Goal: Task Accomplishment & Management: Use online tool/utility

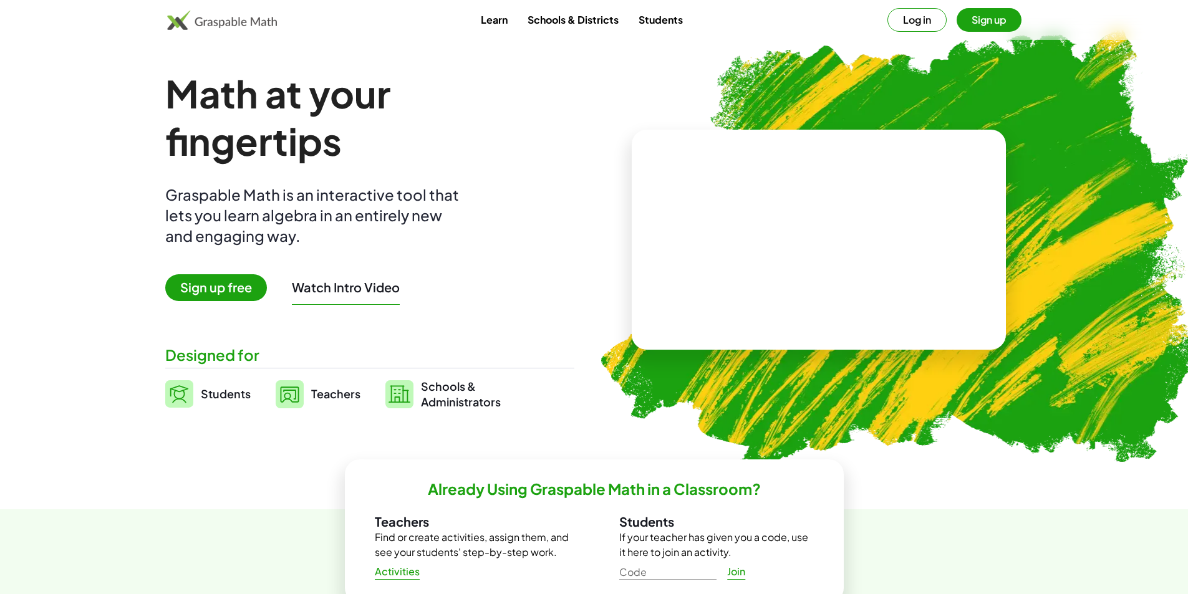
click at [930, 24] on button "Log in" at bounding box center [916, 20] width 59 height 24
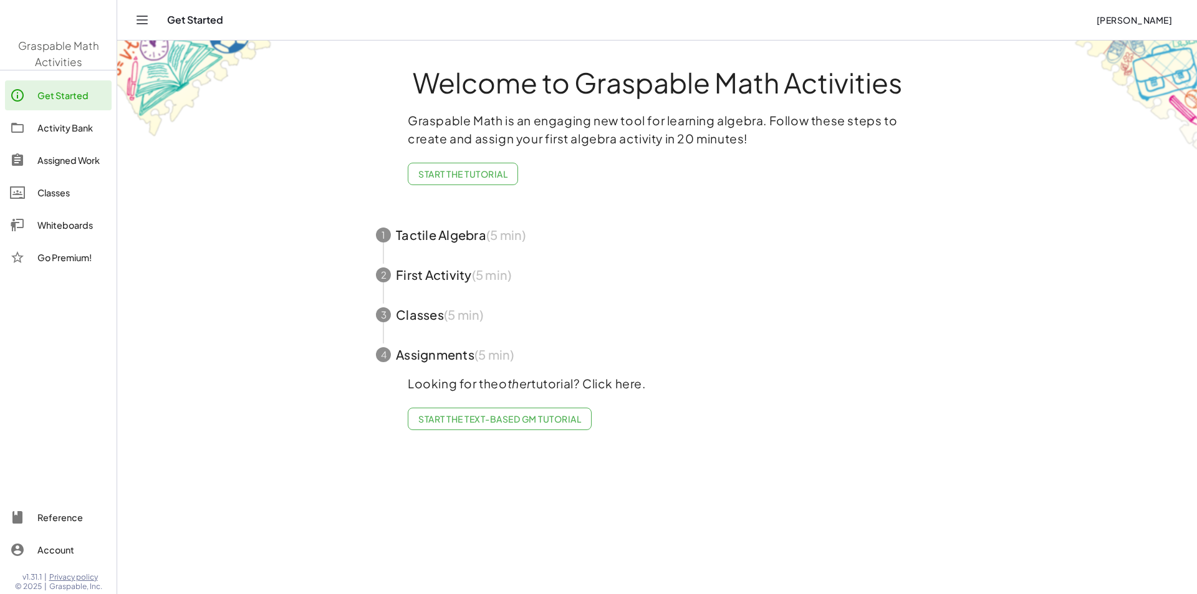
click at [253, 290] on main "Welcome to Graspable Math Activities Graspable Math is an engaging new tool for…" at bounding box center [657, 297] width 1080 height 594
click at [1156, 24] on span "[PERSON_NAME]" at bounding box center [1134, 19] width 76 height 11
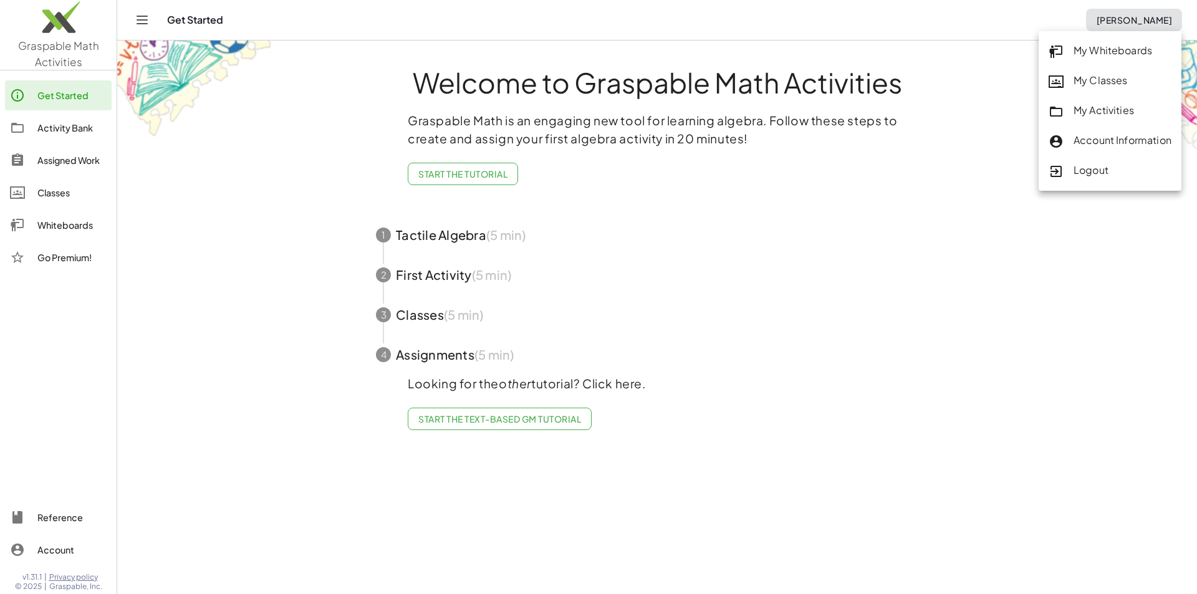
click at [1129, 57] on div "My Whiteboards" at bounding box center [1110, 51] width 123 height 16
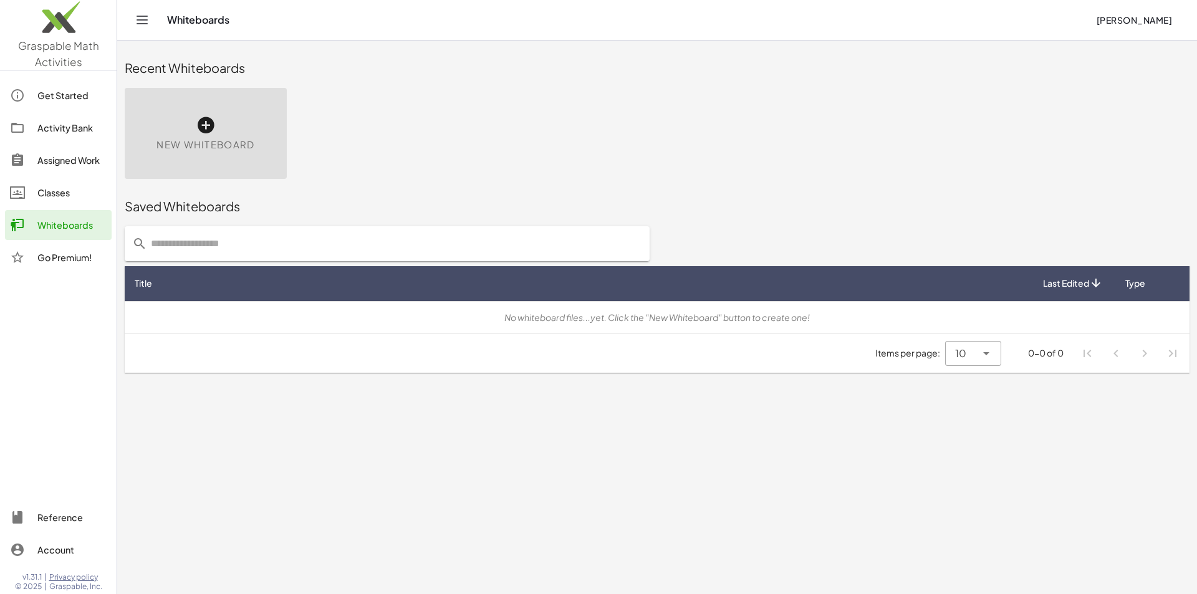
click at [203, 122] on icon at bounding box center [206, 125] width 20 height 20
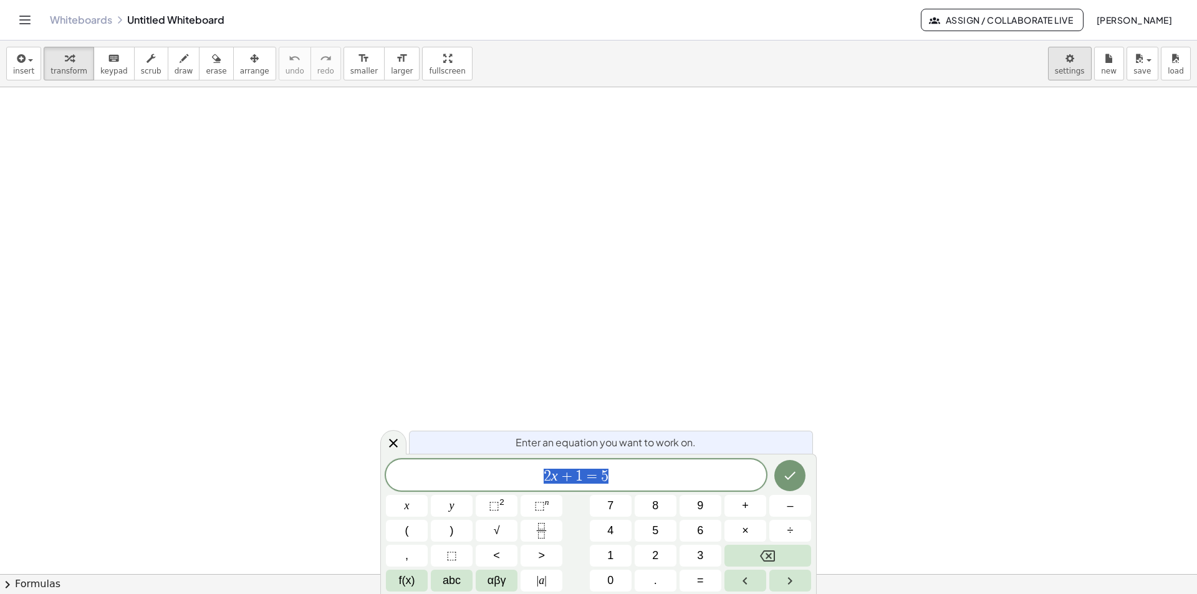
click at [1069, 65] on body "Graspable Math Activities Get Started Activity Bank Assigned Work Classes White…" at bounding box center [598, 297] width 1197 height 594
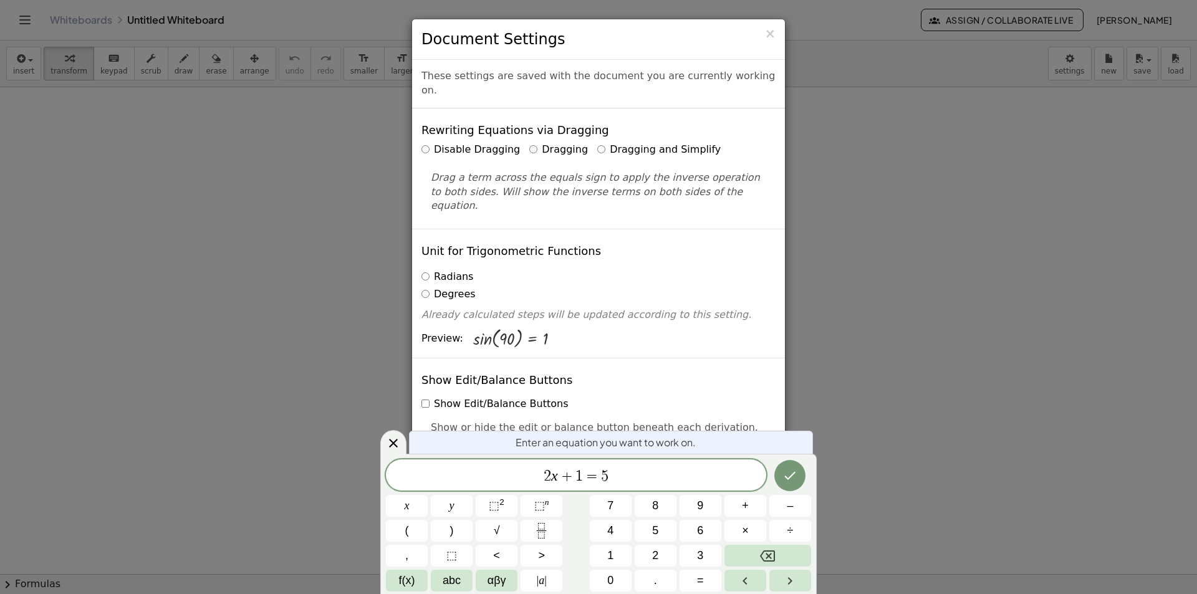
click at [661, 144] on div "Disable Dragging Dragging Dragging and Simplify Drag a term across the equals s…" at bounding box center [598, 178] width 354 height 70
click at [643, 125] on div "Rewriting Equations via Dragging Disable Dragging Dragging Dragging and Simplif…" at bounding box center [598, 168] width 373 height 120
click at [648, 143] on label "Dragging and Simplify" at bounding box center [658, 150] width 123 height 14
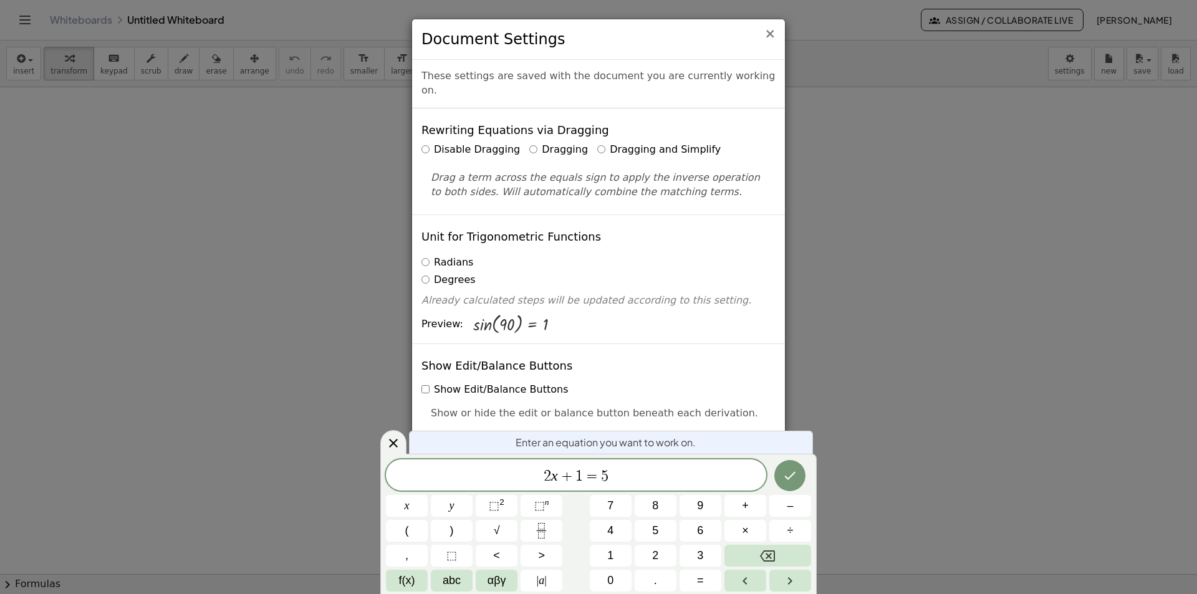
click at [771, 34] on span "×" at bounding box center [769, 33] width 11 height 15
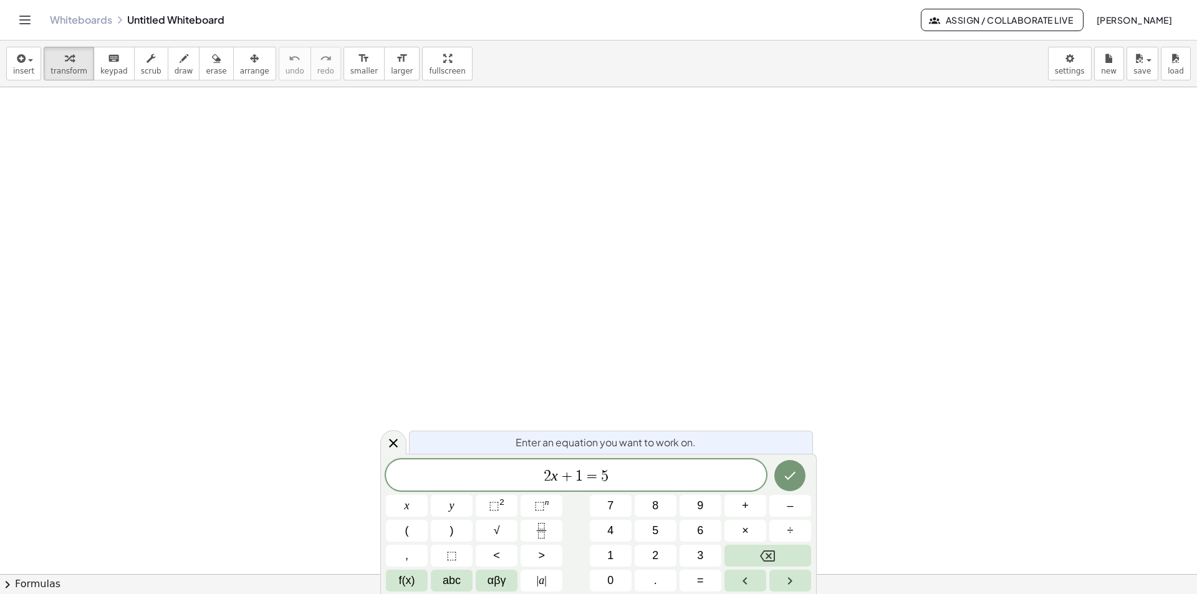
drag, startPoint x: 414, startPoint y: 67, endPoint x: 414, endPoint y: 122, distance: 54.2
click at [414, 122] on div "insert select one: Math Expression Function Text Youtube Video Graphing Geometr…" at bounding box center [598, 318] width 1197 height 554
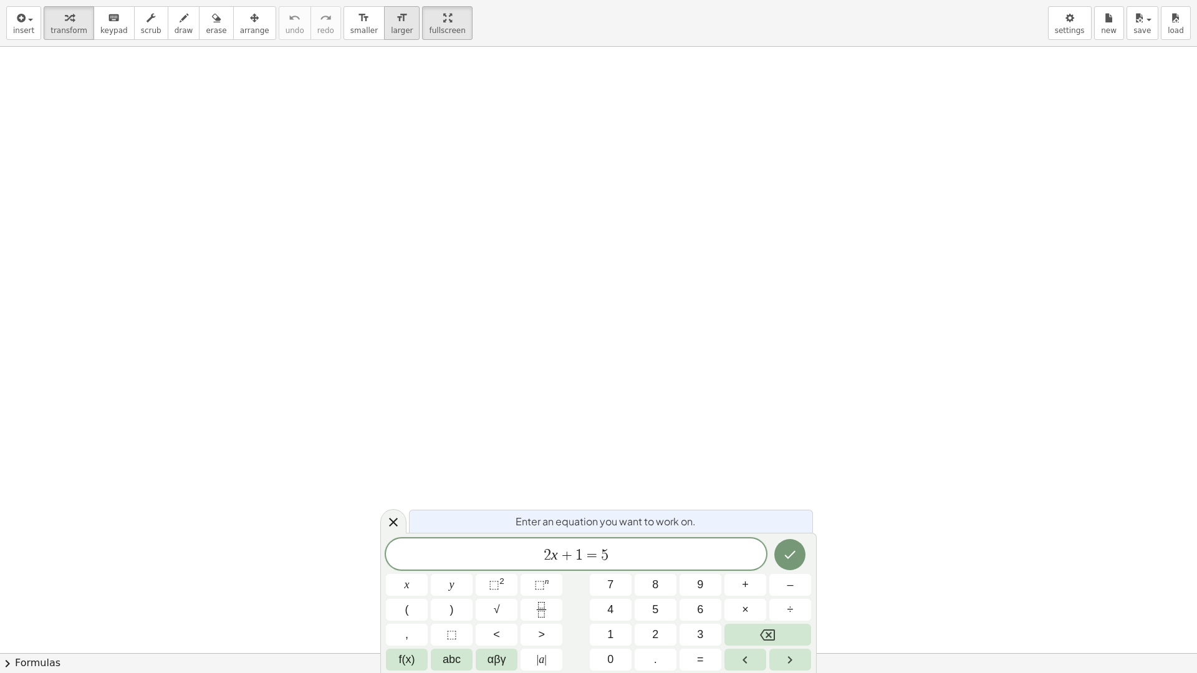
click at [384, 16] on button "format_size larger" at bounding box center [402, 23] width 36 height 34
click at [396, 17] on icon "format_size" at bounding box center [402, 18] width 12 height 15
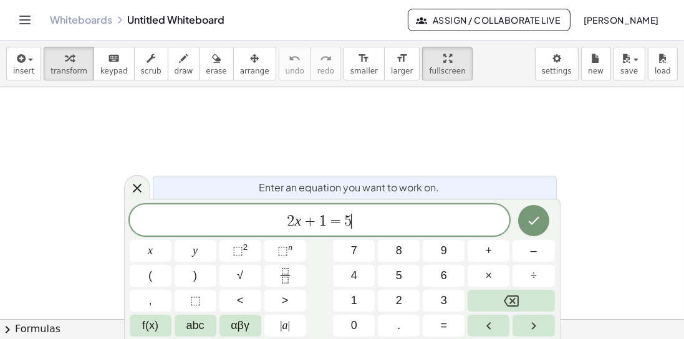
drag, startPoint x: 368, startPoint y: 225, endPoint x: 376, endPoint y: 224, distance: 8.1
click at [368, 225] on span "2 x + 1 = 5 ​" at bounding box center [320, 221] width 380 height 17
drag, startPoint x: 377, startPoint y: 224, endPoint x: 285, endPoint y: 227, distance: 91.7
click at [285, 227] on span "2 x + 1 = 5" at bounding box center [320, 221] width 380 height 17
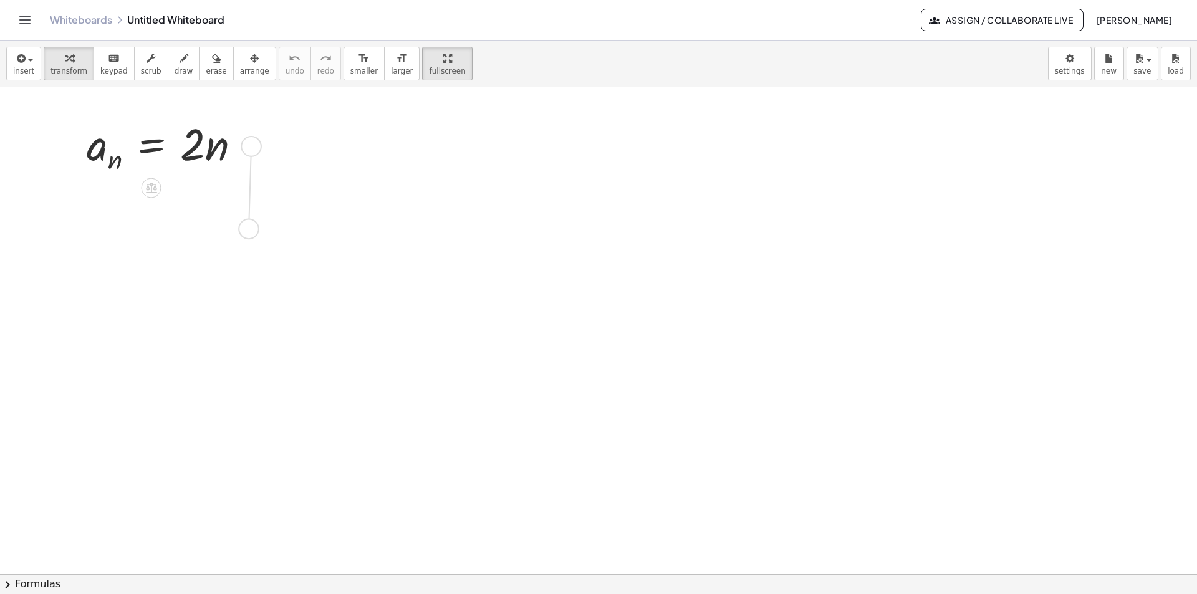
drag, startPoint x: 260, startPoint y: 151, endPoint x: 254, endPoint y: 238, distance: 86.2
click at [254, 238] on div "a n = · 2 · n" at bounding box center [598, 574] width 1197 height 974
drag, startPoint x: 243, startPoint y: 224, endPoint x: 241, endPoint y: 302, distance: 78.0
click at [241, 302] on div "a n = · 2 · n a n = · 2 · n" at bounding box center [598, 574] width 1197 height 974
drag, startPoint x: 244, startPoint y: 286, endPoint x: 242, endPoint y: 367, distance: 81.1
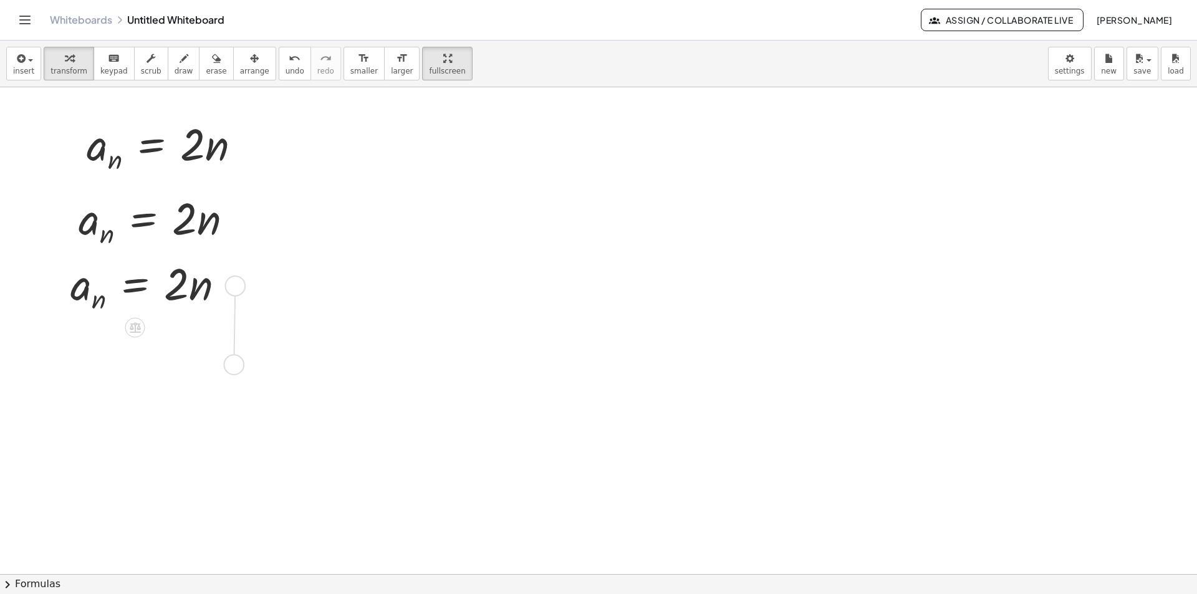
click at [242, 367] on div "a n = · 2 · n a n = · 2 · n a n = · 2 · n" at bounding box center [598, 574] width 1197 height 974
drag, startPoint x: 230, startPoint y: 352, endPoint x: 234, endPoint y: 446, distance: 94.2
click at [234, 446] on div "a n = · 2 · n a n = · 2 · n a n = · 2 · n a n = · 2 · n" at bounding box center [598, 574] width 1197 height 974
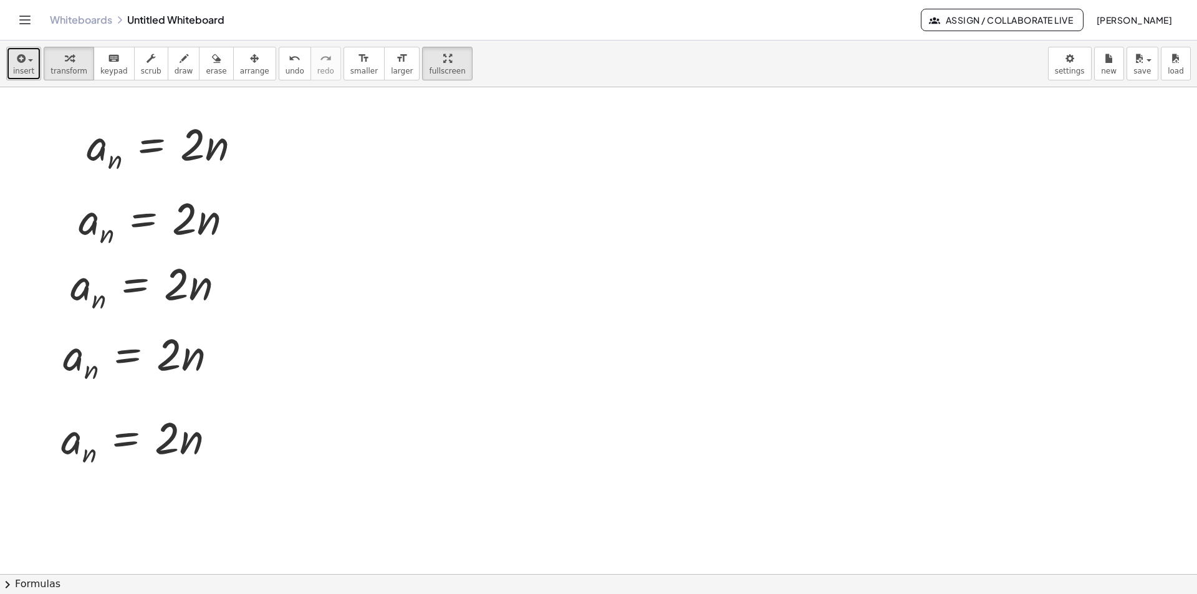
click at [26, 59] on span "button" at bounding box center [27, 59] width 2 height 9
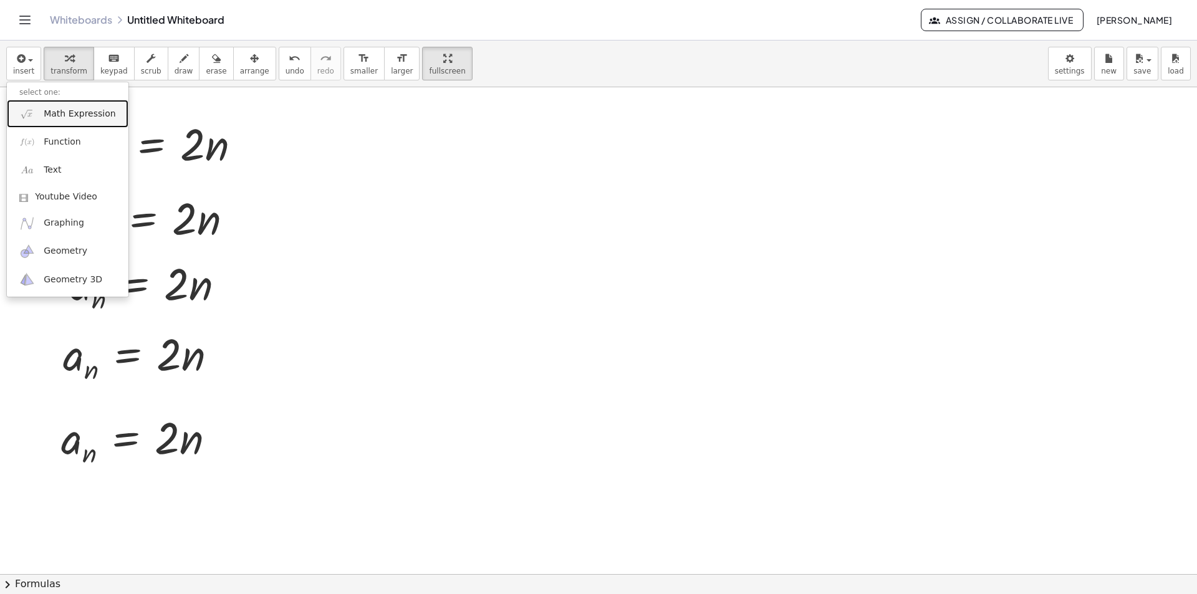
click at [55, 118] on span "Math Expression" at bounding box center [80, 114] width 72 height 12
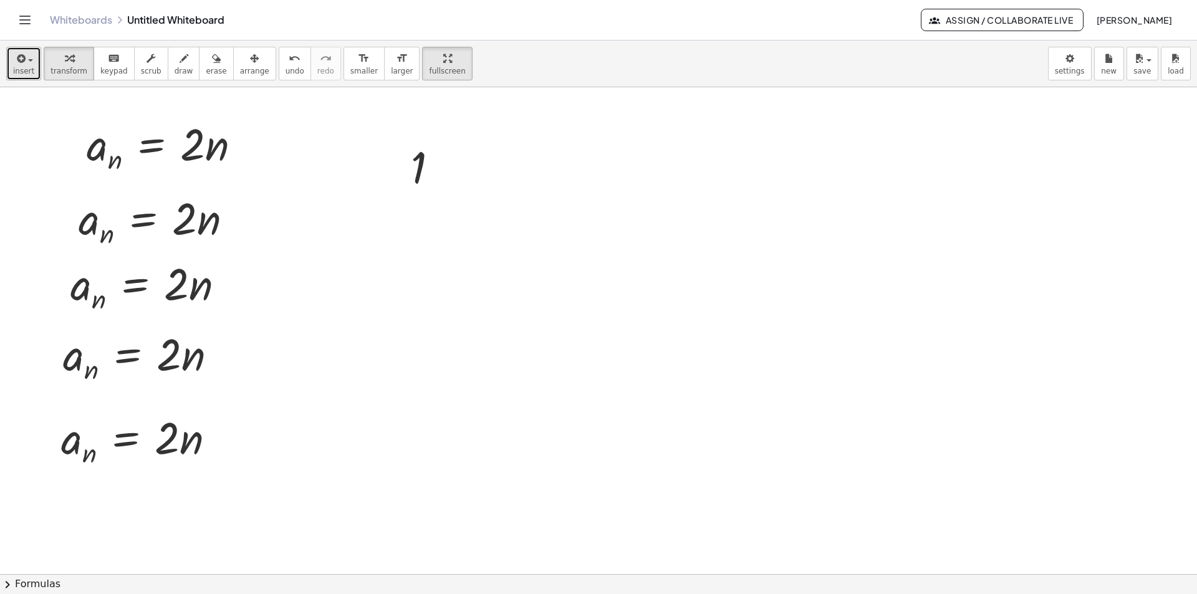
click at [27, 57] on div "button" at bounding box center [23, 57] width 21 height 15
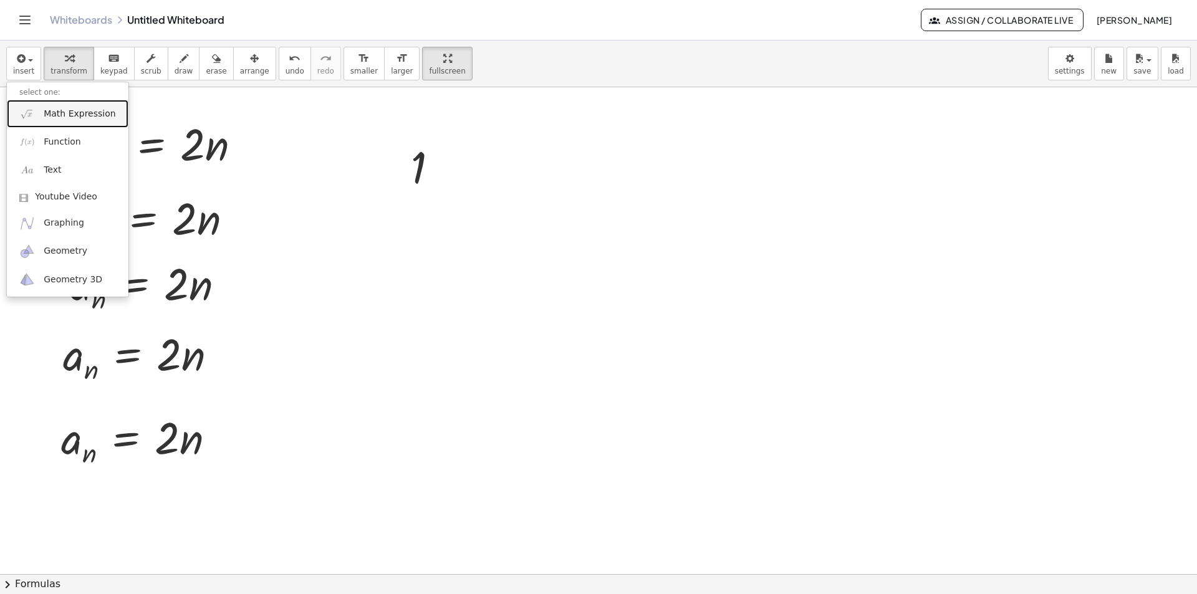
click at [46, 105] on link "Math Expression" at bounding box center [68, 114] width 122 height 28
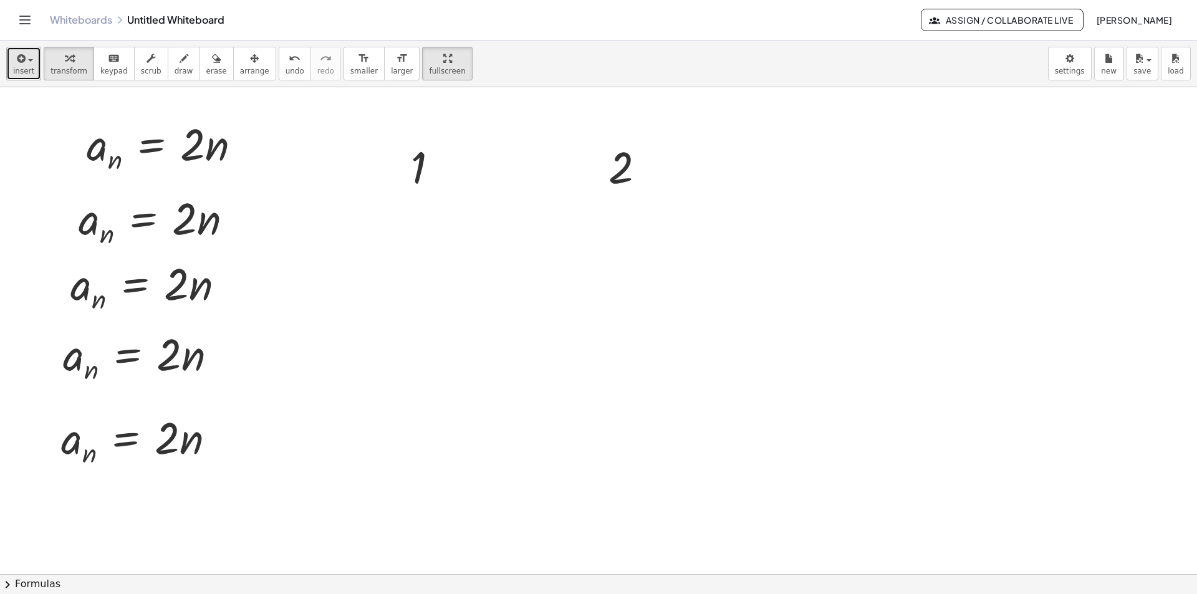
click at [26, 70] on span "insert" at bounding box center [23, 71] width 21 height 9
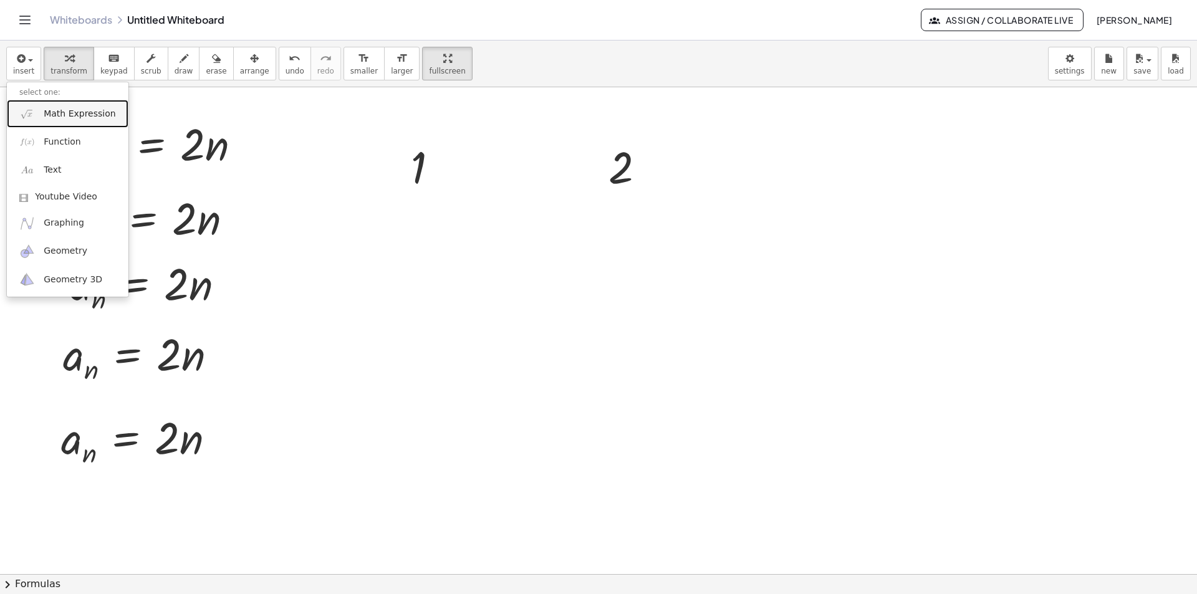
click at [40, 108] on link "Math Expression" at bounding box center [68, 114] width 122 height 28
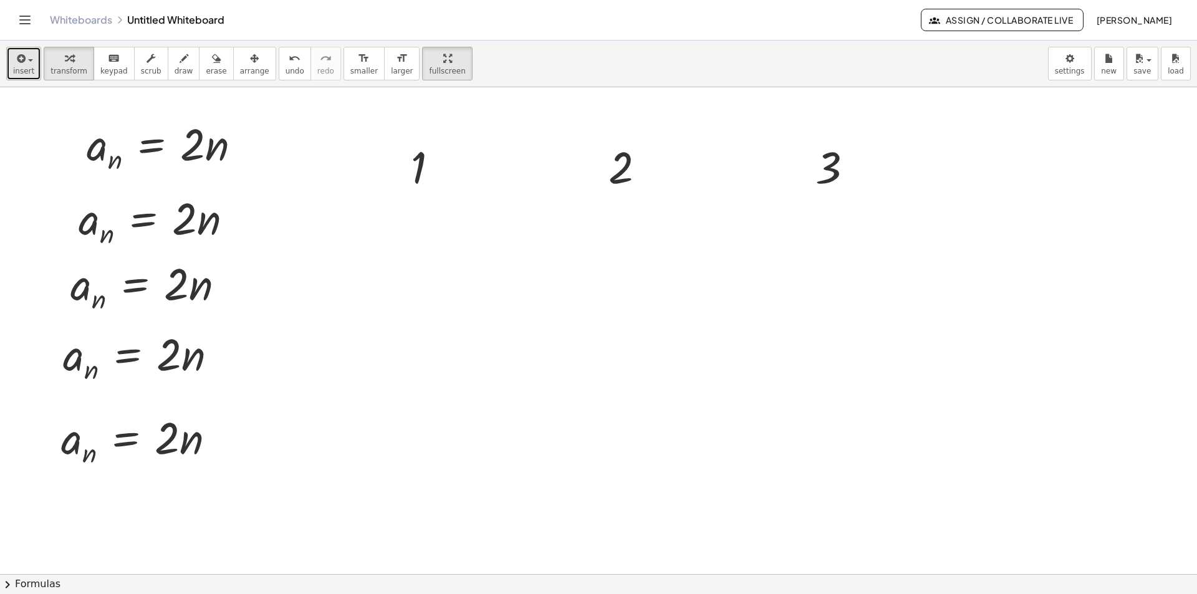
click at [16, 61] on icon "button" at bounding box center [19, 58] width 11 height 15
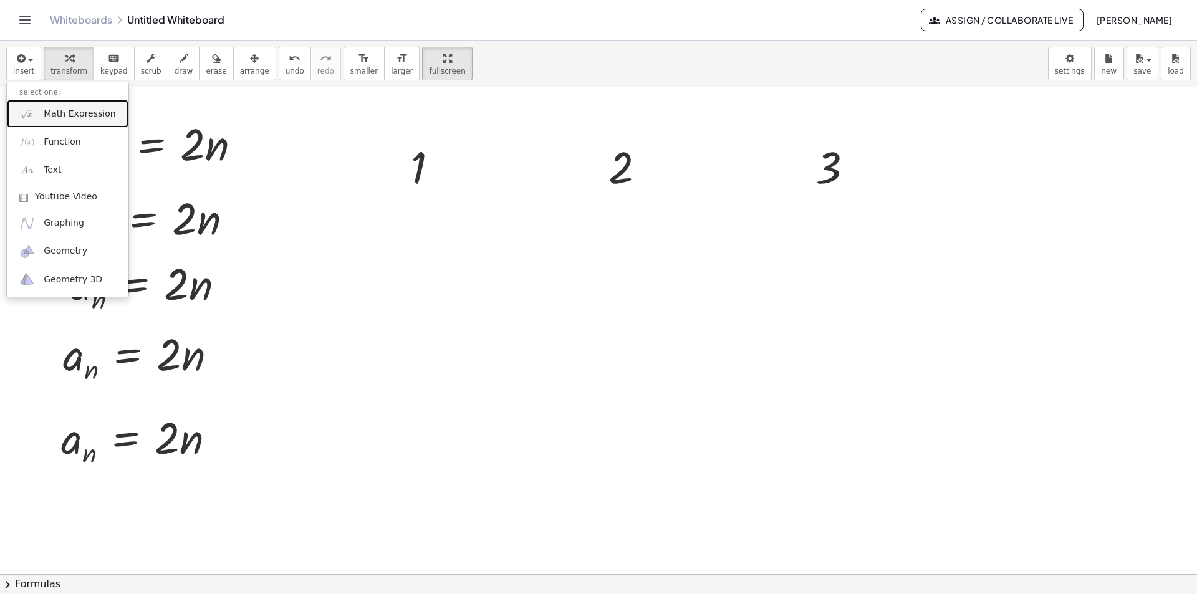
click at [50, 119] on span "Math Expression" at bounding box center [80, 114] width 72 height 12
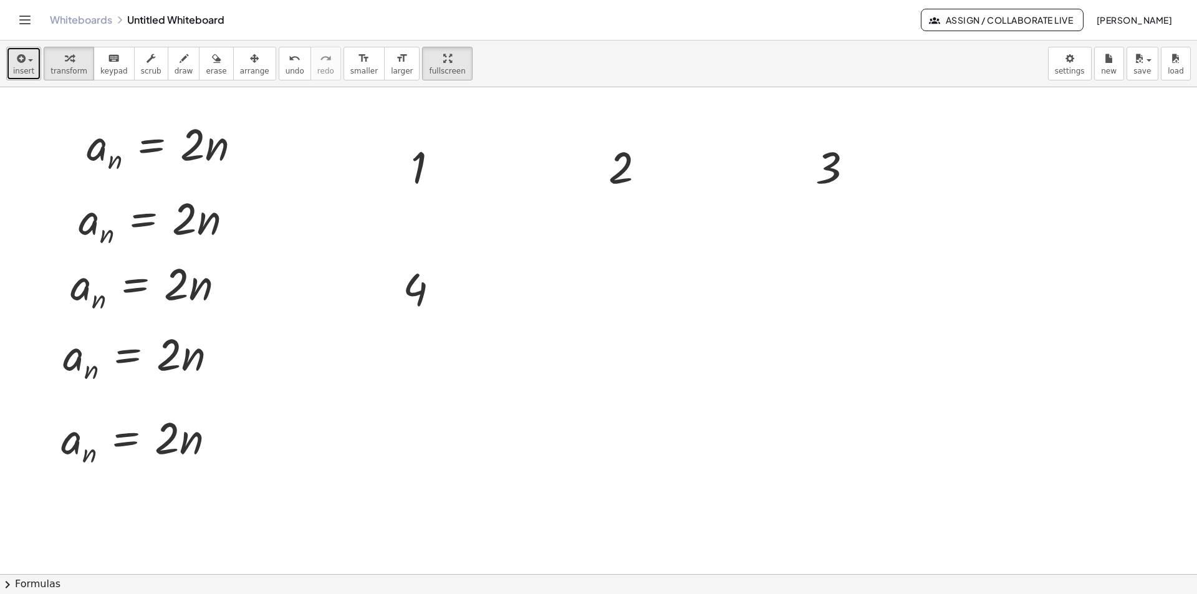
click at [26, 70] on span "insert" at bounding box center [23, 71] width 21 height 9
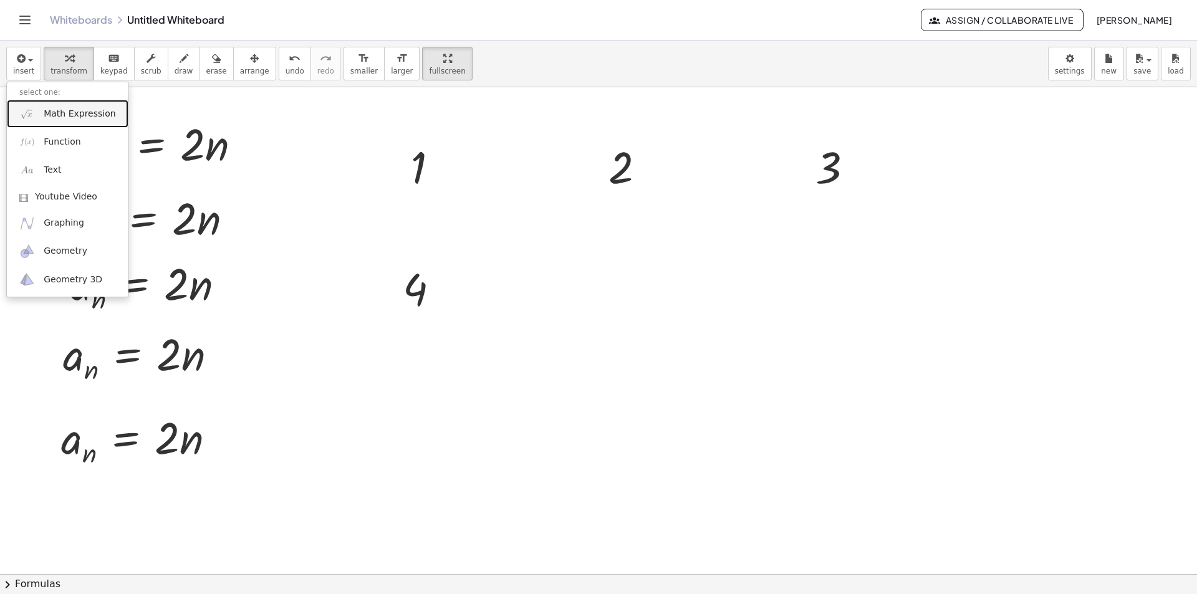
click at [41, 120] on link "Math Expression" at bounding box center [68, 114] width 122 height 28
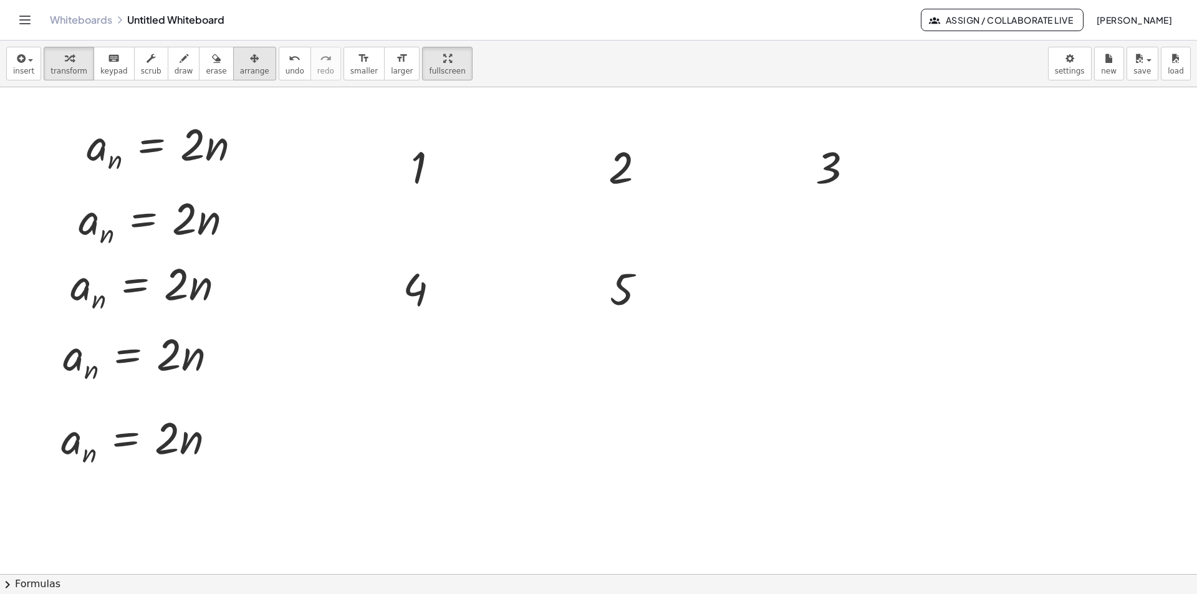
click at [250, 65] on icon "button" at bounding box center [254, 58] width 9 height 15
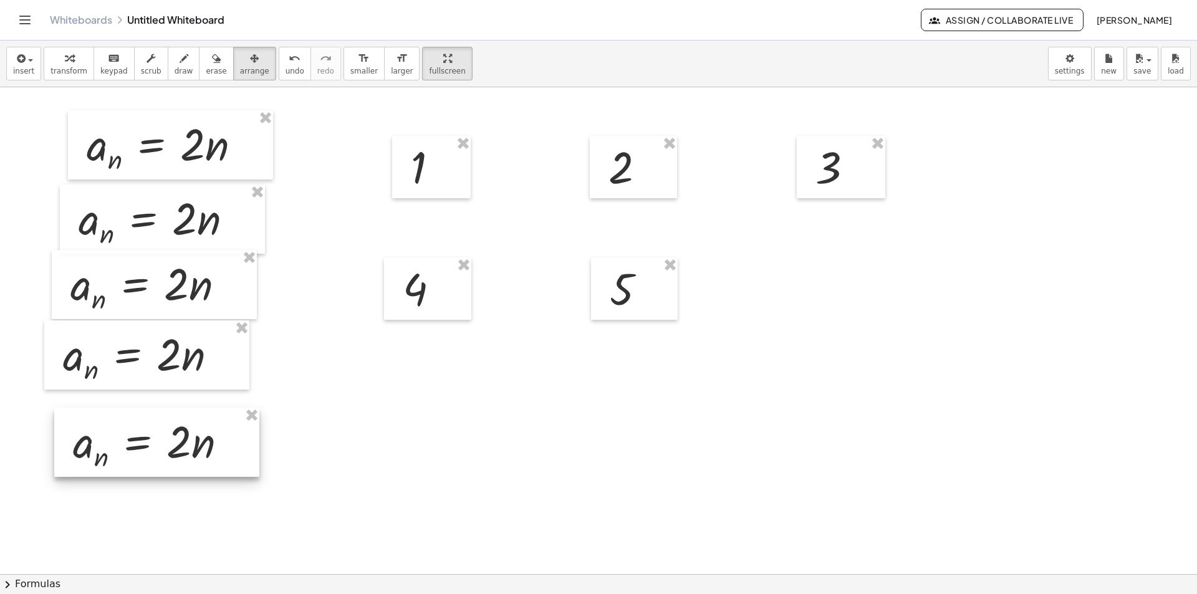
drag, startPoint x: 197, startPoint y: 451, endPoint x: 212, endPoint y: 444, distance: 16.5
click at [213, 459] on div at bounding box center [156, 442] width 205 height 69
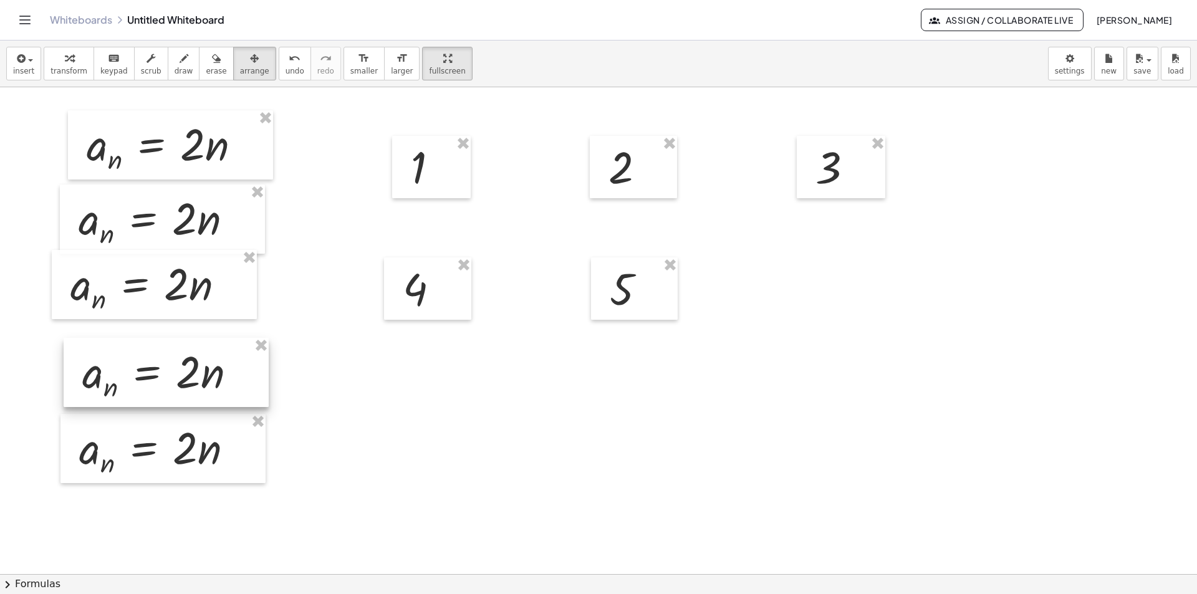
drag, startPoint x: 191, startPoint y: 373, endPoint x: 205, endPoint y: 392, distance: 23.6
click at [205, 392] on div at bounding box center [166, 372] width 205 height 69
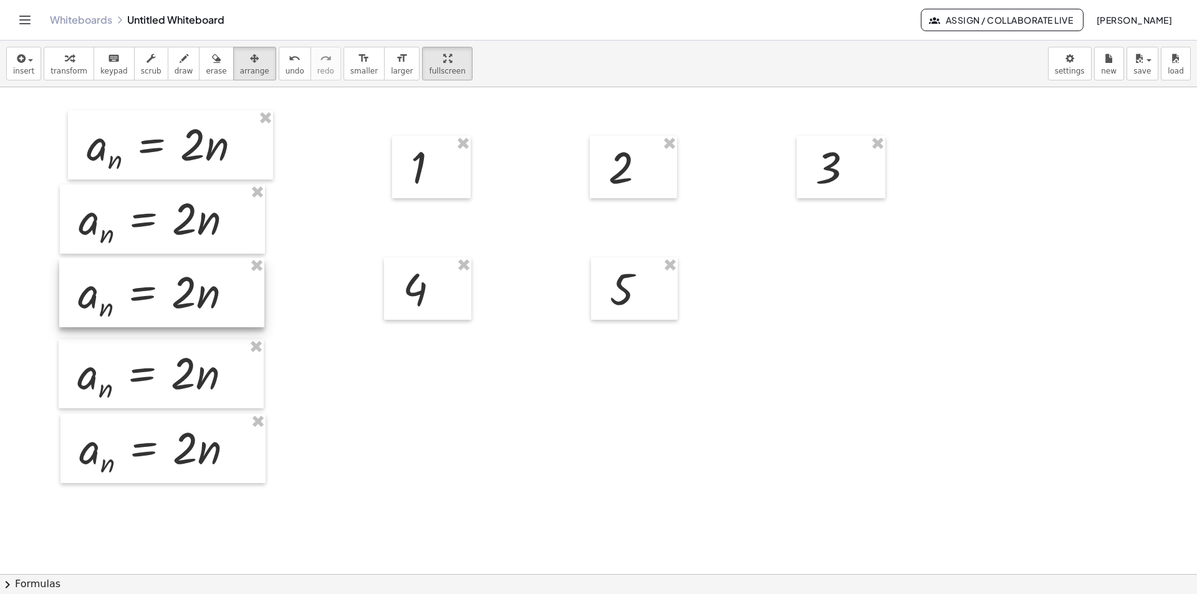
drag, startPoint x: 173, startPoint y: 310, endPoint x: 180, endPoint y: 318, distance: 11.0
click at [180, 318] on div at bounding box center [161, 292] width 205 height 69
click at [183, 241] on div at bounding box center [162, 219] width 205 height 69
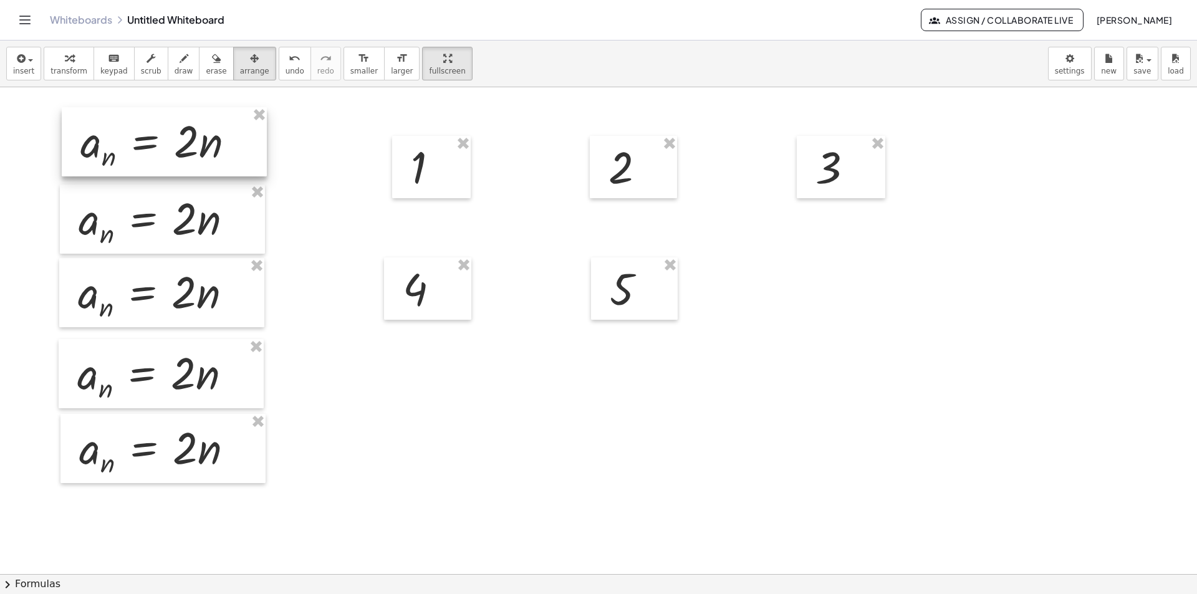
drag, startPoint x: 173, startPoint y: 163, endPoint x: 167, endPoint y: 160, distance: 7.0
click at [167, 160] on div at bounding box center [164, 141] width 205 height 69
drag, startPoint x: 411, startPoint y: 183, endPoint x: 531, endPoint y: 175, distance: 120.6
click at [406, 155] on div at bounding box center [424, 134] width 79 height 62
drag, startPoint x: 613, startPoint y: 196, endPoint x: 421, endPoint y: 241, distance: 196.4
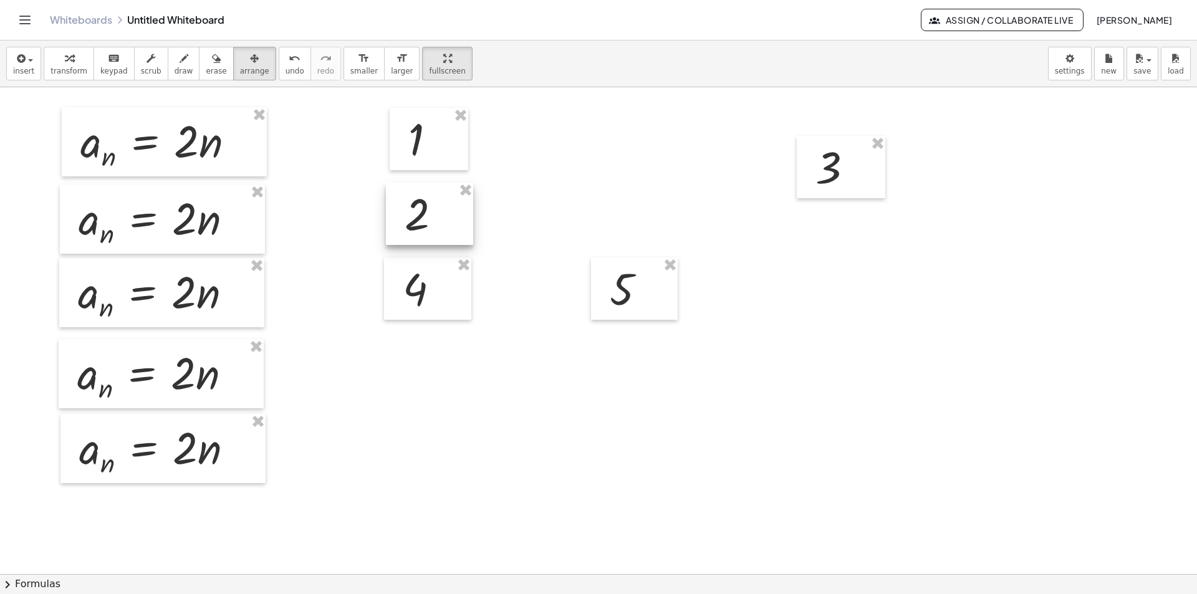
click at [421, 241] on div at bounding box center [429, 214] width 87 height 62
drag, startPoint x: 411, startPoint y: 273, endPoint x: 657, endPoint y: 200, distance: 256.2
click at [421, 355] on div at bounding box center [436, 371] width 87 height 62
drag, startPoint x: 850, startPoint y: 171, endPoint x: 441, endPoint y: 305, distance: 431.0
click at [441, 305] on div at bounding box center [431, 301] width 89 height 62
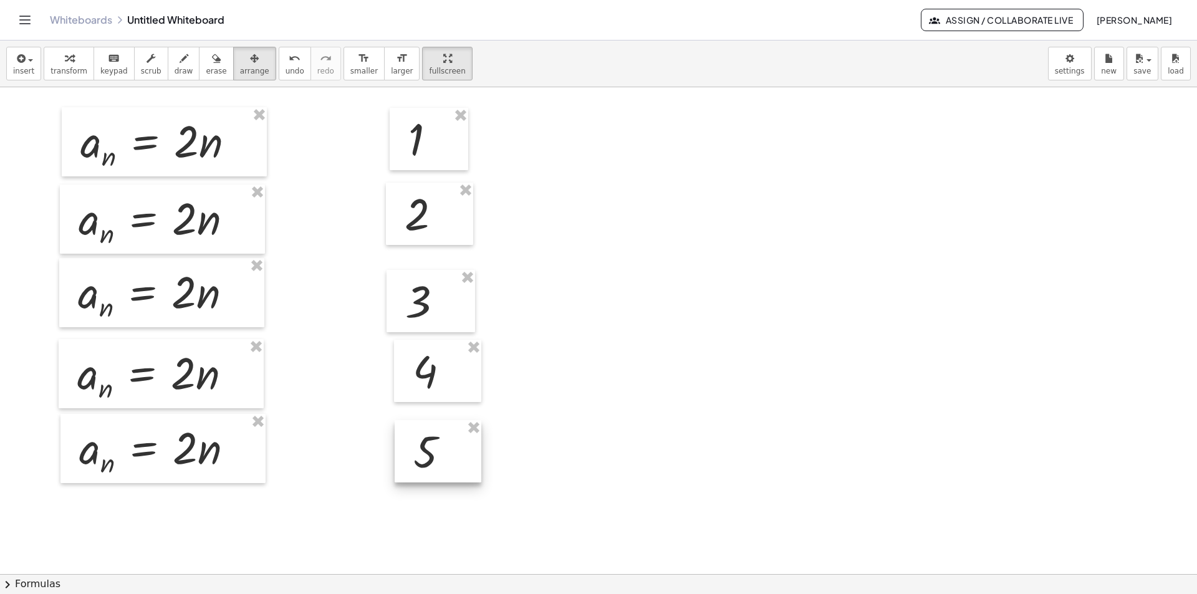
drag, startPoint x: 595, startPoint y: 298, endPoint x: 510, endPoint y: 383, distance: 120.8
click at [397, 461] on div at bounding box center [438, 451] width 87 height 62
click at [681, 302] on div at bounding box center [598, 574] width 1197 height 974
click at [14, 17] on header "Whiteboards Untitled Whiteboard Assign / Collaborate Live BRUNO LEAL" at bounding box center [598, 20] width 1197 height 41
click at [27, 19] on icon "Toggle navigation" at bounding box center [24, 19] width 15 height 15
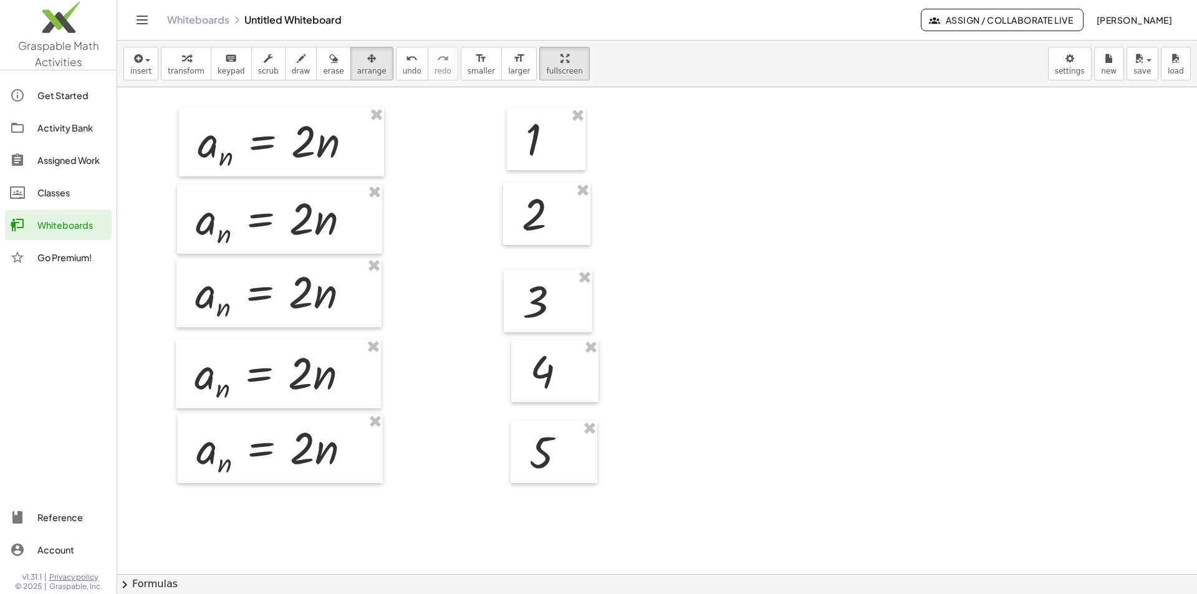
click at [1016, 196] on div at bounding box center [657, 574] width 1080 height 974
click at [1150, 72] on button "save" at bounding box center [1143, 64] width 32 height 34
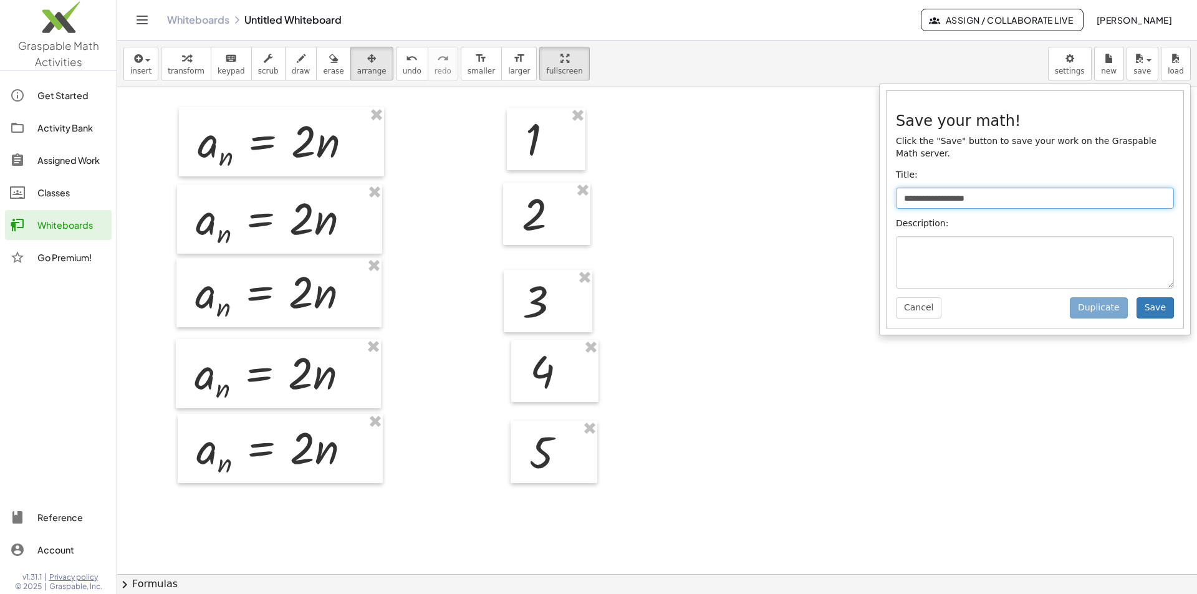
click at [992, 188] on input "**********" at bounding box center [1035, 198] width 278 height 21
drag, startPoint x: 1002, startPoint y: 186, endPoint x: 843, endPoint y: 195, distance: 159.2
click at [843, 195] on div "**********" at bounding box center [657, 318] width 1080 height 554
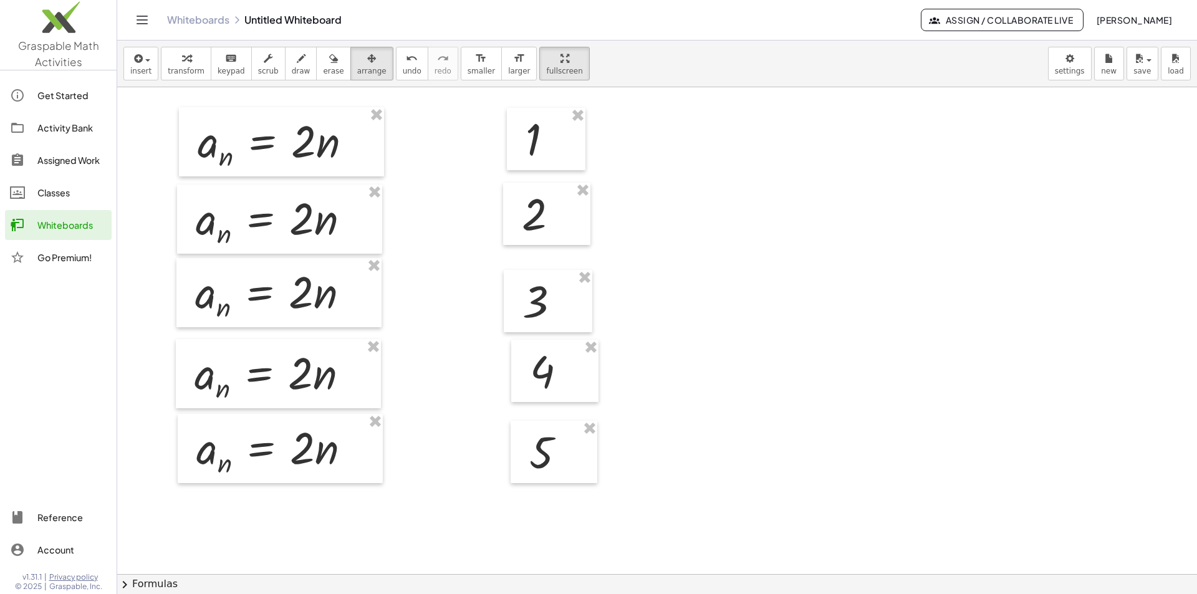
click at [1084, 80] on div "**********" at bounding box center [657, 64] width 1080 height 47
click at [1074, 65] on body "**********" at bounding box center [598, 297] width 1197 height 594
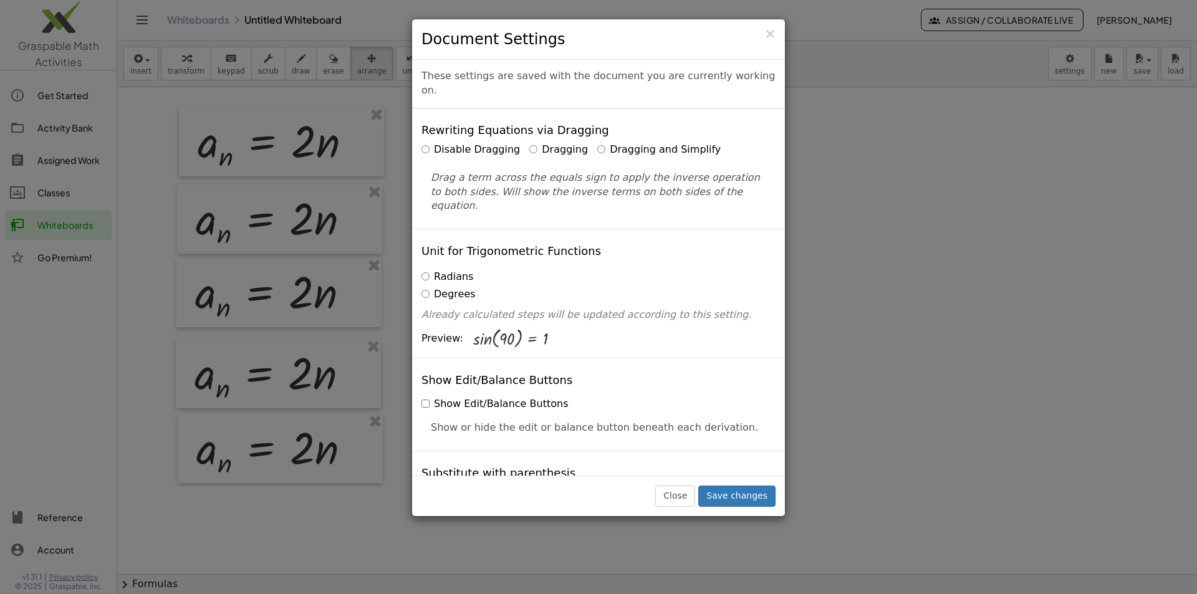
click at [1077, 116] on div "× Document Settings These settings are saved with the document you are currentl…" at bounding box center [598, 297] width 1197 height 594
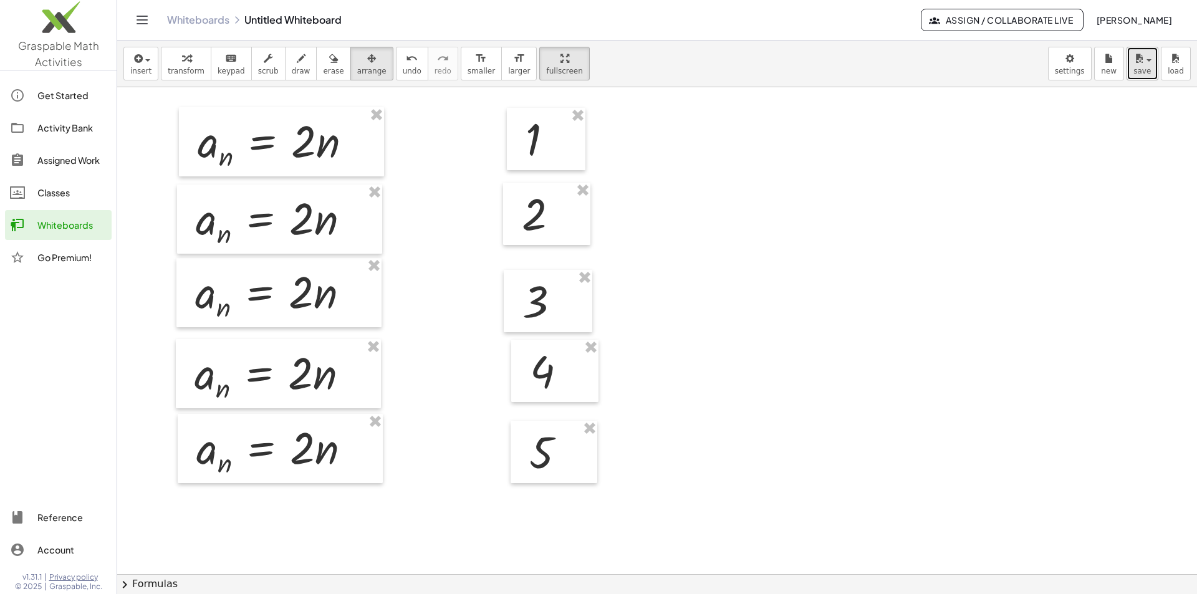
click at [1137, 69] on span "save" at bounding box center [1141, 71] width 17 height 9
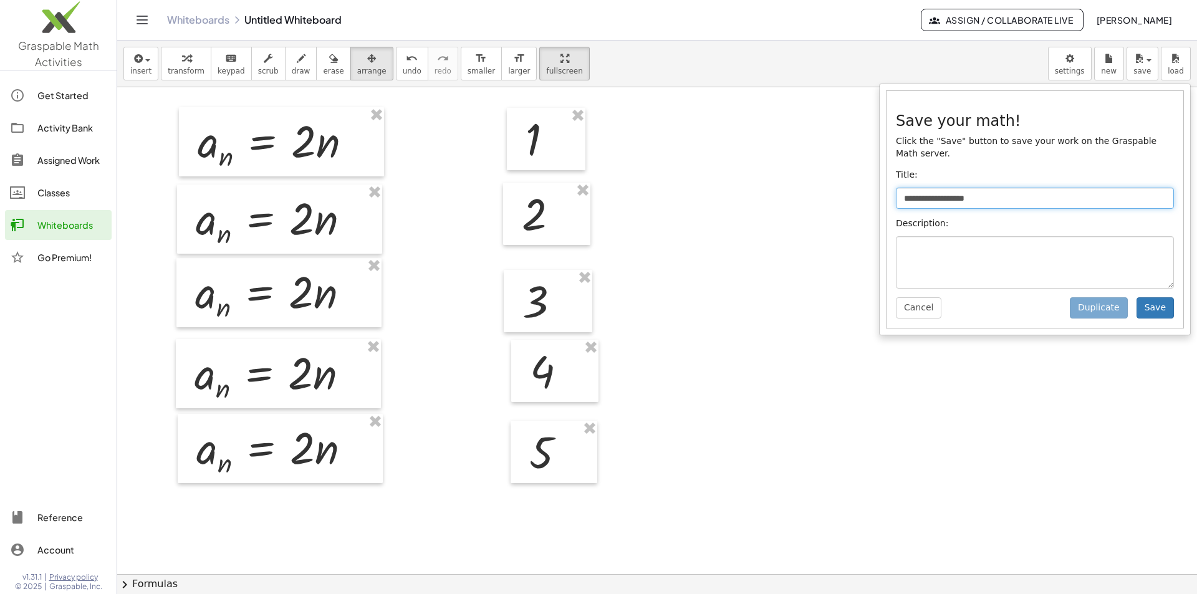
click at [1079, 188] on input "**********" at bounding box center [1035, 198] width 278 height 21
type input "**********"
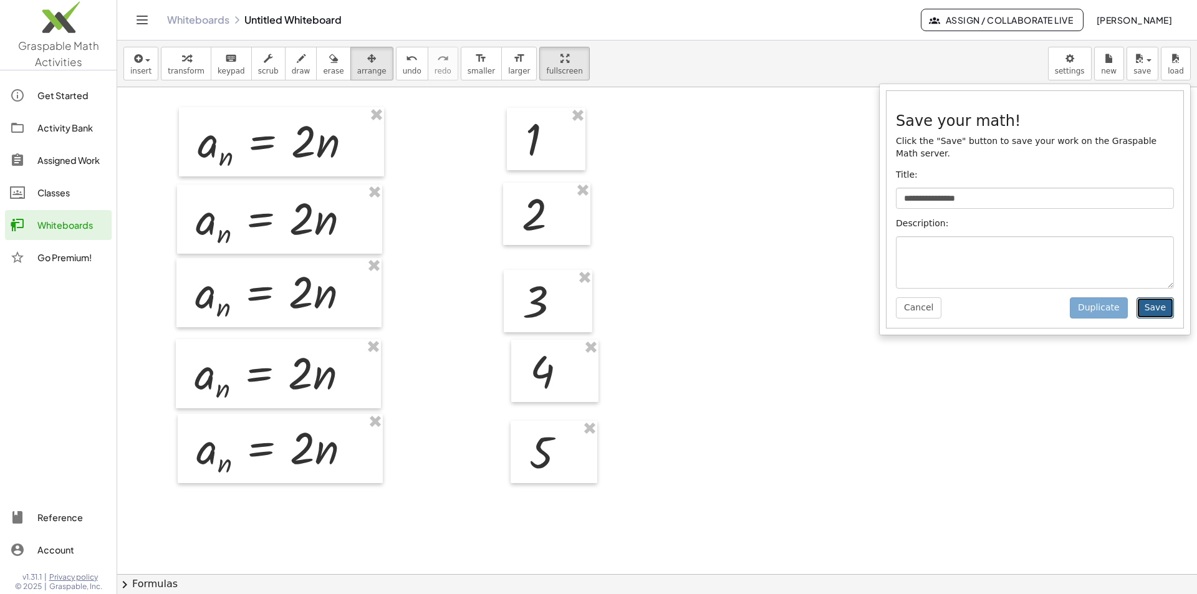
click at [1148, 297] on button "Save" at bounding box center [1155, 307] width 37 height 21
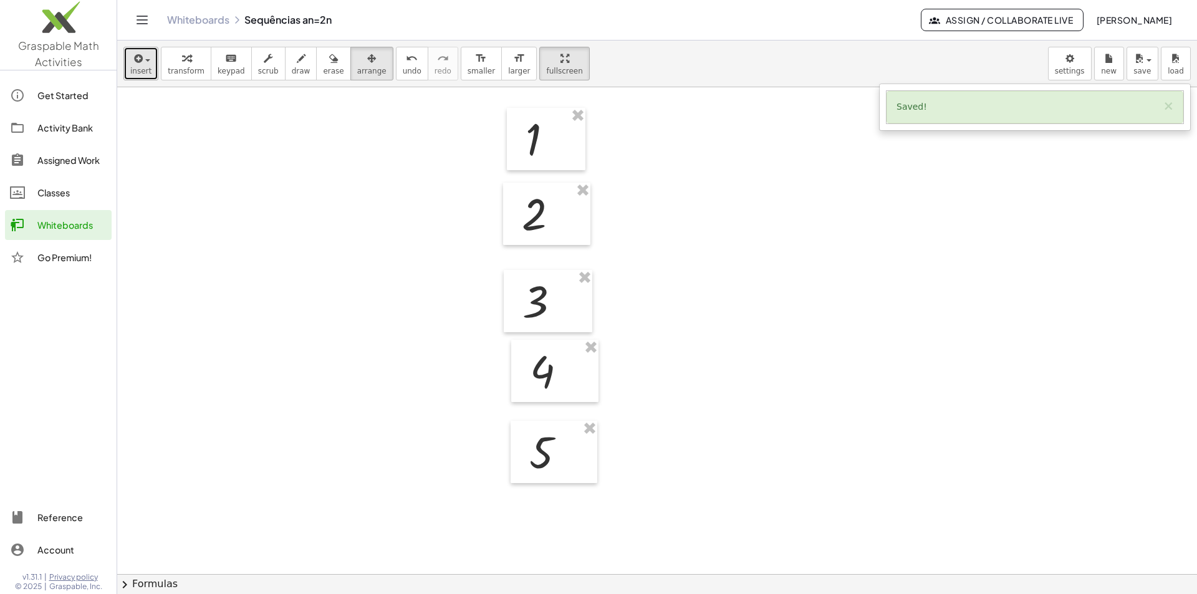
click at [147, 63] on div "button" at bounding box center [140, 57] width 21 height 15
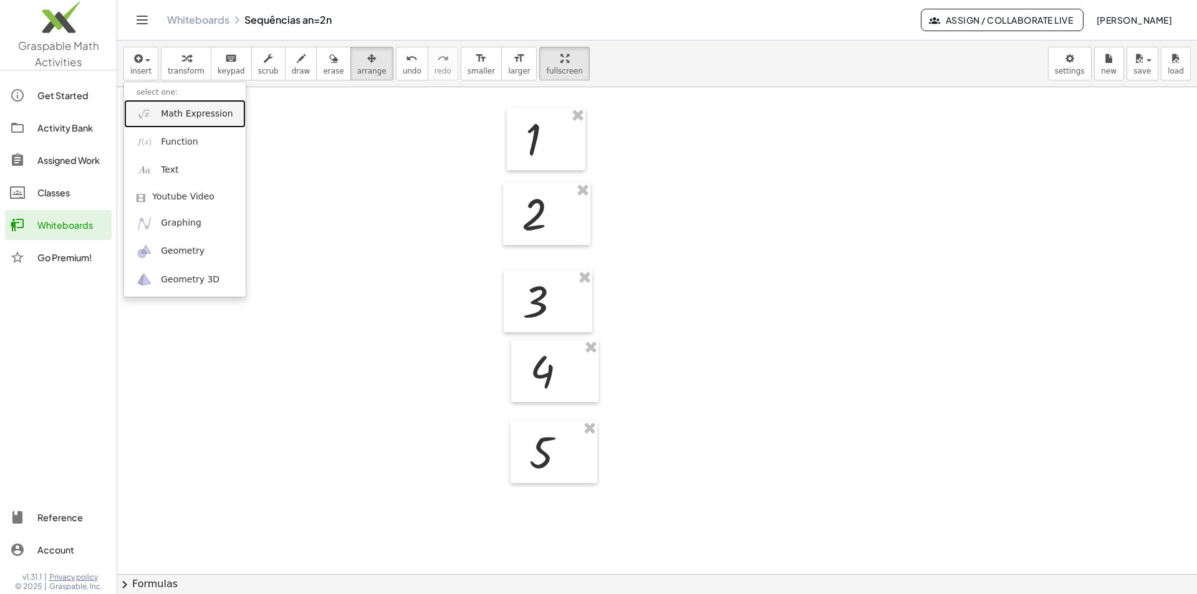
click at [179, 114] on span "Math Expression" at bounding box center [197, 114] width 72 height 12
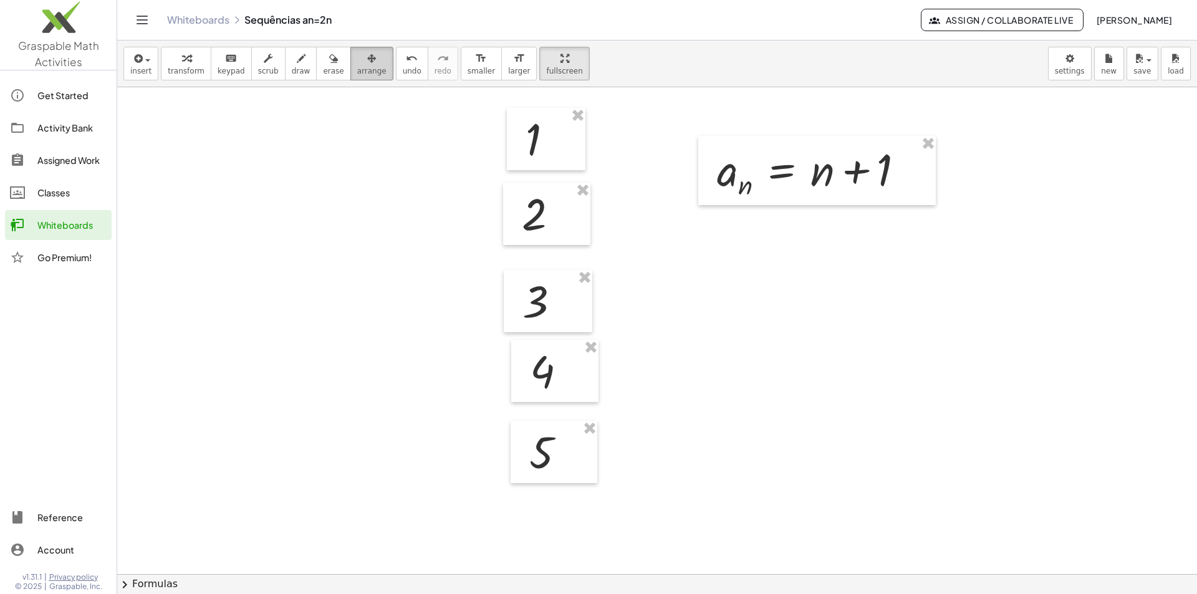
click at [367, 65] on icon "button" at bounding box center [371, 58] width 9 height 15
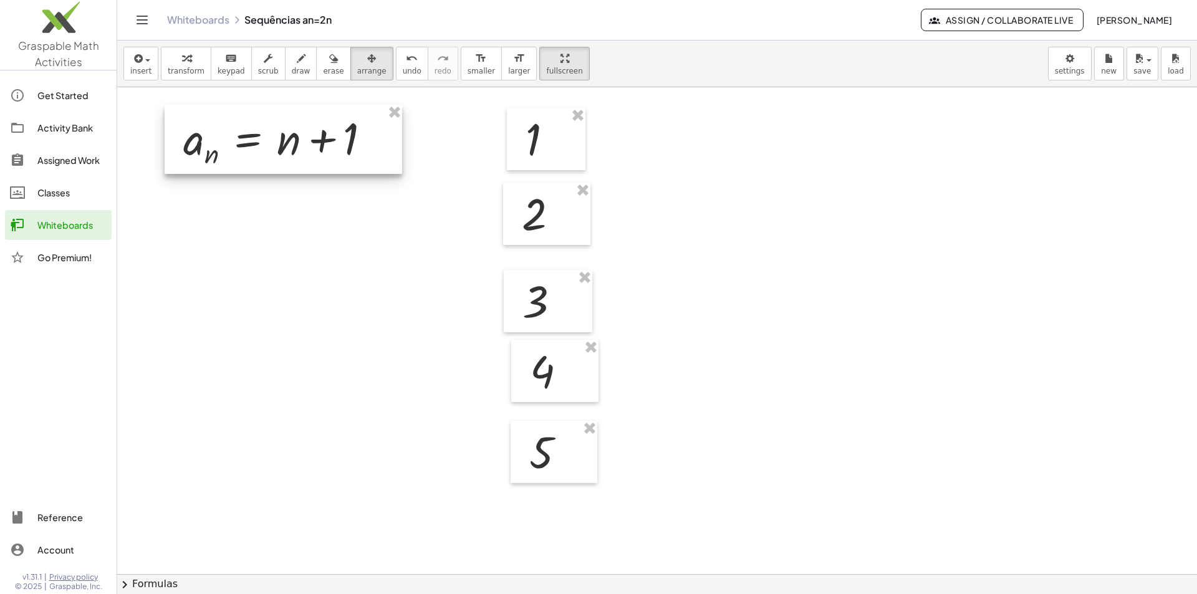
drag, startPoint x: 786, startPoint y: 184, endPoint x: 249, endPoint y: 158, distance: 538.0
click at [251, 153] on div at bounding box center [284, 139] width 238 height 69
click at [355, 286] on div at bounding box center [657, 574] width 1080 height 974
click at [186, 67] on span "transform" at bounding box center [186, 71] width 37 height 9
drag, startPoint x: 382, startPoint y: 140, endPoint x: 383, endPoint y: 221, distance: 81.7
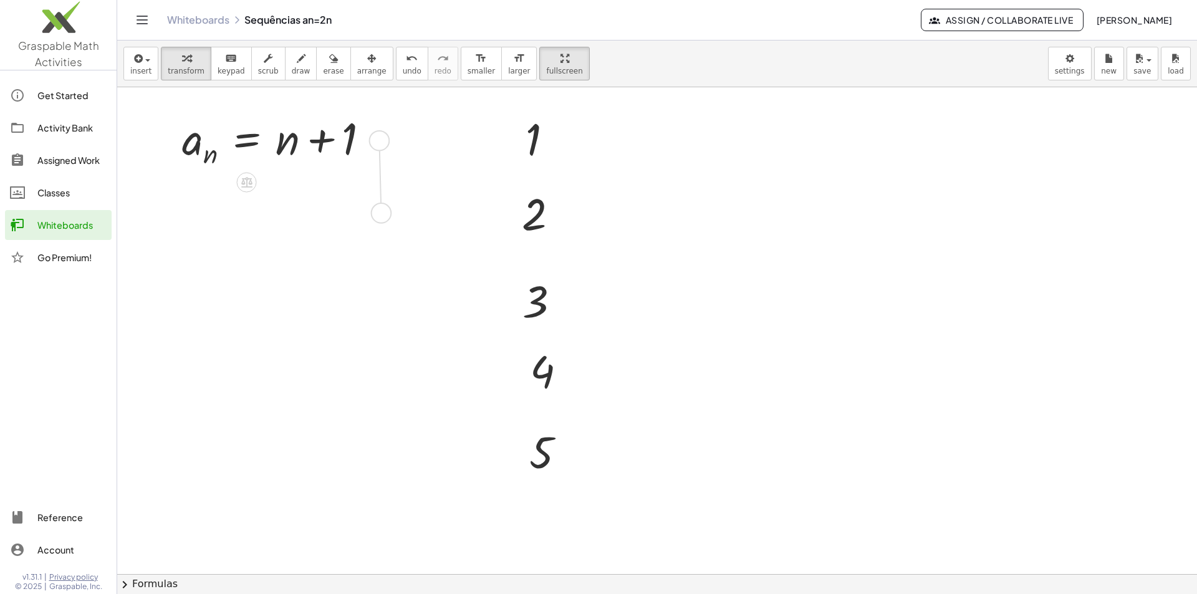
click at [383, 221] on div "1 2 3 4 5 a n = + n + 1" at bounding box center [657, 574] width 1080 height 974
drag, startPoint x: 374, startPoint y: 209, endPoint x: 375, endPoint y: 314, distance: 105.4
click at [375, 314] on div "1 2 3 4 5 a n = + n + 1 a n = + n + 1" at bounding box center [657, 574] width 1080 height 974
drag, startPoint x: 364, startPoint y: 307, endPoint x: 367, endPoint y: 393, distance: 86.1
click at [367, 393] on div "1 2 3 4 5 a n = + n + 1 a n = + n + 1 a n = + n + 1" at bounding box center [657, 574] width 1080 height 974
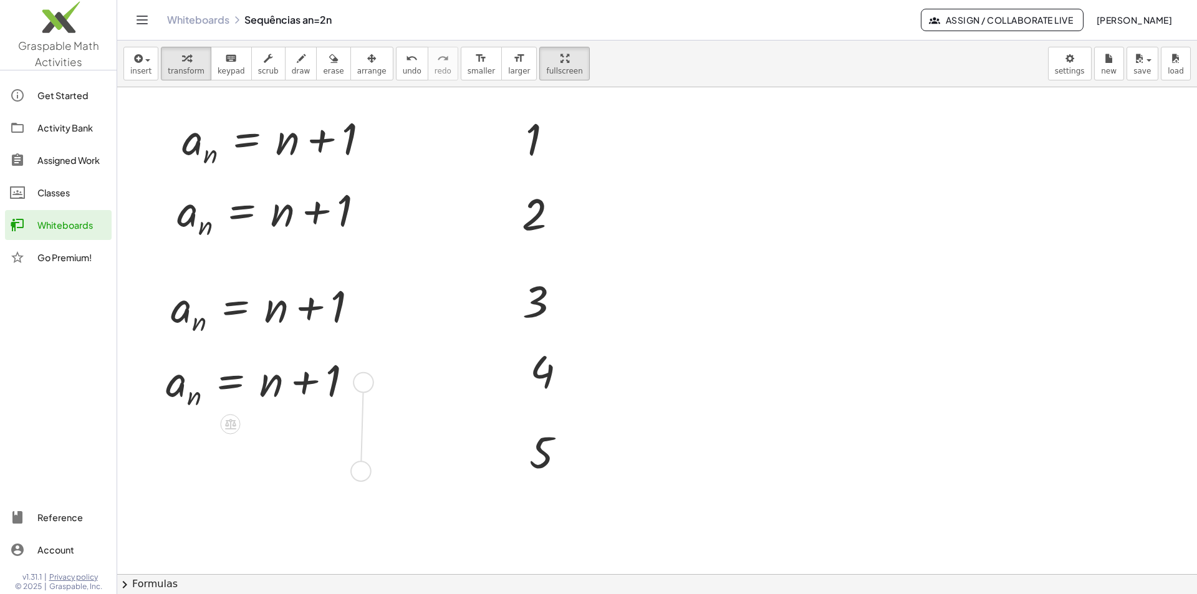
drag, startPoint x: 356, startPoint y: 385, endPoint x: 353, endPoint y: 480, distance: 95.4
click at [353, 480] on div "1 2 3 4 5 a n = + n + 1 a n = + n + 1 a n = + n + 1 a n = + n + 1" at bounding box center [657, 574] width 1080 height 974
click at [357, 72] on span "arrange" at bounding box center [371, 71] width 29 height 9
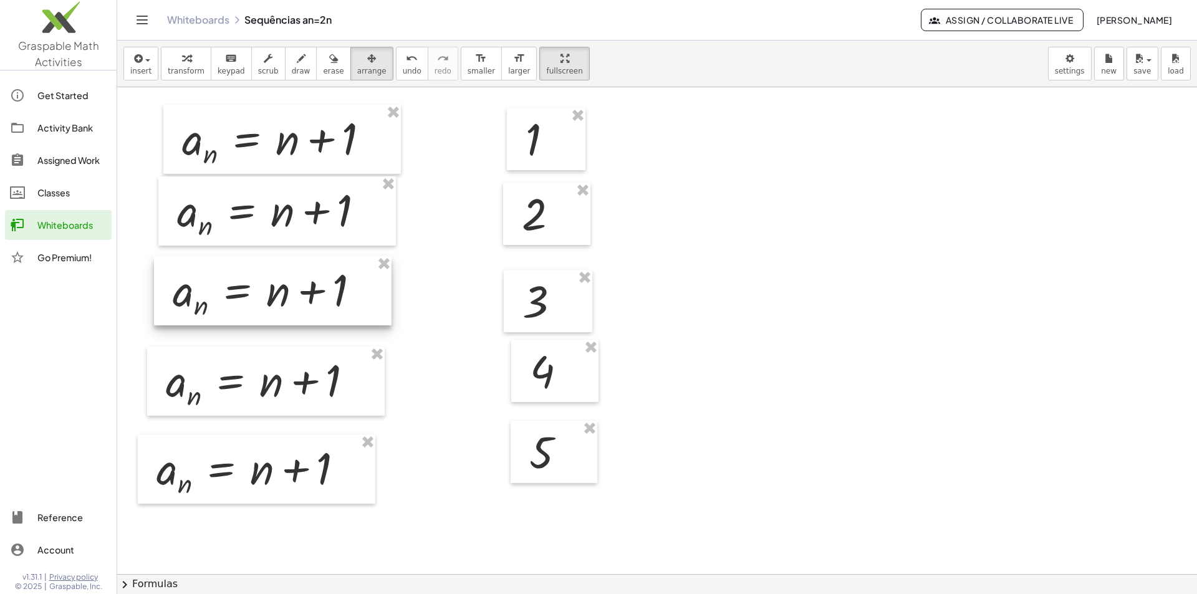
drag, startPoint x: 304, startPoint y: 308, endPoint x: 305, endPoint y: 293, distance: 15.0
click at [305, 293] on div at bounding box center [273, 290] width 238 height 69
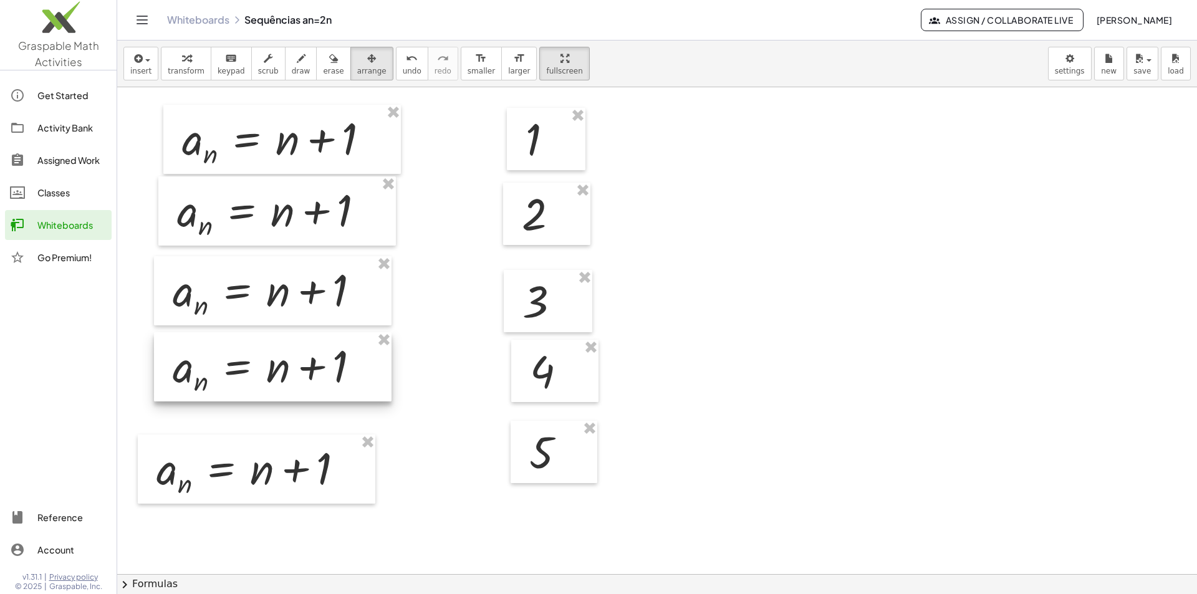
drag, startPoint x: 277, startPoint y: 370, endPoint x: 284, endPoint y: 355, distance: 15.9
click at [284, 355] on div at bounding box center [273, 366] width 238 height 69
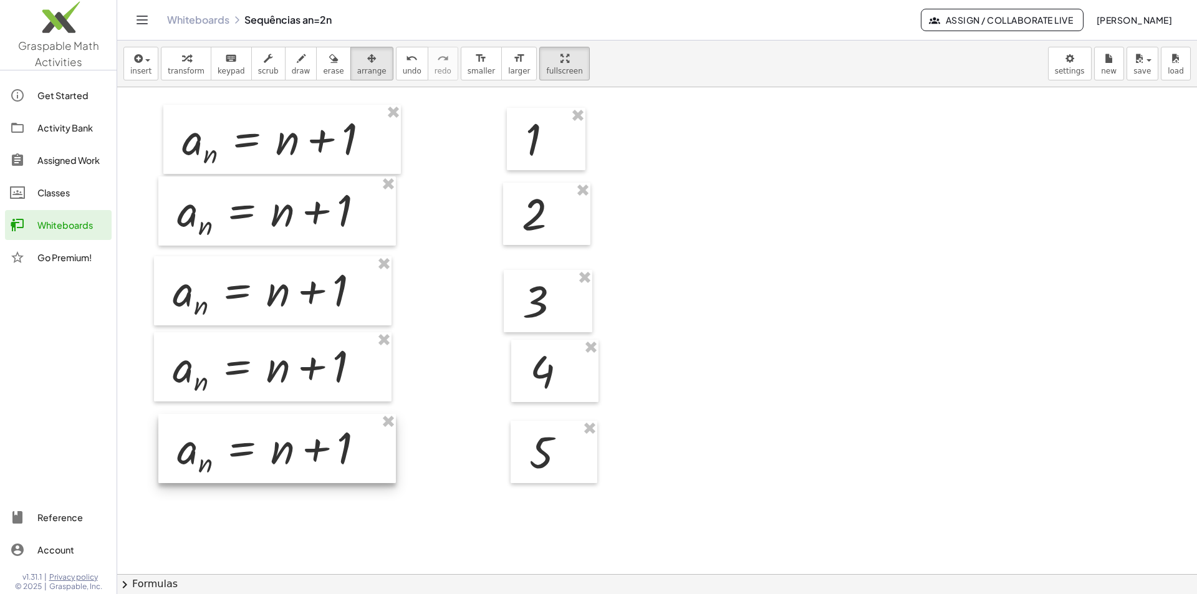
drag, startPoint x: 284, startPoint y: 454, endPoint x: 302, endPoint y: 436, distance: 25.1
click at [302, 436] on div at bounding box center [277, 448] width 238 height 69
click at [456, 308] on div at bounding box center [657, 574] width 1080 height 974
click at [1132, 70] on button "save" at bounding box center [1143, 64] width 32 height 34
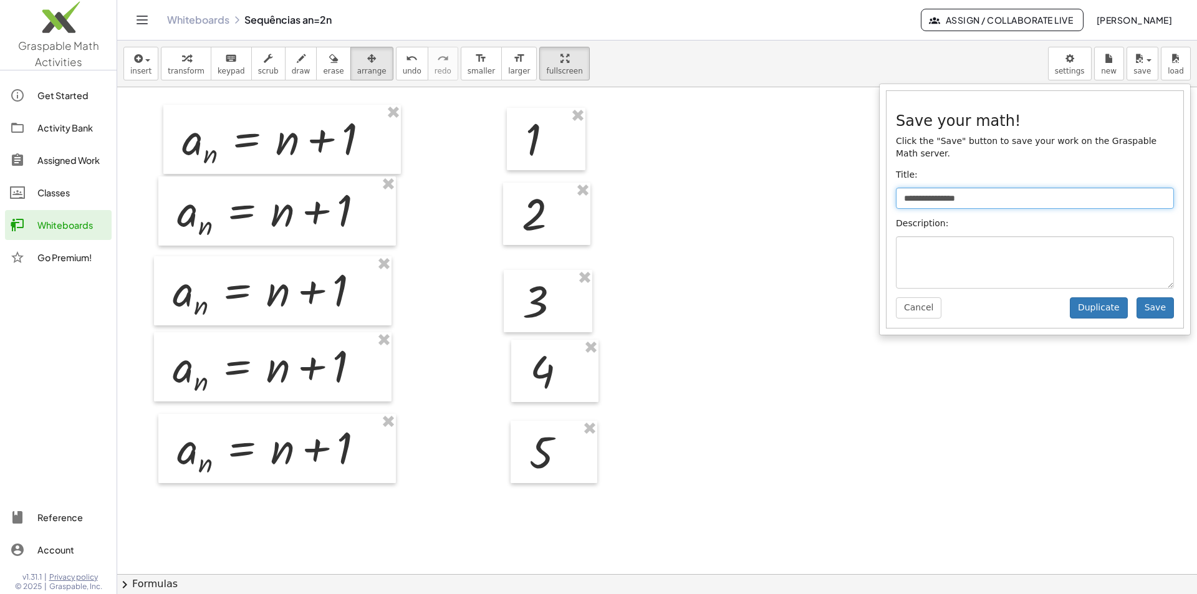
click at [1051, 188] on input "**********" at bounding box center [1035, 198] width 278 height 21
type input "**********"
click at [1161, 299] on button "Save" at bounding box center [1155, 307] width 37 height 21
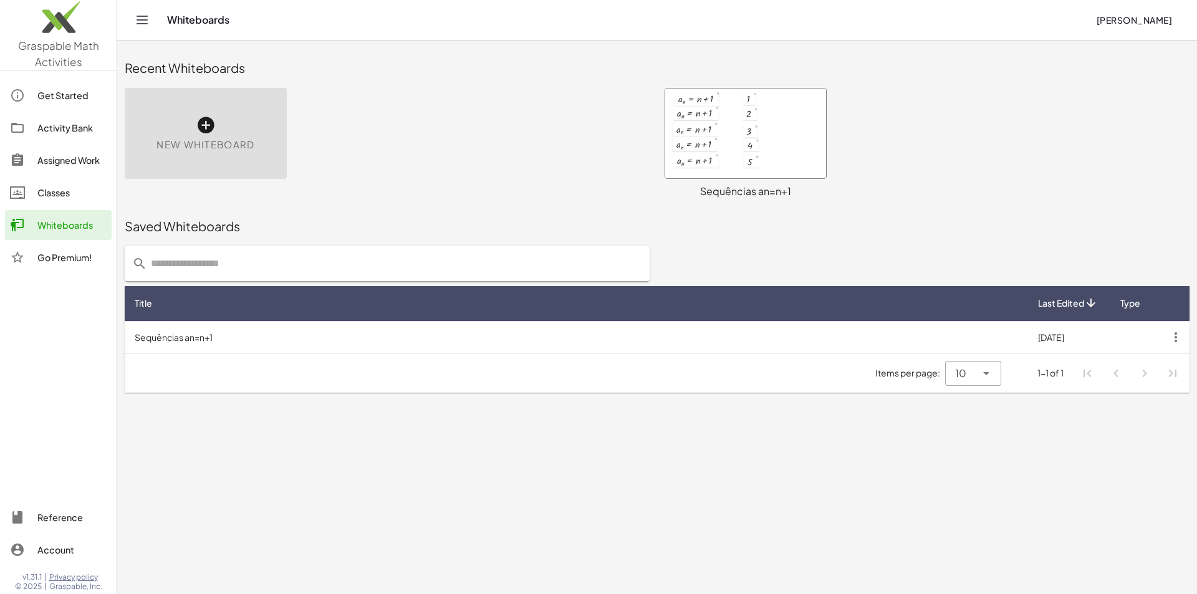
click at [248, 151] on span "New Whiteboard" at bounding box center [205, 145] width 98 height 14
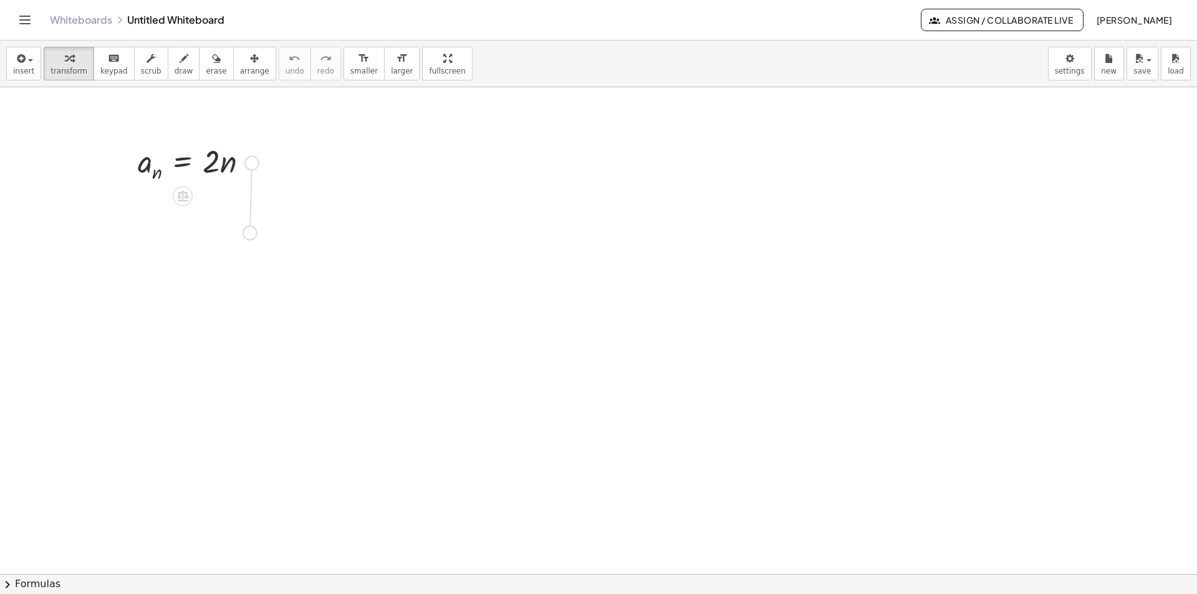
drag, startPoint x: 248, startPoint y: 165, endPoint x: 246, endPoint y: 236, distance: 71.1
click at [246, 236] on div "a n = · 2 · n" at bounding box center [598, 574] width 1197 height 974
drag, startPoint x: 246, startPoint y: 228, endPoint x: 239, endPoint y: 302, distance: 73.9
click at [239, 302] on div "a n = · 2 · n a n = · 2 · n" at bounding box center [598, 574] width 1197 height 974
drag, startPoint x: 227, startPoint y: 292, endPoint x: 229, endPoint y: 352, distance: 59.9
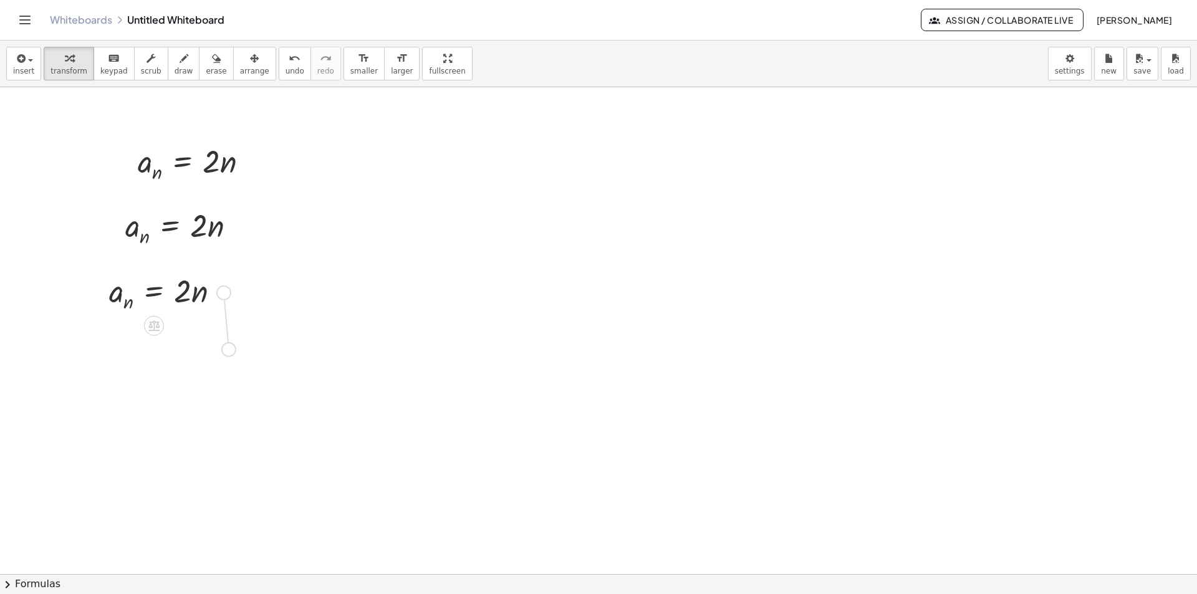
click at [229, 352] on div "a n = · 2 · n a n = · 2 · n a n = · 2 · n" at bounding box center [598, 574] width 1197 height 974
drag, startPoint x: 217, startPoint y: 343, endPoint x: 223, endPoint y: 408, distance: 65.1
click at [223, 408] on div "a n = · 2 · n a n = · 2 · n a n = · 2 · n a n = · 2 · n" at bounding box center [598, 574] width 1197 height 974
click at [250, 60] on icon "button" at bounding box center [254, 58] width 9 height 15
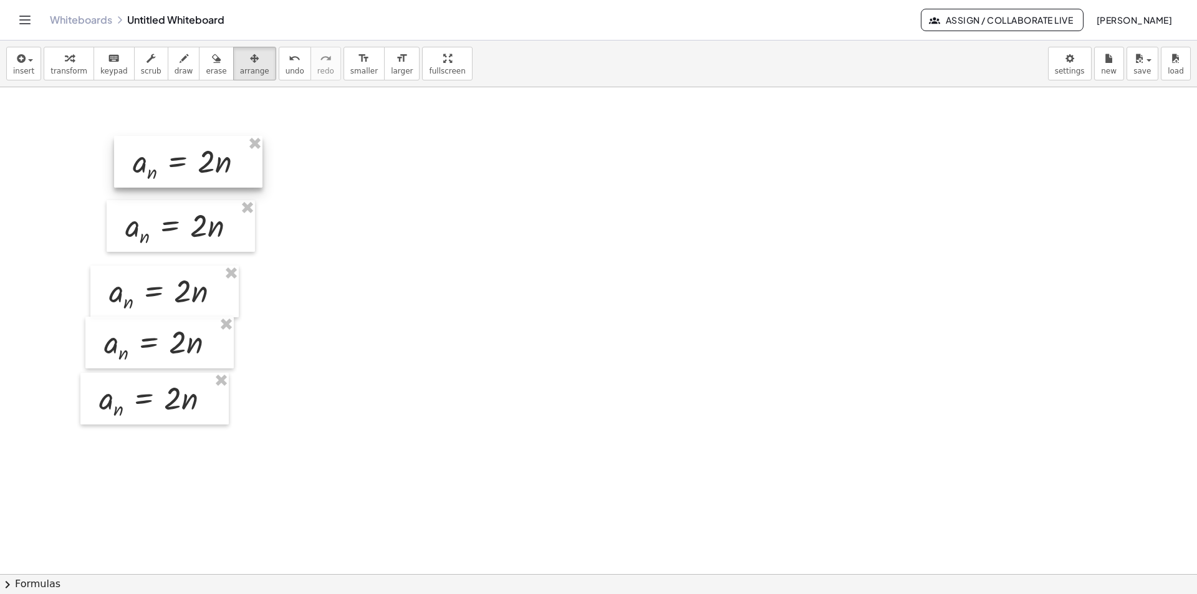
drag, startPoint x: 190, startPoint y: 166, endPoint x: 174, endPoint y: 169, distance: 15.9
click at [174, 169] on div at bounding box center [188, 162] width 148 height 52
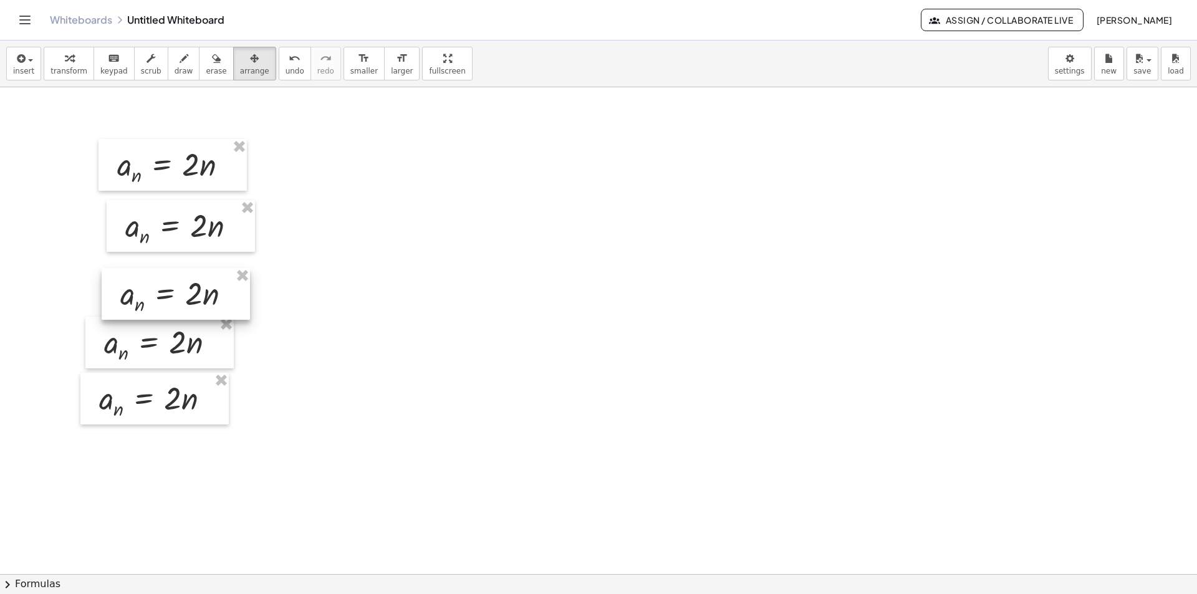
drag, startPoint x: 173, startPoint y: 307, endPoint x: 185, endPoint y: 309, distance: 11.4
click at [185, 309] on div at bounding box center [176, 294] width 148 height 52
drag, startPoint x: 170, startPoint y: 337, endPoint x: 188, endPoint y: 353, distance: 23.9
click at [188, 353] on div at bounding box center [177, 358] width 148 height 52
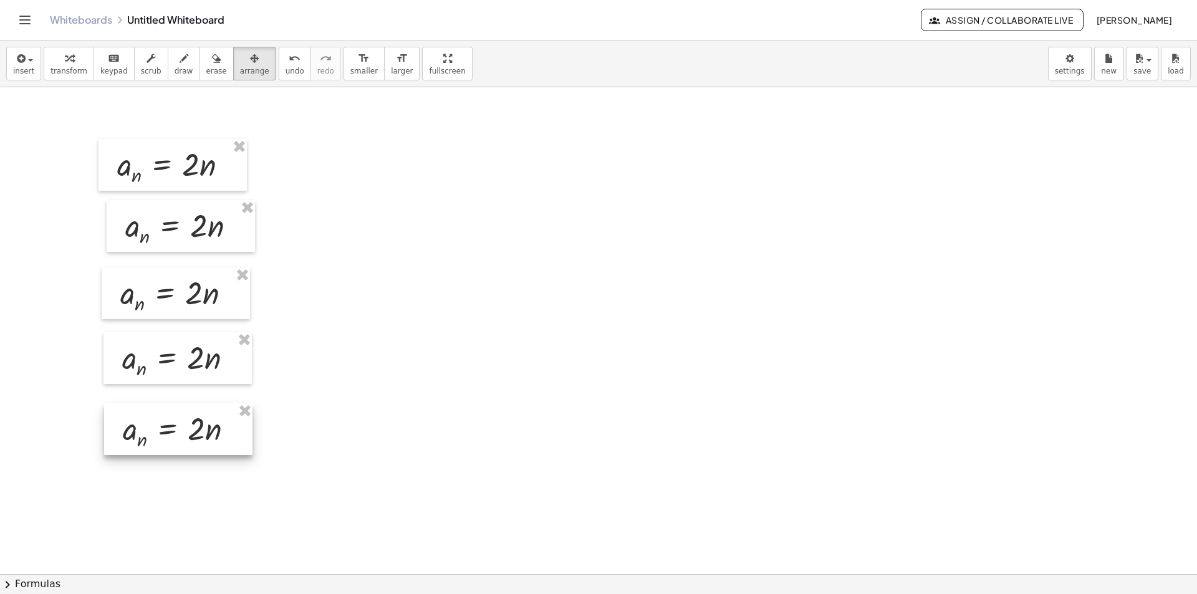
drag, startPoint x: 161, startPoint y: 398, endPoint x: 196, endPoint y: 415, distance: 39.0
click at [185, 428] on div at bounding box center [178, 429] width 148 height 52
drag, startPoint x: 202, startPoint y: 178, endPoint x: 213, endPoint y: 176, distance: 11.3
click at [214, 176] on div at bounding box center [185, 164] width 148 height 52
click at [409, 186] on div at bounding box center [598, 574] width 1197 height 974
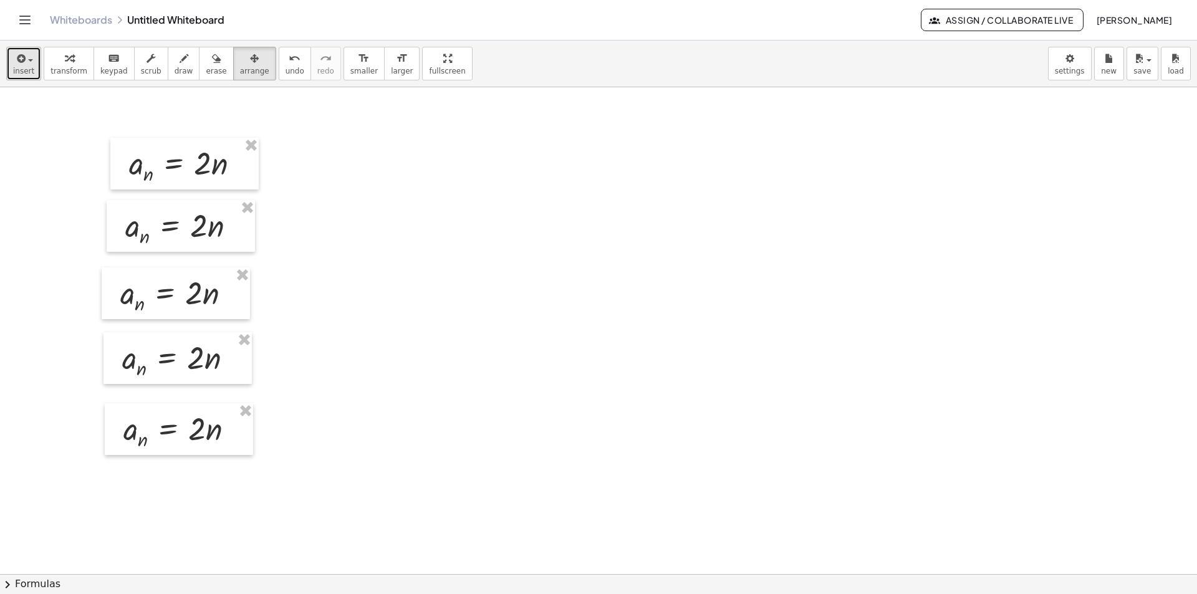
click at [11, 64] on button "insert" at bounding box center [23, 64] width 35 height 34
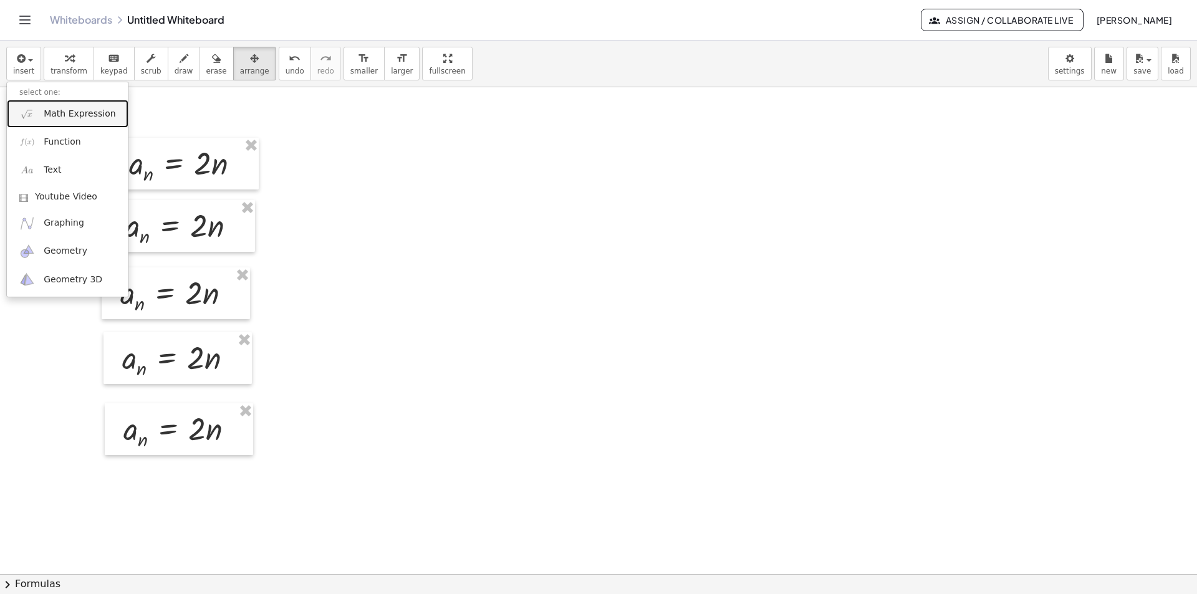
click at [54, 115] on span "Math Expression" at bounding box center [80, 114] width 72 height 12
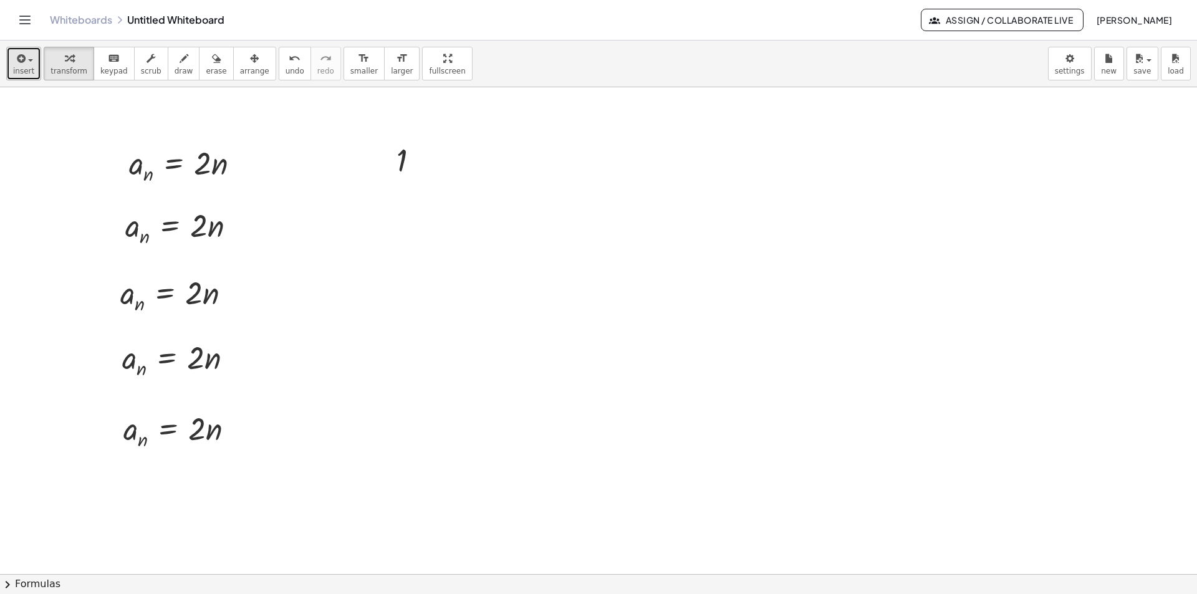
click at [17, 65] on icon "button" at bounding box center [19, 58] width 11 height 15
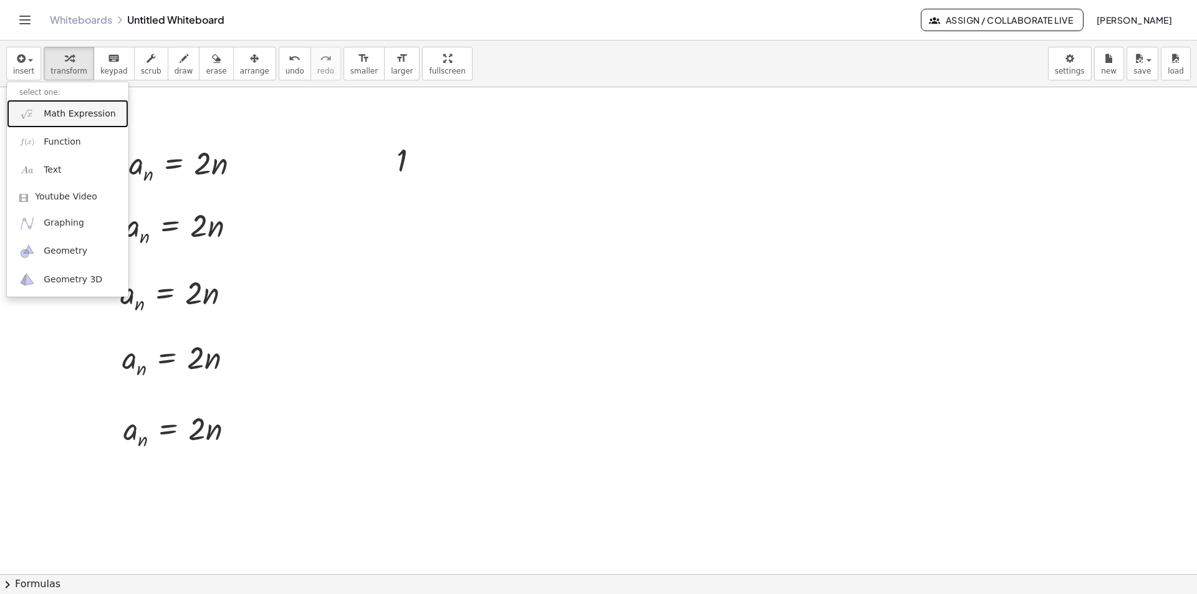
click at [53, 106] on link "Math Expression" at bounding box center [68, 114] width 122 height 28
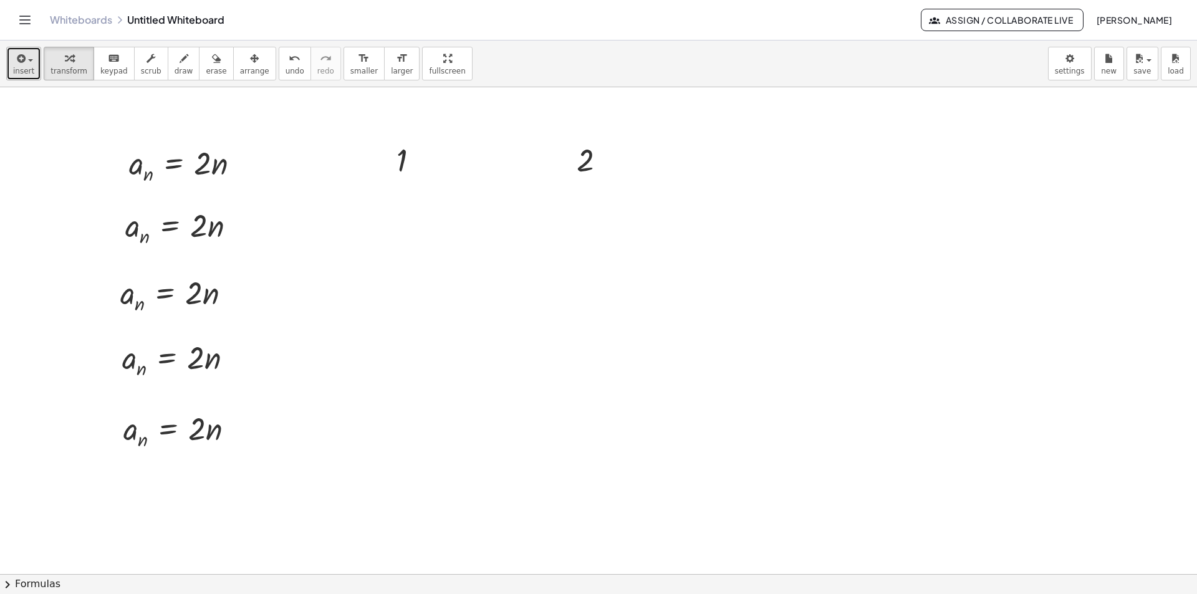
click at [31, 67] on span "insert" at bounding box center [23, 71] width 21 height 9
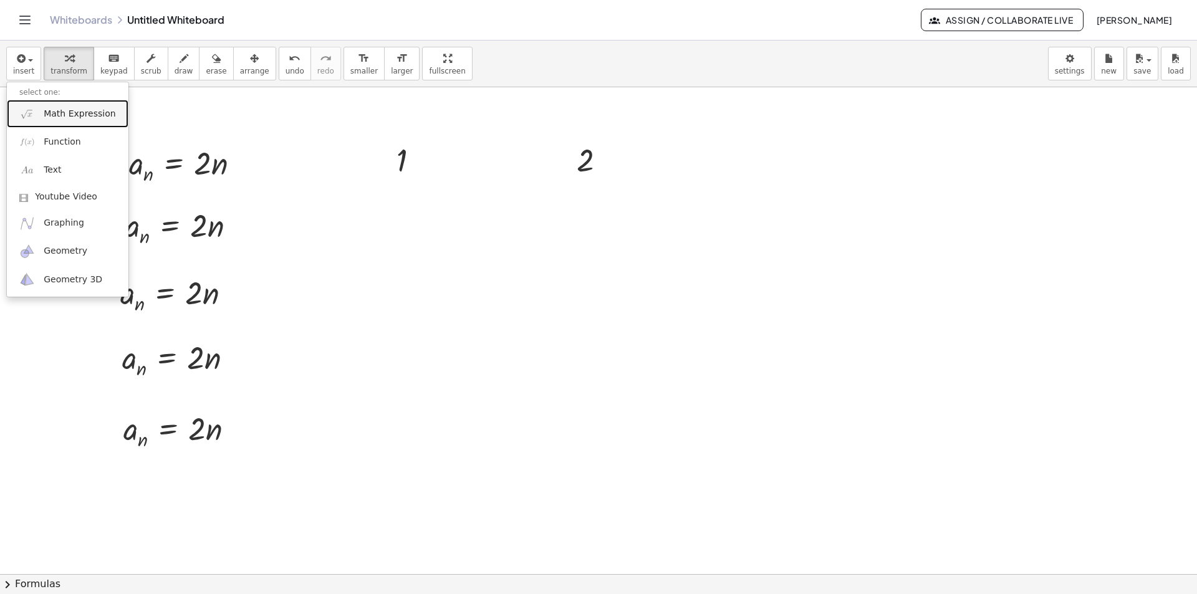
click at [51, 117] on span "Math Expression" at bounding box center [80, 114] width 72 height 12
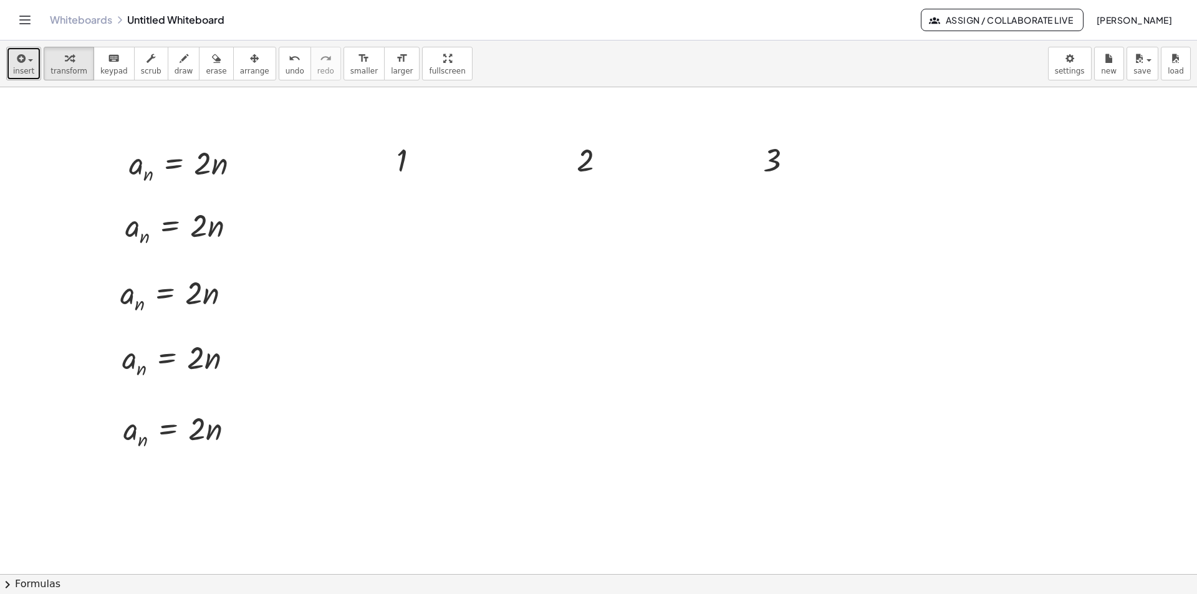
click at [23, 60] on icon "button" at bounding box center [19, 58] width 11 height 15
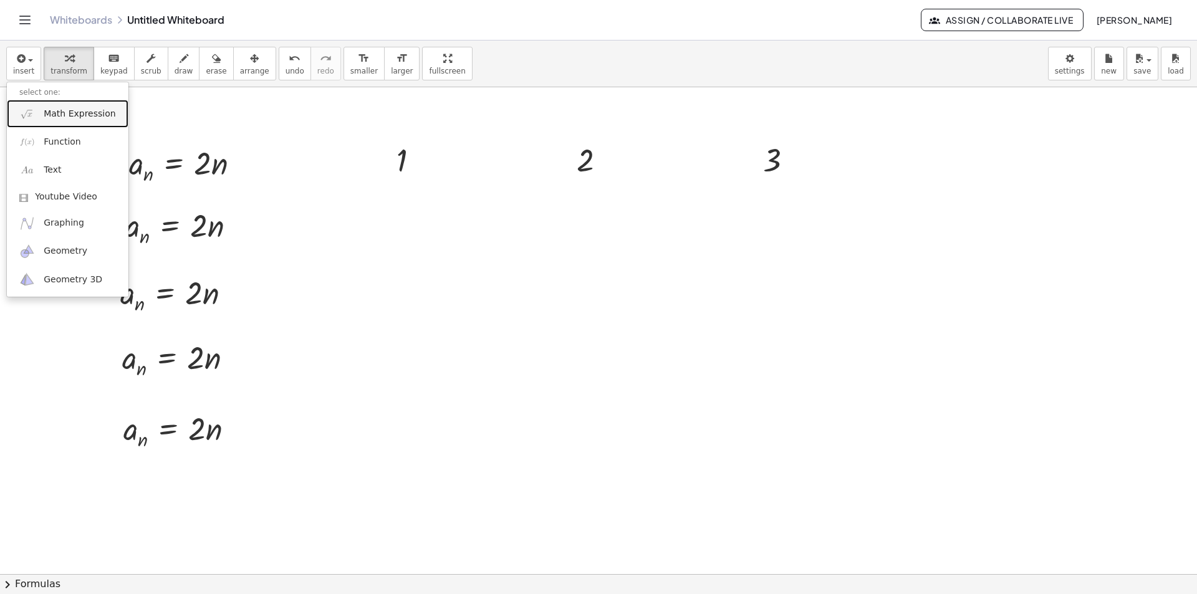
click at [39, 111] on link "Math Expression" at bounding box center [68, 114] width 122 height 28
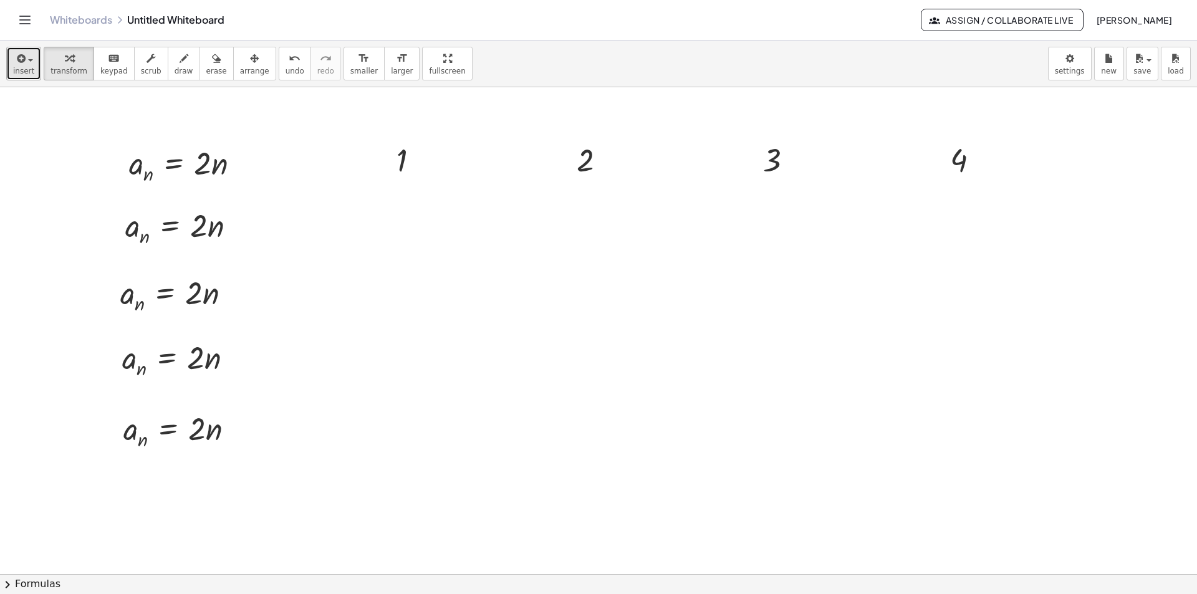
click at [11, 60] on button "insert" at bounding box center [23, 64] width 35 height 34
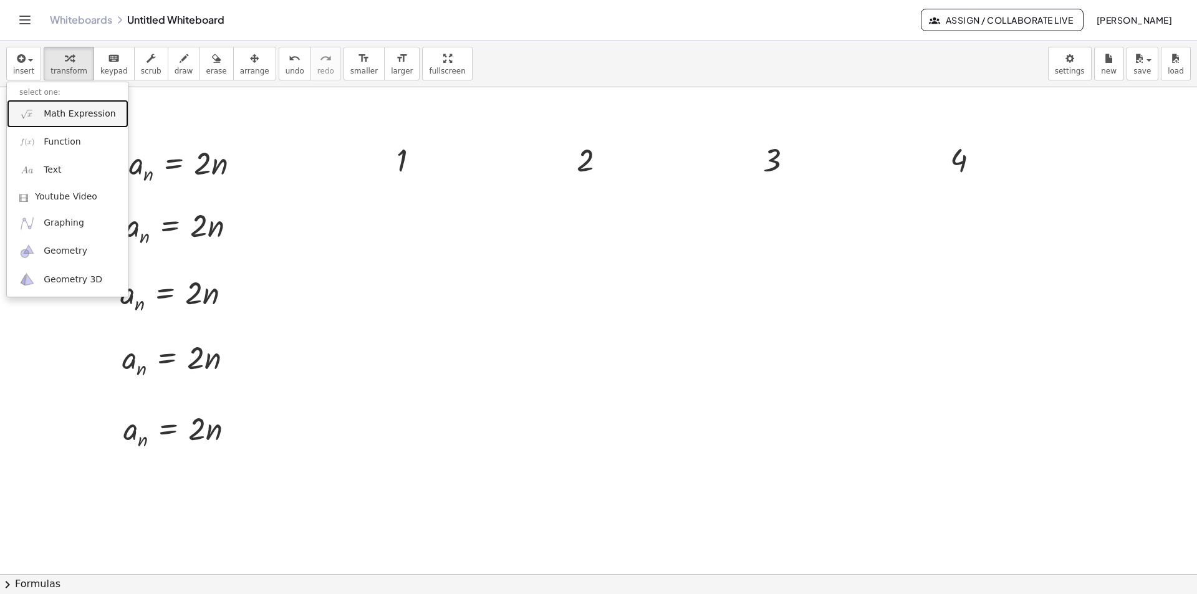
click at [62, 120] on span "Math Expression" at bounding box center [80, 114] width 72 height 12
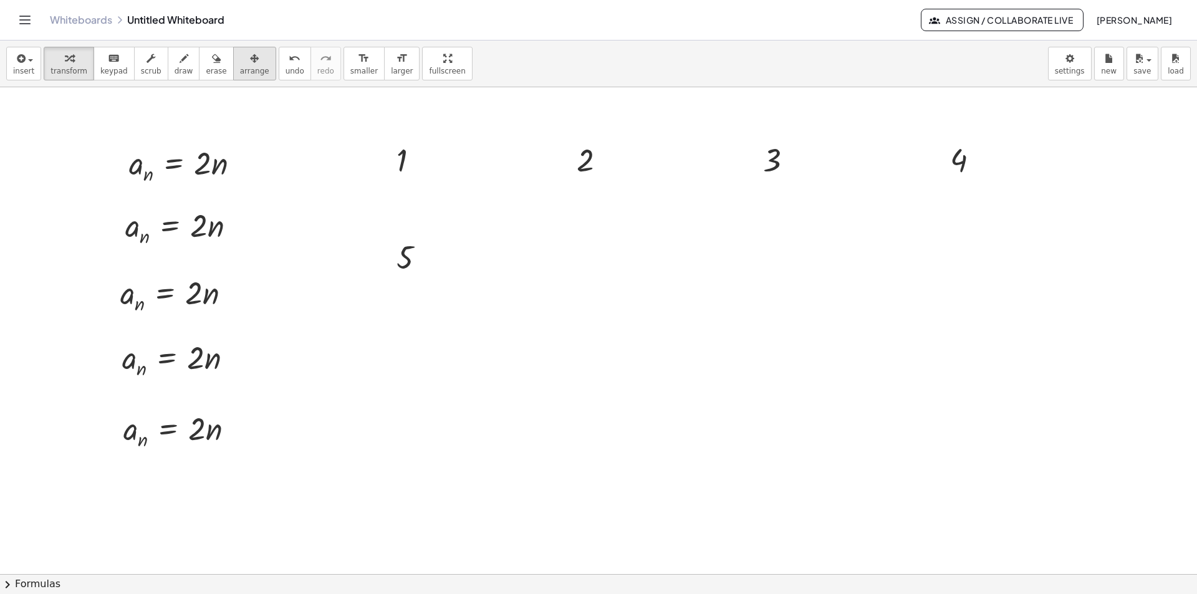
click at [240, 72] on span "arrange" at bounding box center [254, 71] width 29 height 9
drag, startPoint x: 577, startPoint y: 171, endPoint x: 389, endPoint y: 244, distance: 201.6
click at [389, 244] on div at bounding box center [405, 232] width 67 height 47
drag, startPoint x: 396, startPoint y: 262, endPoint x: 397, endPoint y: 428, distance: 165.8
click at [397, 428] on div at bounding box center [411, 423] width 67 height 47
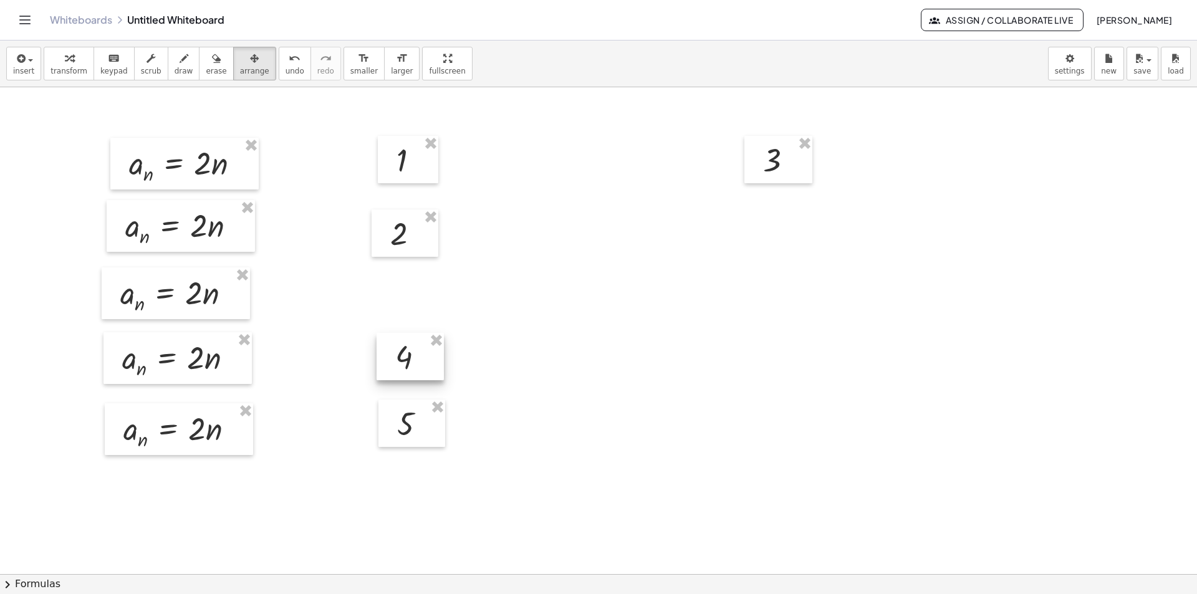
drag, startPoint x: 817, startPoint y: 281, endPoint x: 399, endPoint y: 362, distance: 426.1
click at [399, 362] on div at bounding box center [410, 356] width 67 height 47
drag, startPoint x: 776, startPoint y: 175, endPoint x: 404, endPoint y: 310, distance: 396.0
click at [404, 310] on div at bounding box center [405, 295] width 68 height 47
drag, startPoint x: 684, startPoint y: 257, endPoint x: 841, endPoint y: 163, distance: 183.5
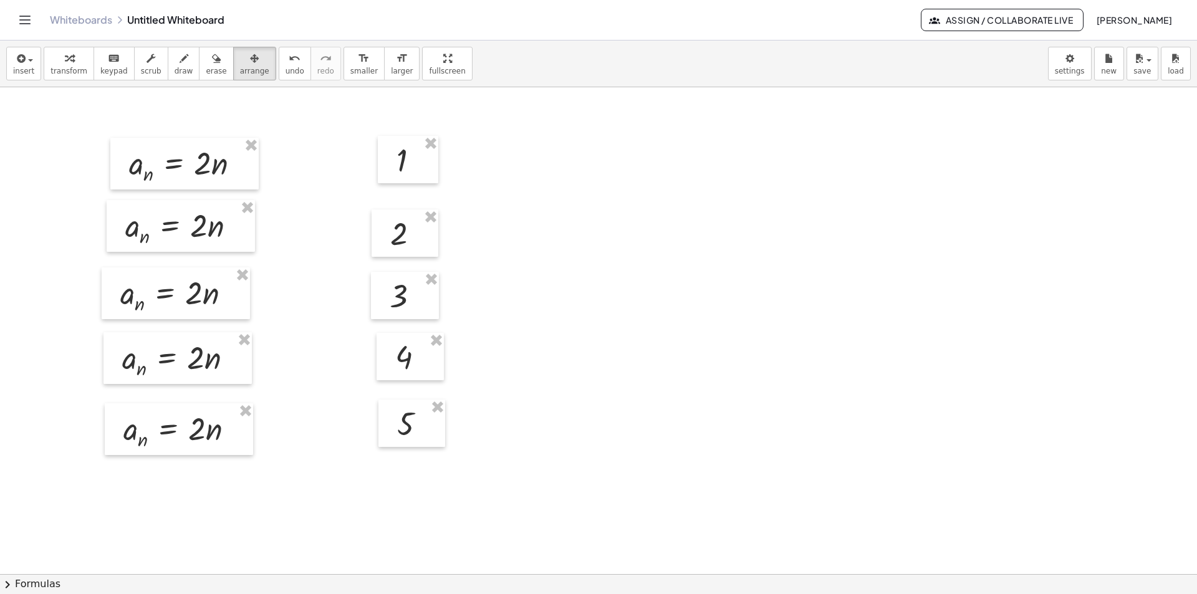
click at [706, 256] on div at bounding box center [598, 574] width 1197 height 974
click at [1134, 68] on button "save" at bounding box center [1143, 64] width 32 height 34
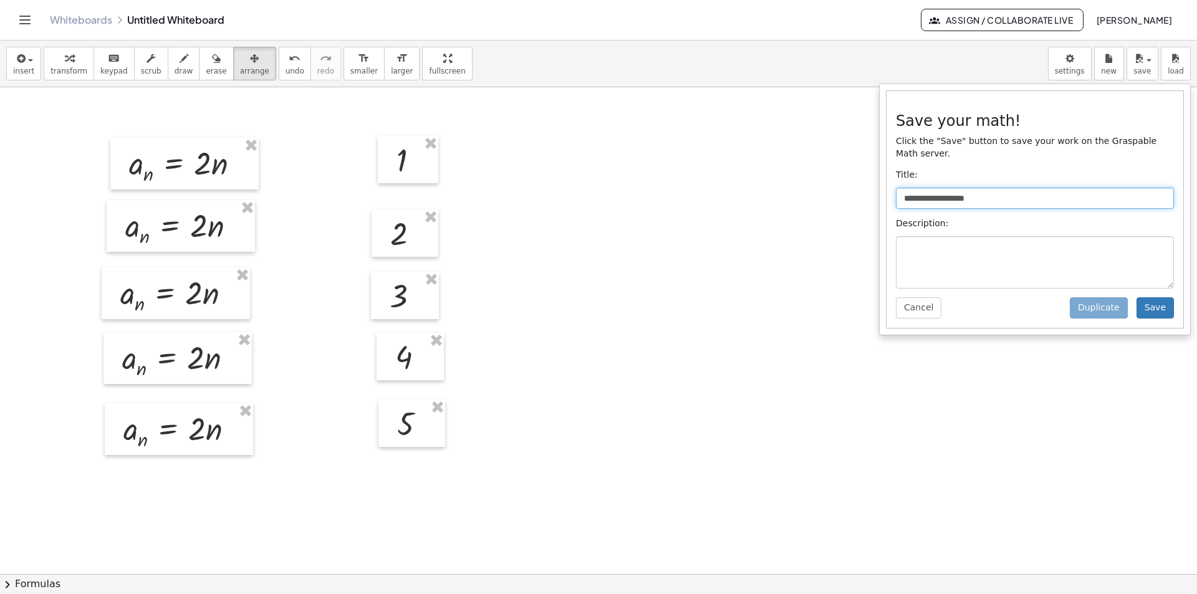
click at [1024, 189] on input "**********" at bounding box center [1035, 198] width 278 height 21
type input "**********"
click at [1155, 297] on button "Save" at bounding box center [1155, 307] width 37 height 21
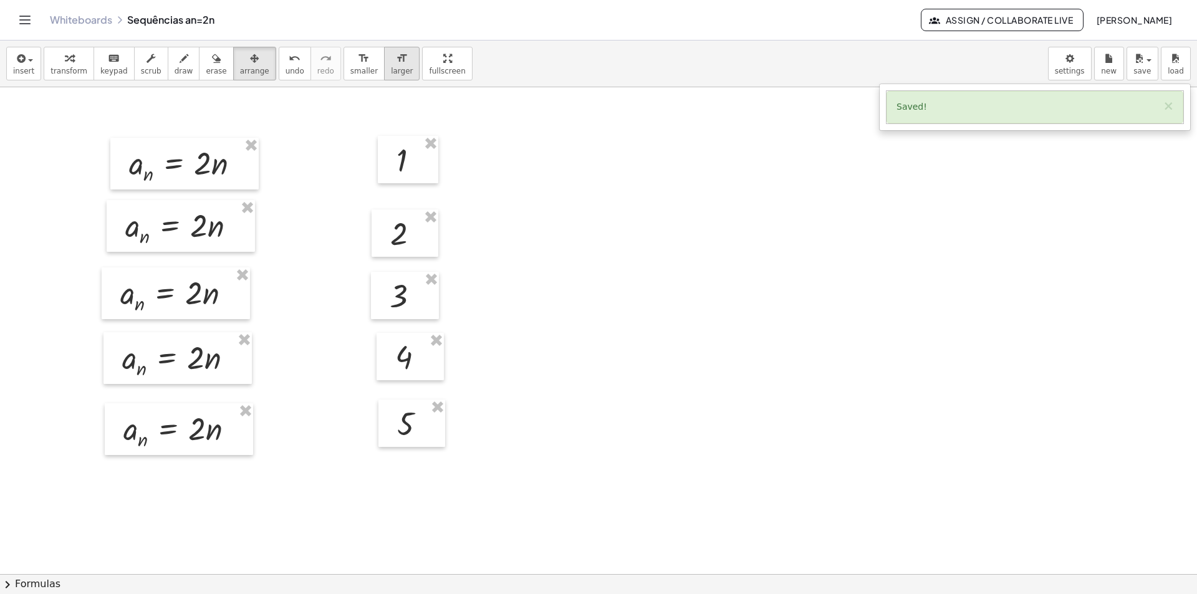
click at [396, 64] on icon "format_size" at bounding box center [402, 58] width 12 height 15
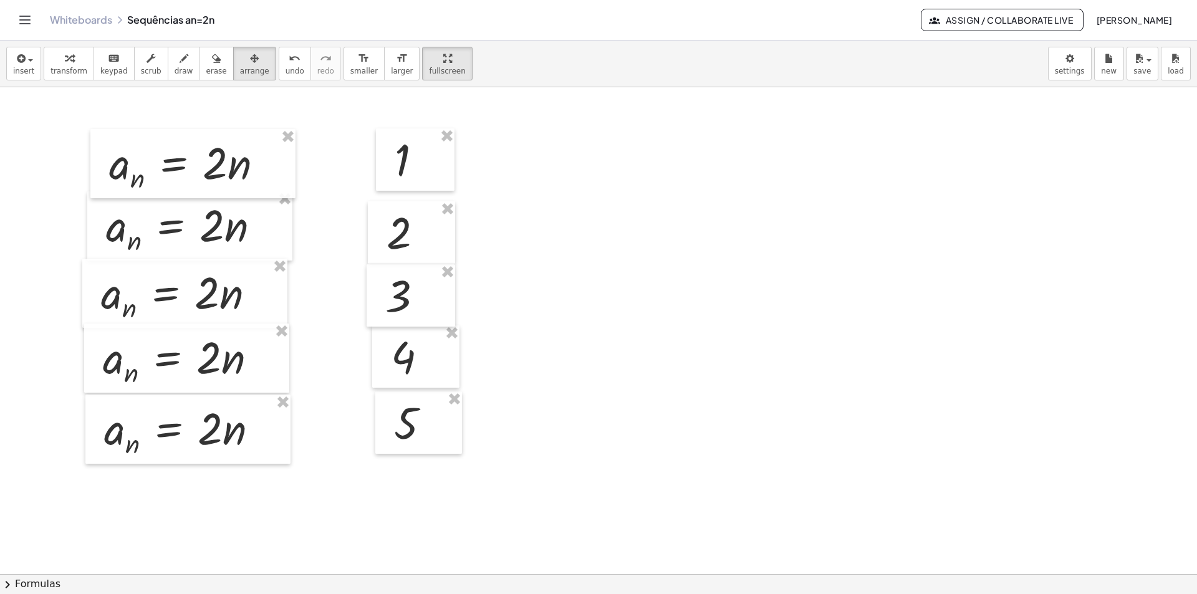
drag, startPoint x: 405, startPoint y: 57, endPoint x: 405, endPoint y: 111, distance: 54.2
click at [405, 111] on div "insert select one: Math Expression Function Text Youtube Video Graphing Geometr…" at bounding box center [598, 318] width 1197 height 554
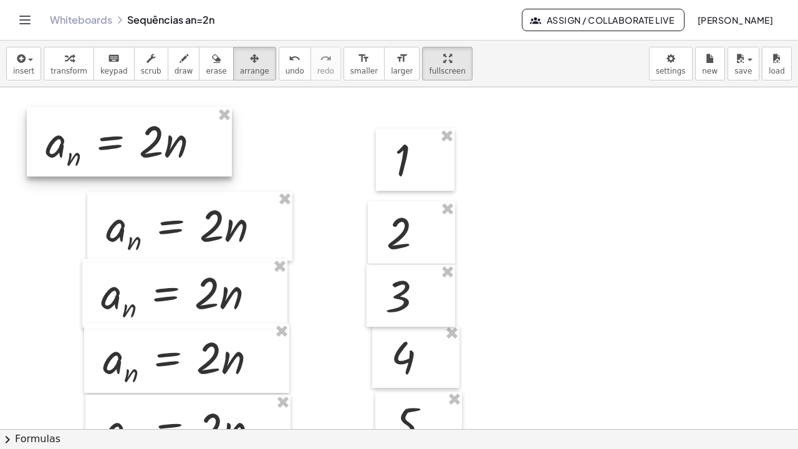
drag, startPoint x: 199, startPoint y: 138, endPoint x: 138, endPoint y: 117, distance: 64.7
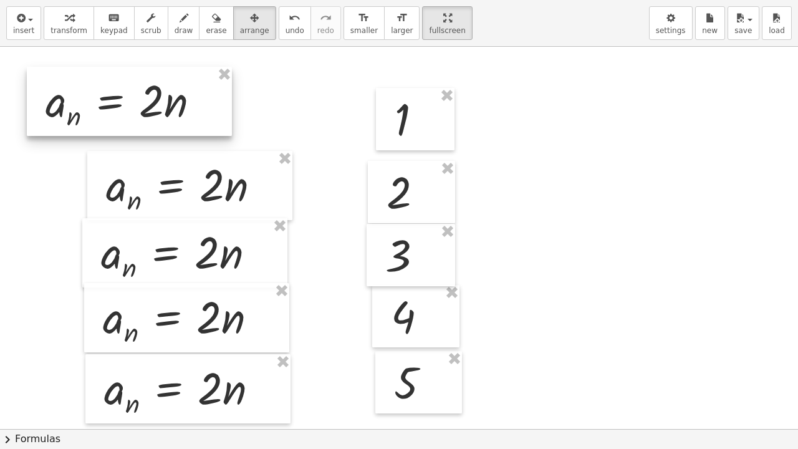
click at [137, 111] on div at bounding box center [129, 101] width 205 height 69
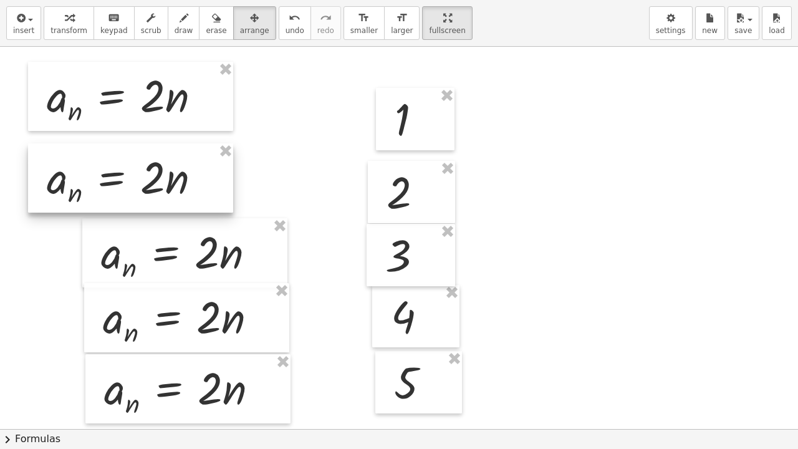
drag, startPoint x: 165, startPoint y: 186, endPoint x: 117, endPoint y: 252, distance: 81.7
click at [107, 179] on div at bounding box center [130, 177] width 205 height 69
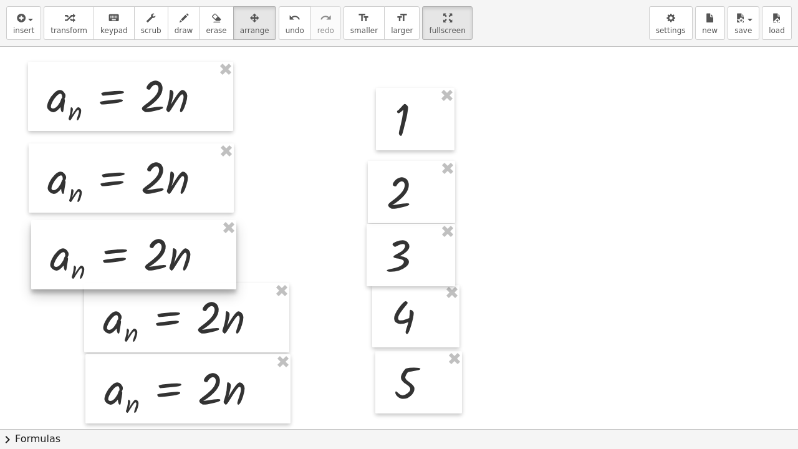
drag, startPoint x: 120, startPoint y: 255, endPoint x: 69, endPoint y: 257, distance: 51.2
click at [69, 257] on div at bounding box center [133, 254] width 205 height 69
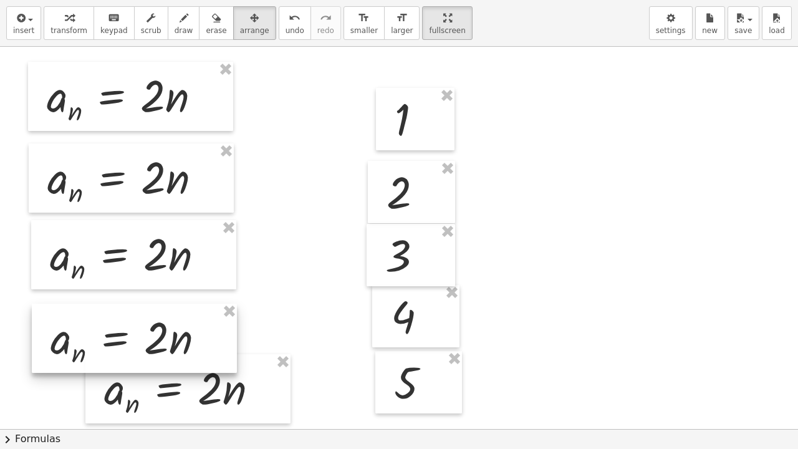
drag, startPoint x: 99, startPoint y: 313, endPoint x: 46, endPoint y: 334, distance: 56.3
click at [46, 334] on div at bounding box center [134, 338] width 205 height 69
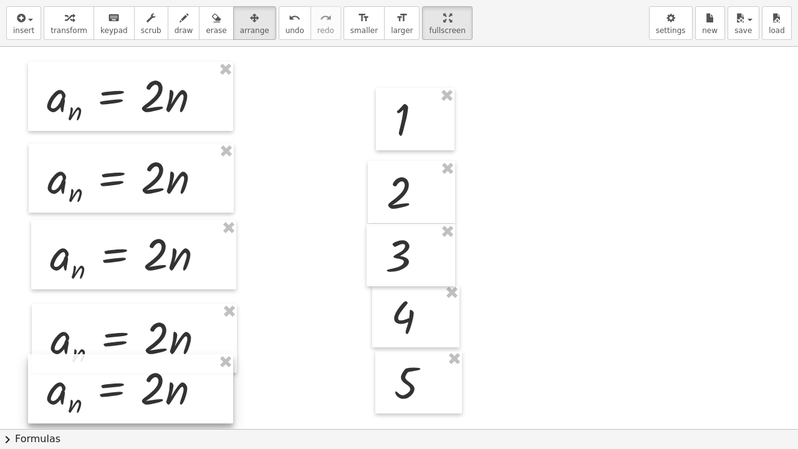
drag, startPoint x: 137, startPoint y: 389, endPoint x: 81, endPoint y: 389, distance: 56.1
click at [81, 389] on div at bounding box center [130, 388] width 205 height 69
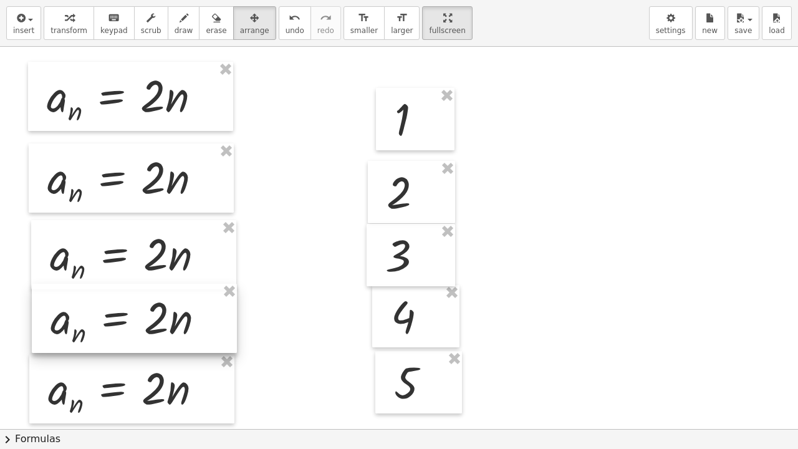
drag, startPoint x: 105, startPoint y: 329, endPoint x: 102, endPoint y: 314, distance: 15.2
click at [102, 314] on div at bounding box center [134, 318] width 205 height 69
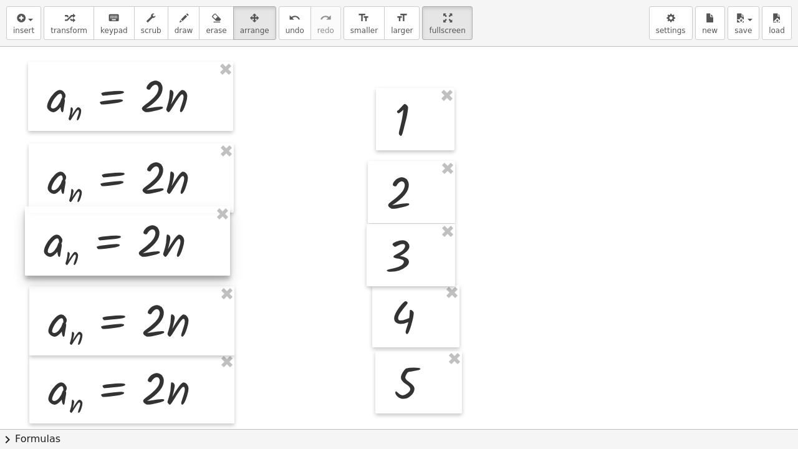
drag, startPoint x: 101, startPoint y: 277, endPoint x: 95, endPoint y: 263, distance: 15.1
click at [95, 263] on div at bounding box center [127, 240] width 205 height 69
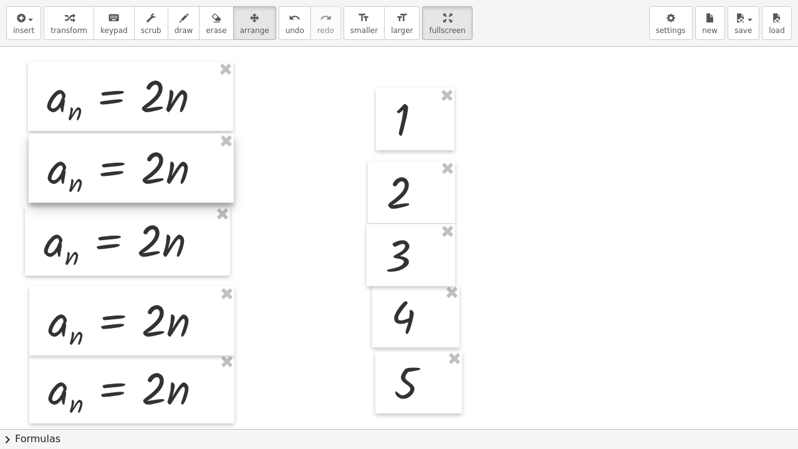
drag, startPoint x: 125, startPoint y: 193, endPoint x: 125, endPoint y: 183, distance: 10.0
click at [125, 183] on div at bounding box center [131, 167] width 205 height 69
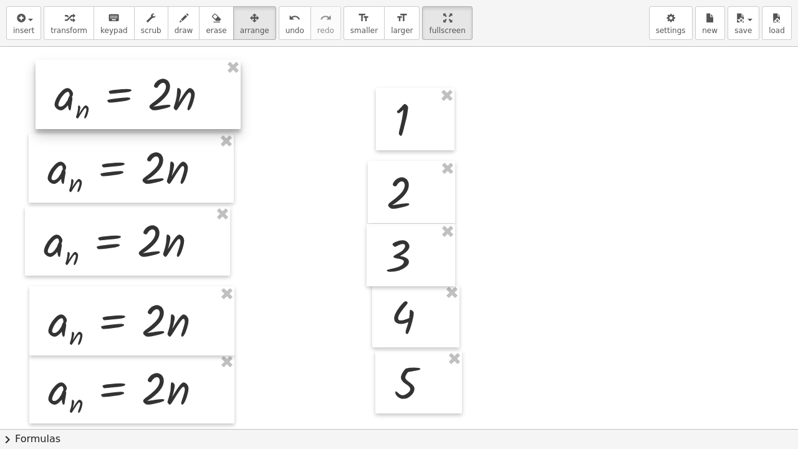
drag, startPoint x: 122, startPoint y: 100, endPoint x: 130, endPoint y: 96, distance: 8.9
click at [130, 96] on div at bounding box center [138, 94] width 205 height 69
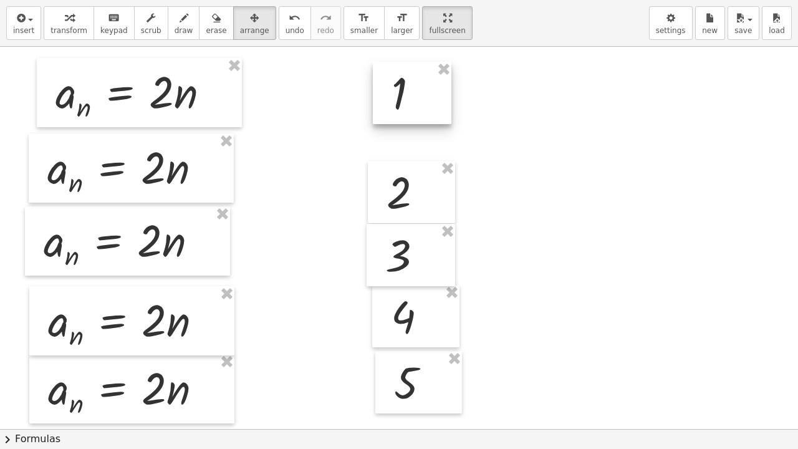
drag, startPoint x: 408, startPoint y: 132, endPoint x: 405, endPoint y: 106, distance: 26.4
click at [405, 106] on div at bounding box center [412, 93] width 79 height 62
drag, startPoint x: 409, startPoint y: 192, endPoint x: 411, endPoint y: 168, distance: 23.8
click at [411, 168] on div at bounding box center [405, 164] width 87 height 62
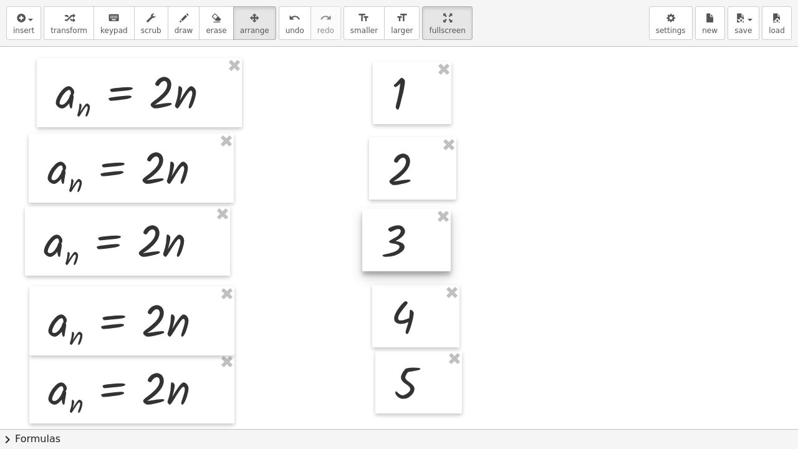
drag, startPoint x: 406, startPoint y: 254, endPoint x: 401, endPoint y: 239, distance: 15.6
click at [401, 239] on div at bounding box center [406, 240] width 89 height 62
drag, startPoint x: 418, startPoint y: 316, endPoint x: 404, endPoint y: 357, distance: 43.4
click at [409, 313] on div at bounding box center [406, 310] width 87 height 62
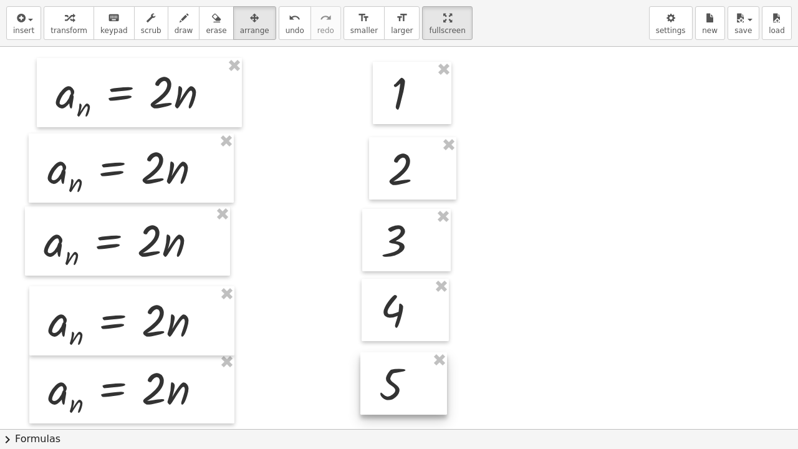
drag, startPoint x: 402, startPoint y: 385, endPoint x: 387, endPoint y: 387, distance: 15.0
click at [387, 387] on div at bounding box center [403, 383] width 87 height 62
click at [19, 30] on span "insert" at bounding box center [23, 30] width 21 height 9
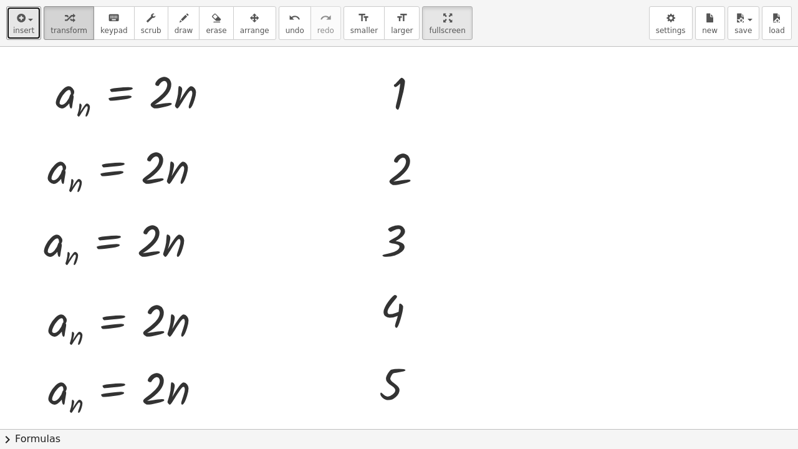
click at [65, 22] on icon "button" at bounding box center [69, 18] width 9 height 15
drag, startPoint x: 393, startPoint y: 91, endPoint x: 176, endPoint y: 94, distance: 217.0
click at [161, 93] on div at bounding box center [138, 92] width 179 height 63
click at [181, 91] on div at bounding box center [138, 92] width 179 height 63
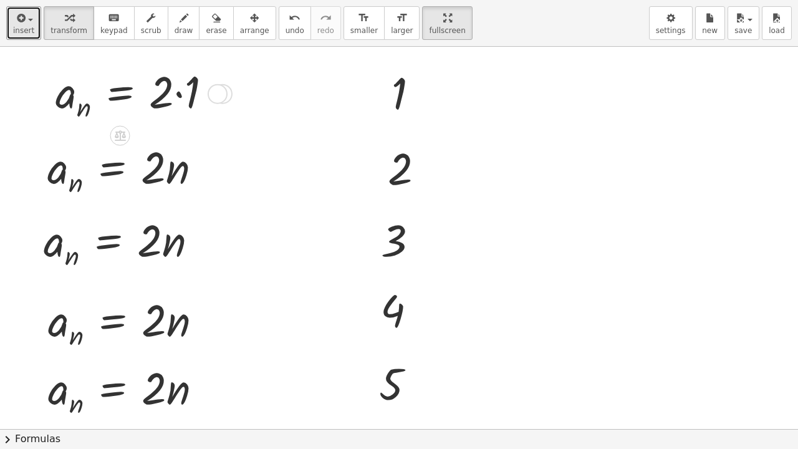
click at [120, 94] on div "a n = · 2 · 1" at bounding box center [120, 94] width 0 height 0
drag, startPoint x: 403, startPoint y: 175, endPoint x: 190, endPoint y: 178, distance: 213.2
click at [167, 169] on div at bounding box center [135, 168] width 188 height 63
click at [167, 169] on div at bounding box center [117, 168] width 153 height 61
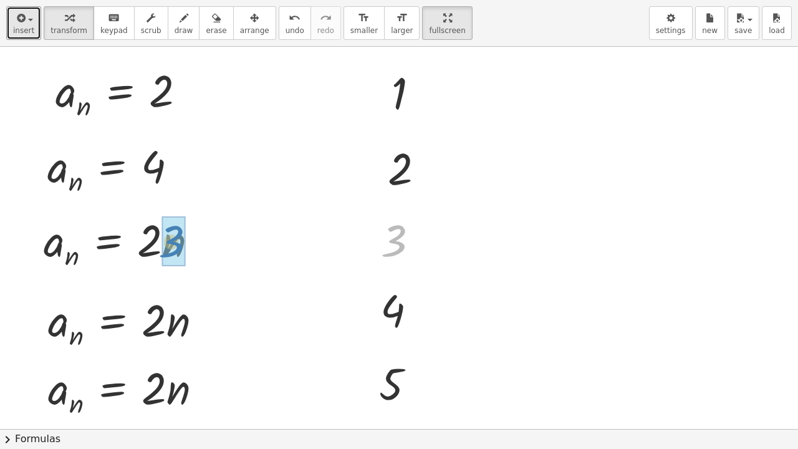
drag, startPoint x: 396, startPoint y: 246, endPoint x: 175, endPoint y: 245, distance: 221.9
click at [170, 252] on div at bounding box center [131, 240] width 189 height 63
click at [170, 252] on div at bounding box center [113, 241] width 153 height 61
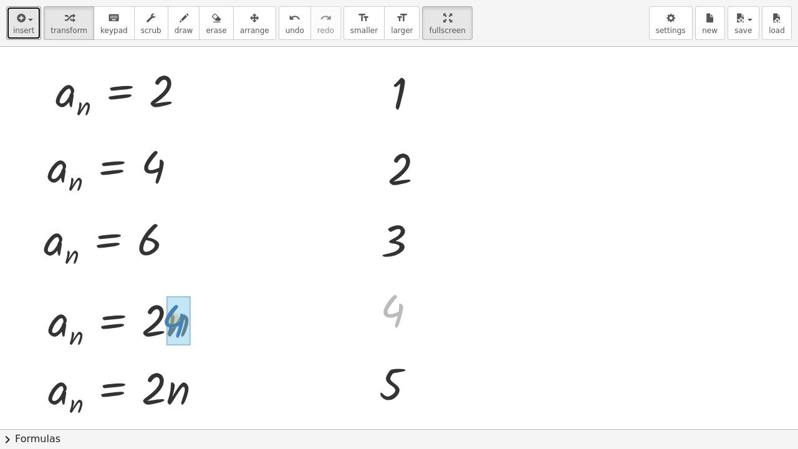
drag, startPoint x: 392, startPoint y: 315, endPoint x: 171, endPoint y: 325, distance: 220.9
click at [178, 327] on div at bounding box center [136, 320] width 188 height 63
click at [113, 322] on div "a n = · 2 · 4 8" at bounding box center [113, 322] width 0 height 0
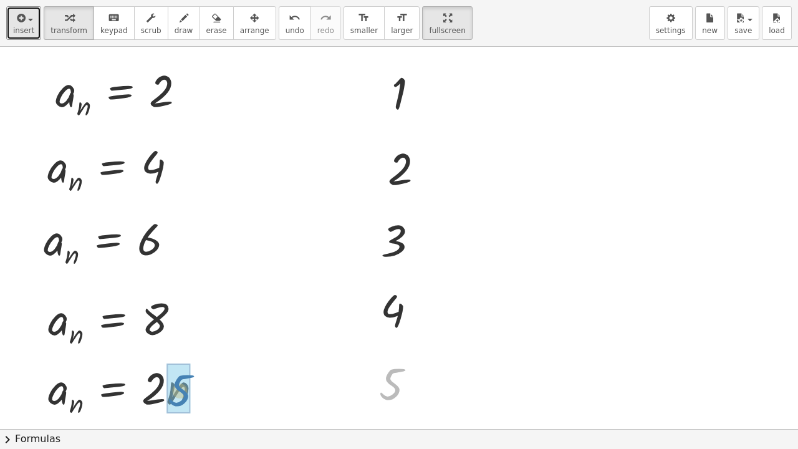
drag, startPoint x: 388, startPoint y: 378, endPoint x: 170, endPoint y: 387, distance: 219.0
click at [170, 391] on div at bounding box center [136, 388] width 188 height 63
click at [170, 391] on div at bounding box center [125, 388] width 166 height 61
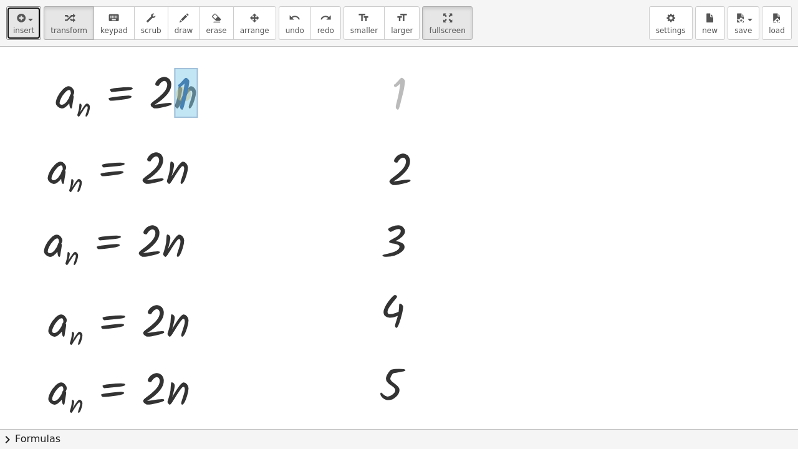
drag, startPoint x: 400, startPoint y: 92, endPoint x: 186, endPoint y: 92, distance: 213.8
click at [161, 100] on div at bounding box center [138, 92] width 179 height 63
click at [178, 96] on div at bounding box center [138, 92] width 179 height 63
click at [178, 96] on div at bounding box center [125, 92] width 153 height 61
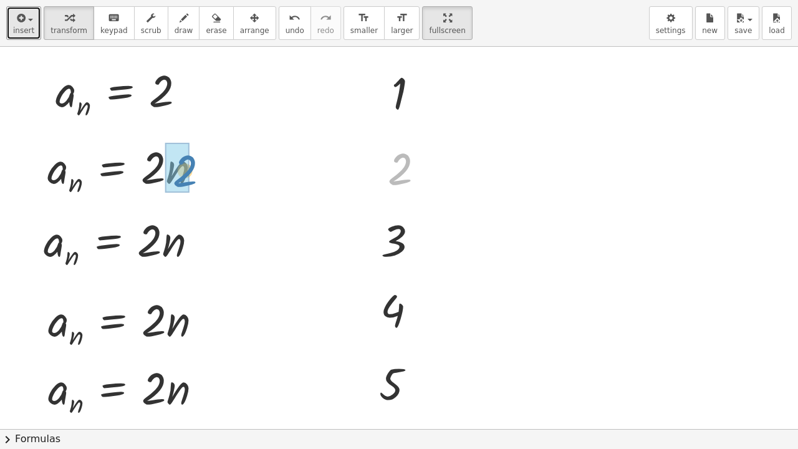
drag, startPoint x: 401, startPoint y: 176, endPoint x: 182, endPoint y: 178, distance: 218.8
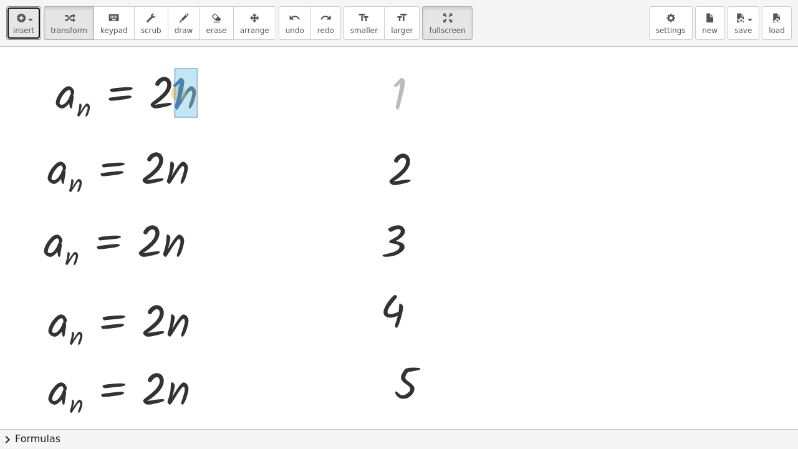
drag, startPoint x: 396, startPoint y: 87, endPoint x: 177, endPoint y: 87, distance: 219.4
click at [171, 100] on div at bounding box center [138, 92] width 179 height 63
click at [177, 100] on div at bounding box center [138, 92] width 179 height 63
click at [177, 100] on div at bounding box center [125, 92] width 153 height 61
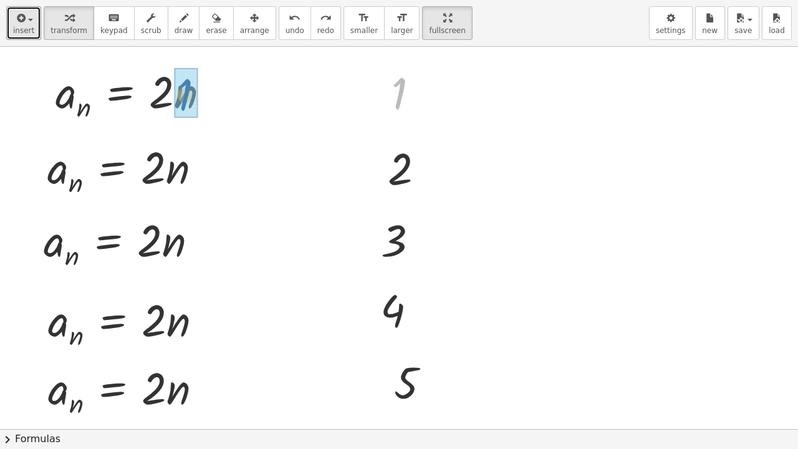
drag, startPoint x: 398, startPoint y: 94, endPoint x: 211, endPoint y: 96, distance: 187.0
click at [179, 102] on div at bounding box center [138, 92] width 179 height 63
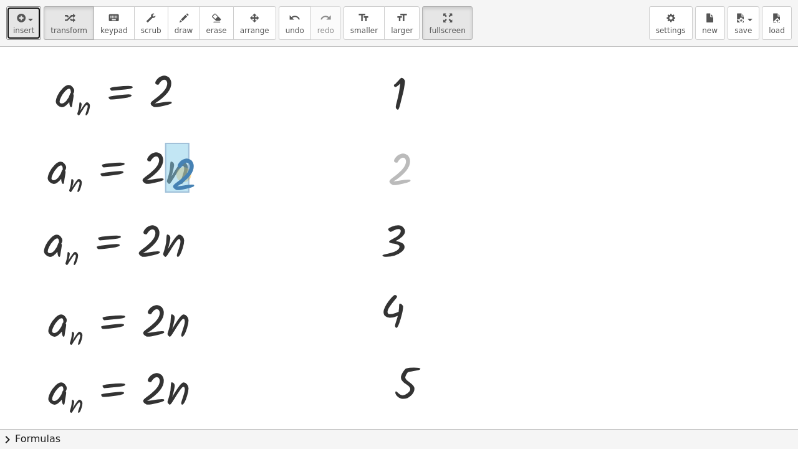
drag, startPoint x: 398, startPoint y: 173, endPoint x: 181, endPoint y: 178, distance: 217.0
click at [165, 172] on div at bounding box center [135, 168] width 188 height 63
click at [177, 172] on div at bounding box center [135, 168] width 188 height 63
click at [112, 170] on div "a n = · 2 · 2 4" at bounding box center [112, 170] width 0 height 0
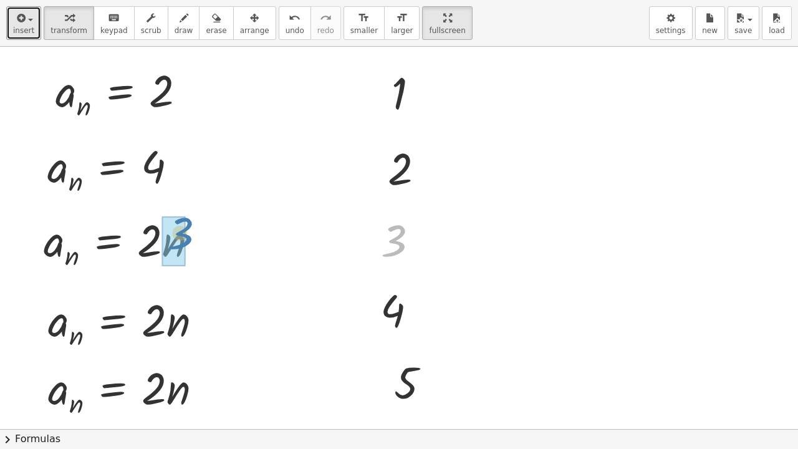
drag, startPoint x: 320, startPoint y: 247, endPoint x: 186, endPoint y: 235, distance: 134.6
click at [167, 243] on div at bounding box center [131, 240] width 189 height 63
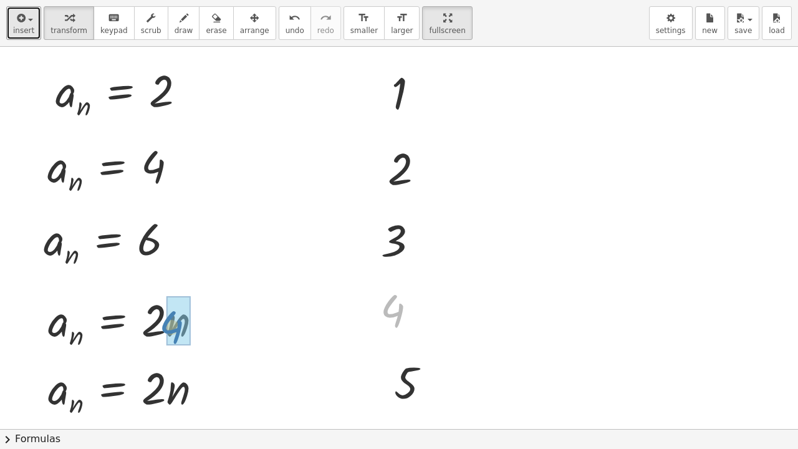
drag, startPoint x: 396, startPoint y: 308, endPoint x: 178, endPoint y: 323, distance: 218.7
click at [174, 324] on div at bounding box center [136, 320] width 188 height 63
click at [174, 324] on div at bounding box center [119, 321] width 155 height 61
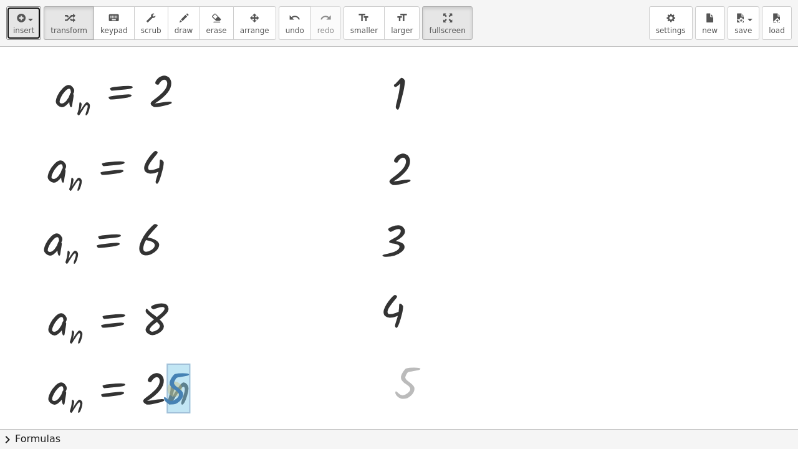
drag, startPoint x: 408, startPoint y: 383, endPoint x: 180, endPoint y: 389, distance: 228.2
click at [169, 392] on div at bounding box center [136, 388] width 188 height 63
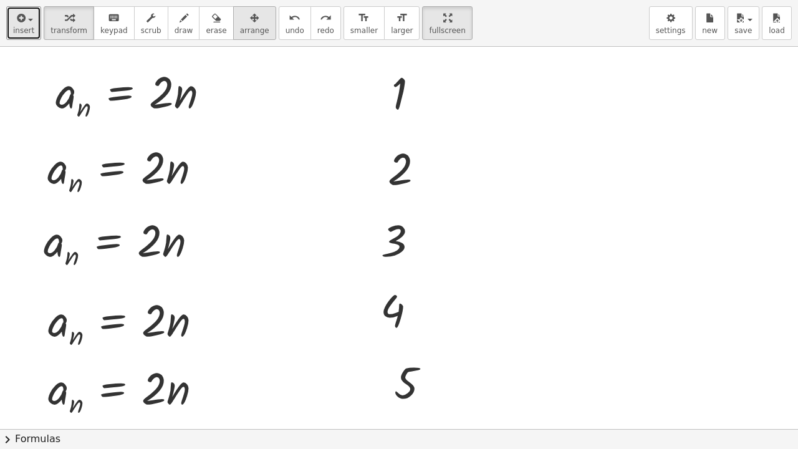
click at [240, 26] on span "arrange" at bounding box center [254, 30] width 29 height 9
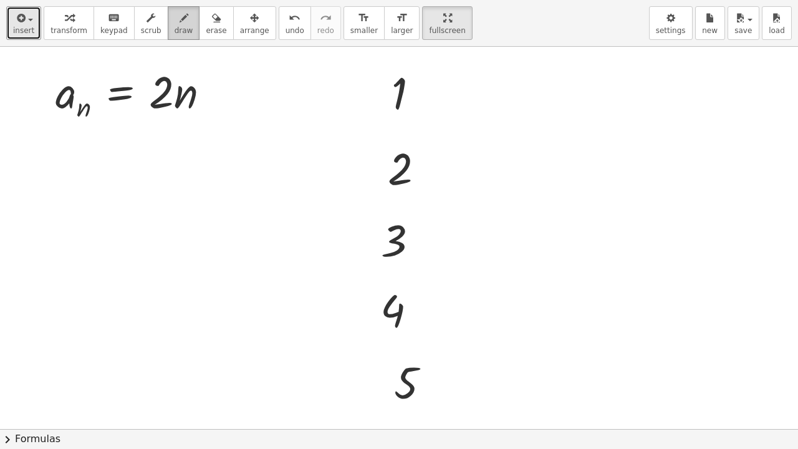
click at [175, 19] on div "button" at bounding box center [184, 17] width 19 height 15
click at [147, 22] on icon "button" at bounding box center [151, 18] width 9 height 15
click at [163, 67] on div "▲" at bounding box center [160, 68] width 11 height 16
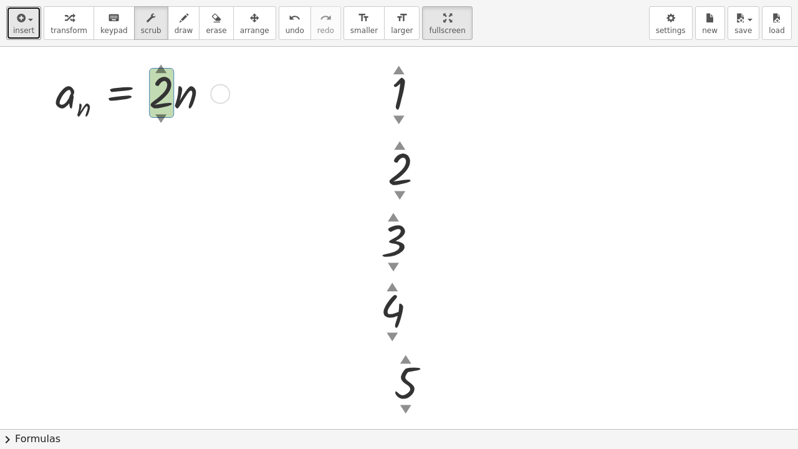
click at [163, 67] on div "▲" at bounding box center [160, 68] width 11 height 16
drag, startPoint x: 158, startPoint y: 69, endPoint x: 162, endPoint y: 46, distance: 22.8
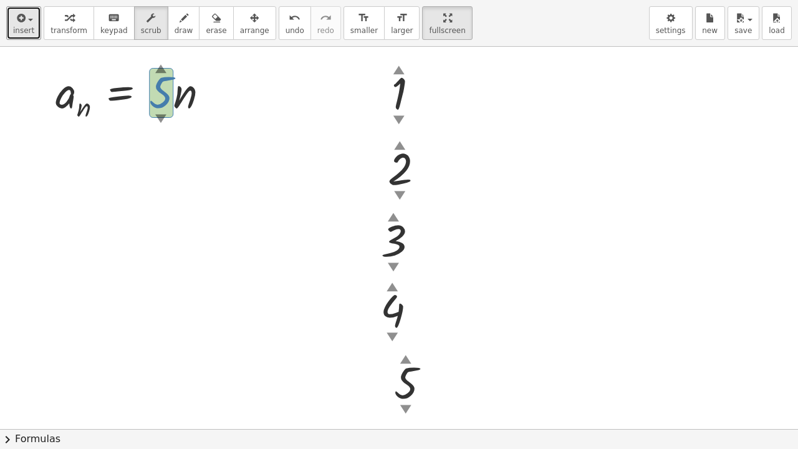
click at [141, 26] on span "scrub" at bounding box center [151, 30] width 21 height 9
click at [69, 21] on div "button" at bounding box center [68, 17] width 37 height 15
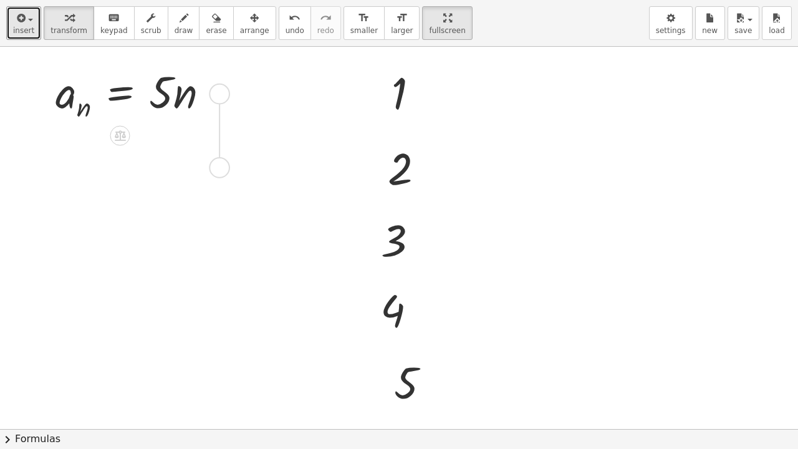
drag, startPoint x: 222, startPoint y: 121, endPoint x: 222, endPoint y: 170, distance: 48.6
drag, startPoint x: 218, startPoint y: 195, endPoint x: 211, endPoint y: 246, distance: 51.0
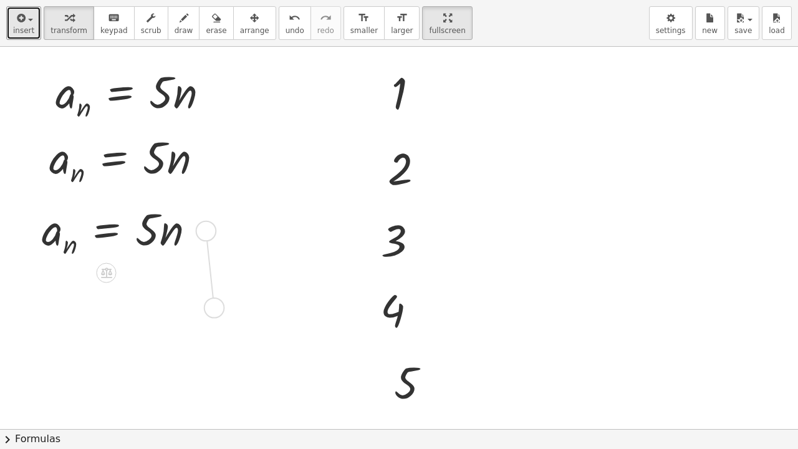
drag, startPoint x: 208, startPoint y: 236, endPoint x: 208, endPoint y: 310, distance: 74.8
drag, startPoint x: 198, startPoint y: 294, endPoint x: 202, endPoint y: 383, distance: 88.6
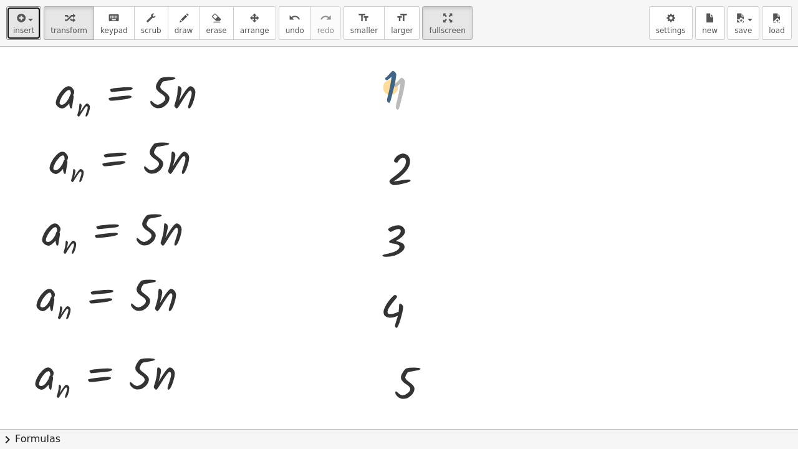
drag, startPoint x: 393, startPoint y: 97, endPoint x: 377, endPoint y: 87, distance: 19.9
click at [377, 87] on div "1 1" at bounding box center [412, 93] width 79 height 62
drag, startPoint x: 403, startPoint y: 87, endPoint x: 186, endPoint y: 95, distance: 217.7
click at [176, 99] on div at bounding box center [138, 92] width 178 height 63
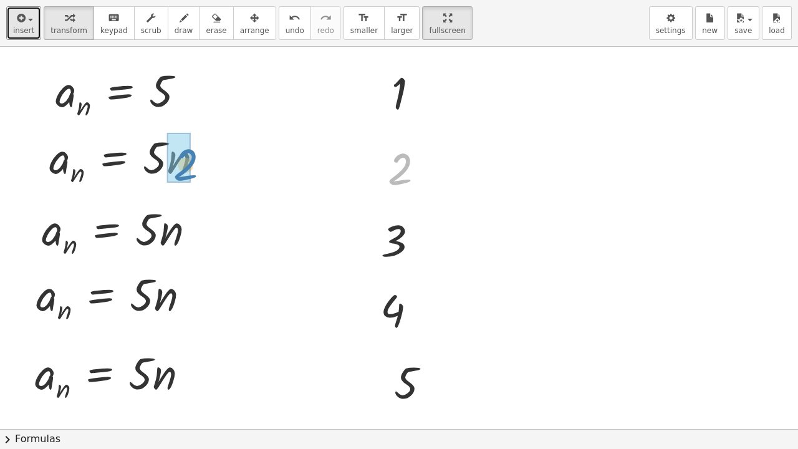
drag, startPoint x: 401, startPoint y: 171, endPoint x: 186, endPoint y: 167, distance: 215.1
click at [168, 167] on div at bounding box center [137, 158] width 188 height 63
click at [170, 168] on div at bounding box center [126, 157] width 166 height 61
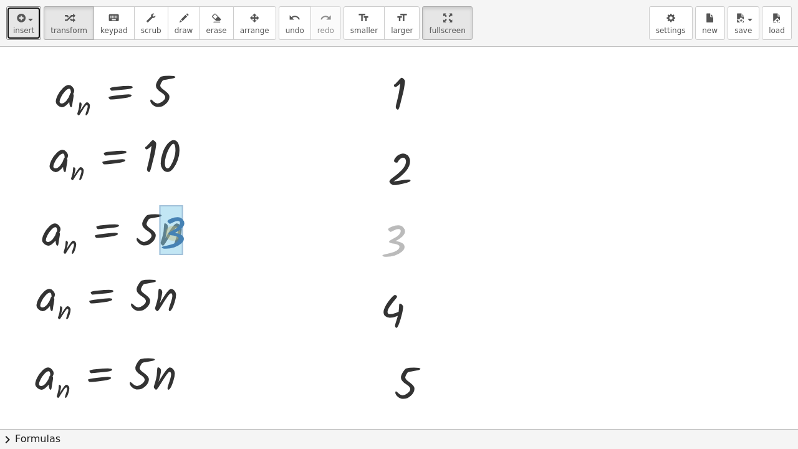
drag, startPoint x: 395, startPoint y: 235, endPoint x: 174, endPoint y: 227, distance: 221.5
click at [156, 235] on div at bounding box center [130, 229] width 188 height 63
click at [147, 233] on div at bounding box center [130, 229] width 188 height 63
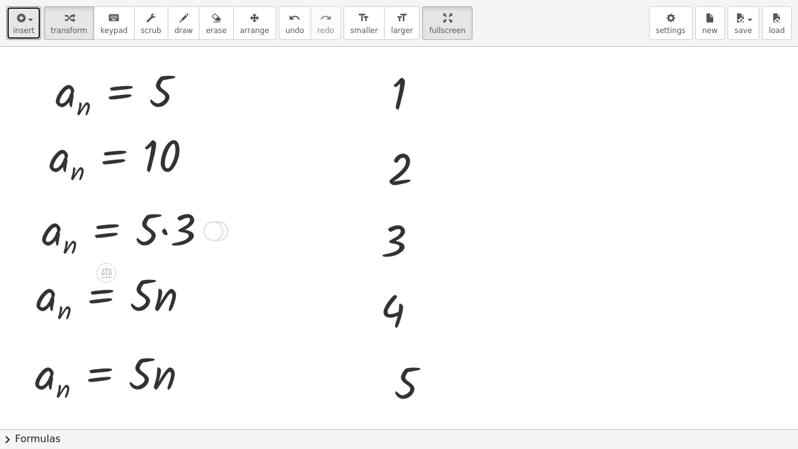
click at [160, 236] on div at bounding box center [130, 229] width 188 height 63
click at [160, 236] on div at bounding box center [120, 229] width 168 height 61
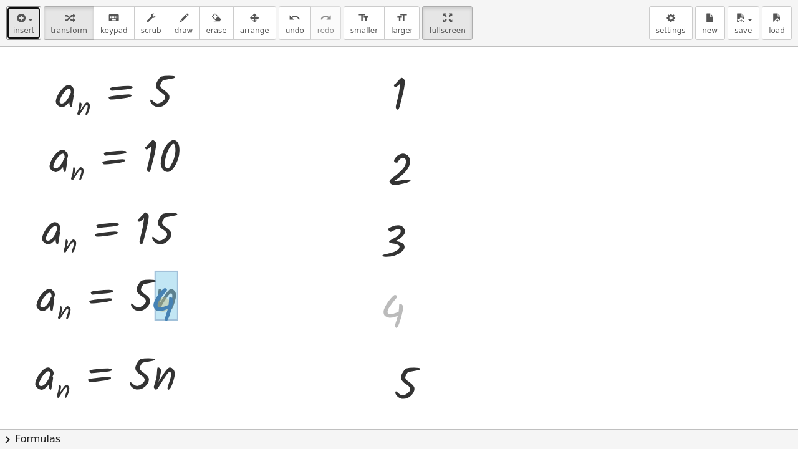
drag, startPoint x: 397, startPoint y: 319, endPoint x: 167, endPoint y: 312, distance: 230.2
click at [163, 304] on div at bounding box center [124, 295] width 188 height 63
click at [163, 304] on div at bounding box center [117, 295] width 175 height 61
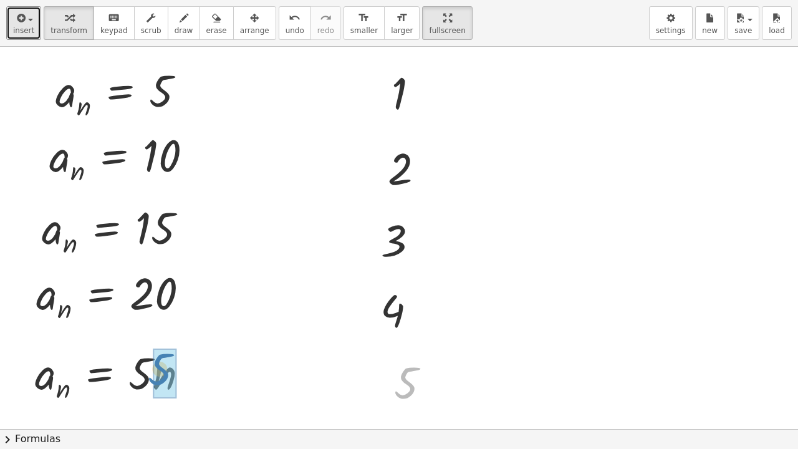
drag, startPoint x: 410, startPoint y: 385, endPoint x: 163, endPoint y: 372, distance: 247.2
click at [163, 374] on div at bounding box center [122, 373] width 187 height 63
click at [163, 374] on div at bounding box center [117, 374] width 176 height 61
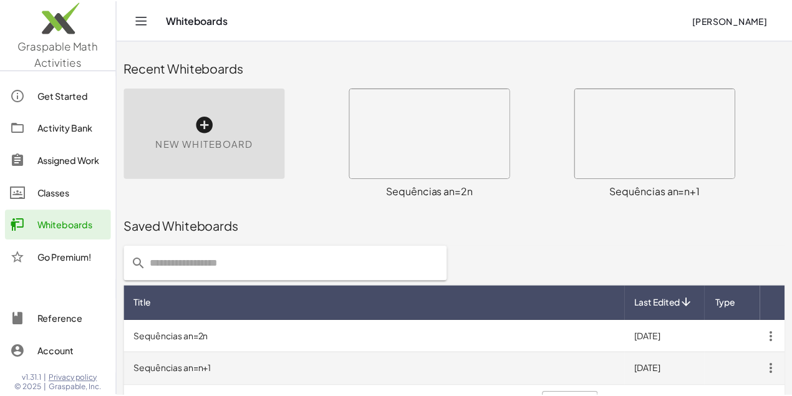
scroll to position [36, 0]
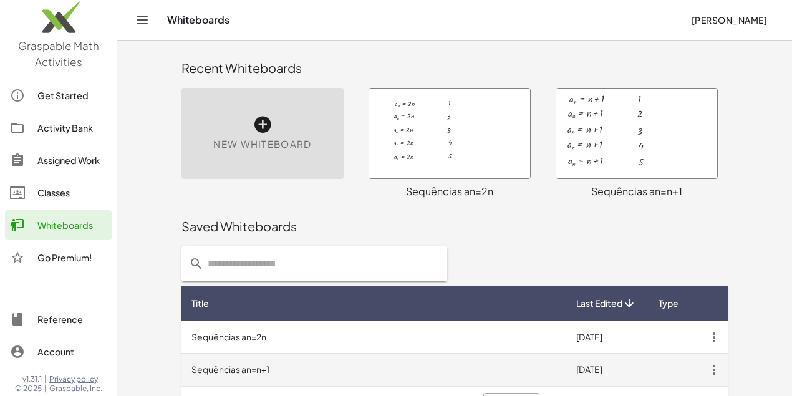
scroll to position [36, 0]
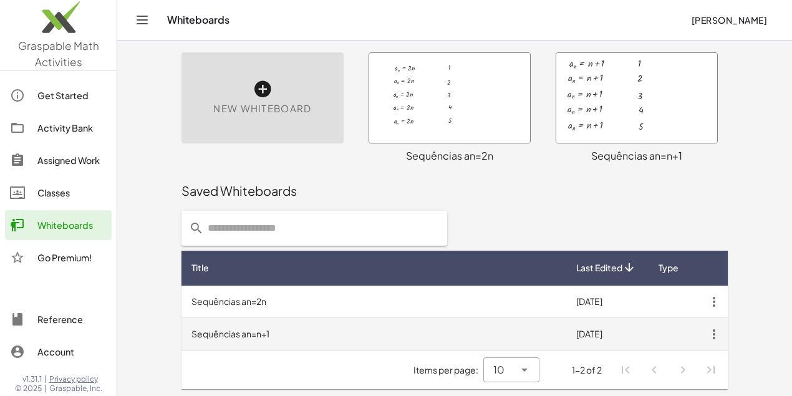
click at [239, 332] on td "Sequências an=n+1" at bounding box center [373, 334] width 385 height 32
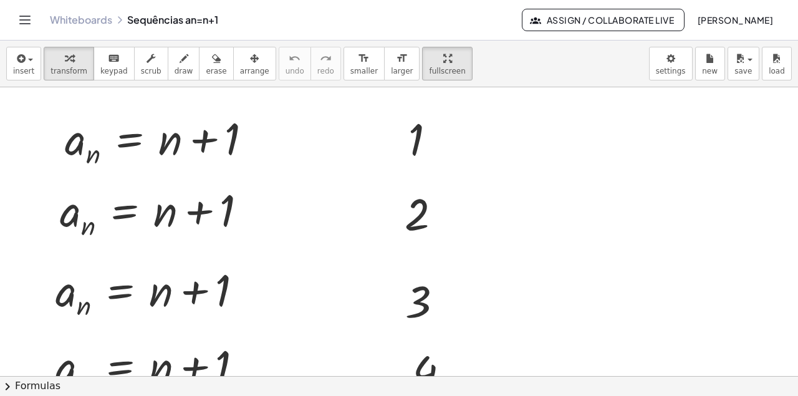
drag, startPoint x: 408, startPoint y: 71, endPoint x: 408, endPoint y: 107, distance: 36.2
click at [408, 107] on div "insert select one: Math Expression Function Text Youtube Video Graphing Geometr…" at bounding box center [399, 218] width 798 height 355
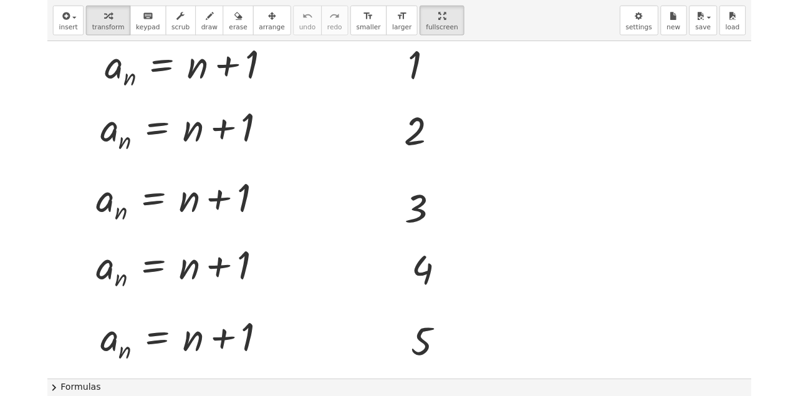
scroll to position [25, 0]
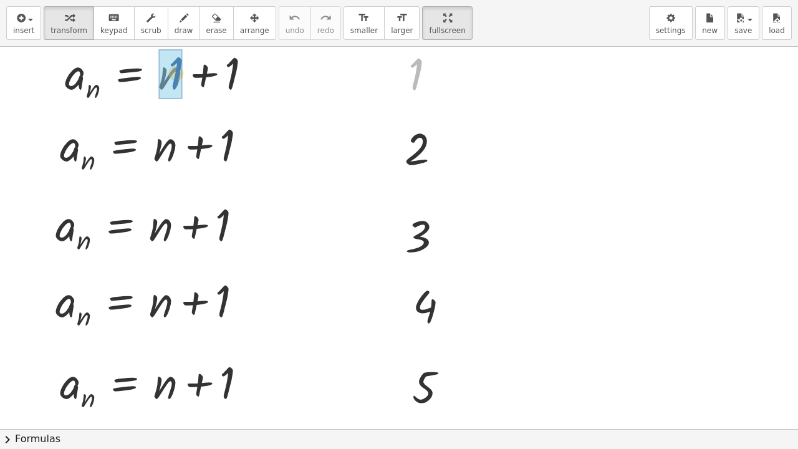
drag, startPoint x: 411, startPoint y: 69, endPoint x: 172, endPoint y: 67, distance: 239.4
click at [191, 79] on div at bounding box center [159, 73] width 201 height 63
click at [191, 79] on div at bounding box center [135, 74] width 153 height 61
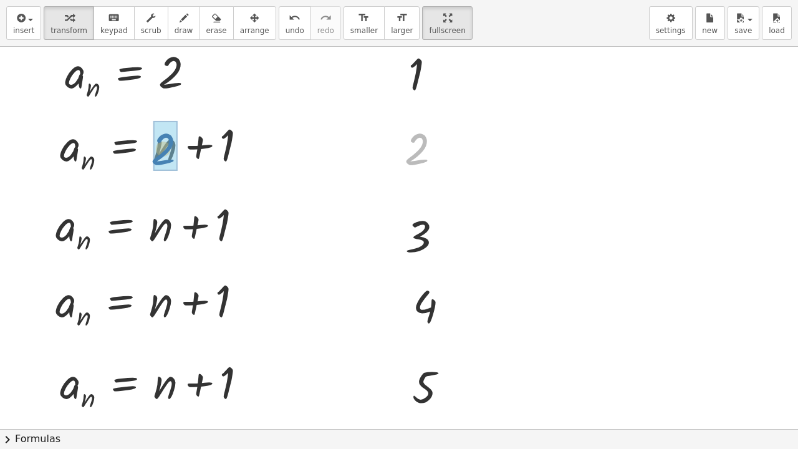
drag, startPoint x: 415, startPoint y: 145, endPoint x: 164, endPoint y: 143, distance: 251.2
click at [195, 148] on div at bounding box center [159, 145] width 210 height 63
click at [195, 148] on div at bounding box center [197, 147] width 20 height 20
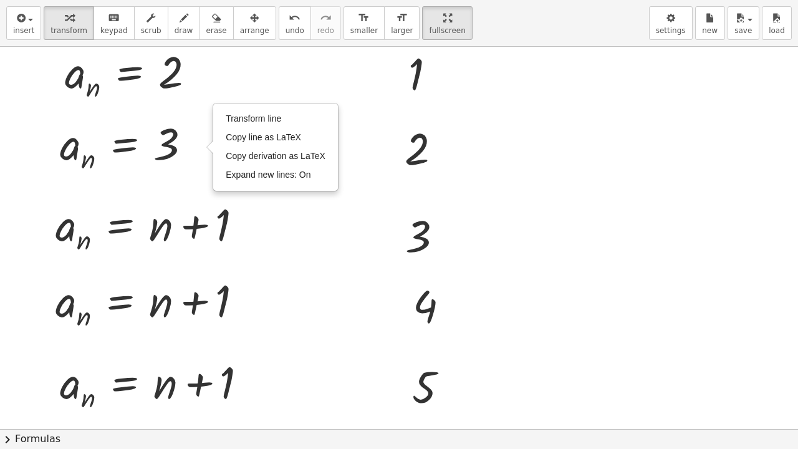
click at [314, 221] on div at bounding box center [399, 404] width 798 height 764
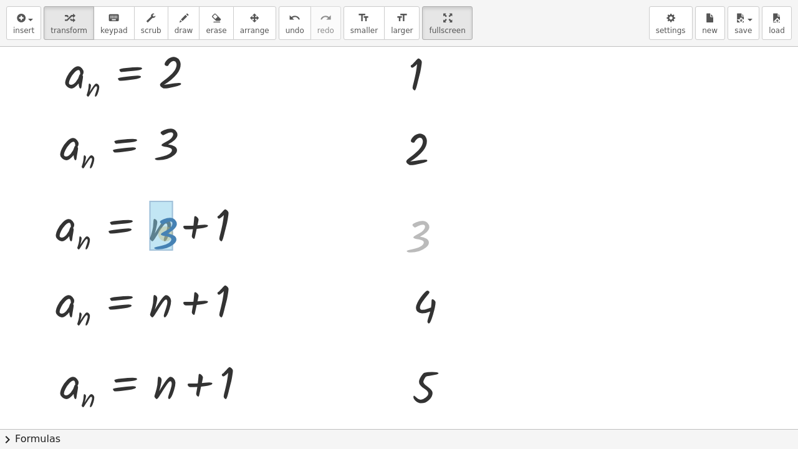
drag, startPoint x: 418, startPoint y: 234, endPoint x: 177, endPoint y: 229, distance: 240.7
click at [204, 234] on div at bounding box center [154, 225] width 211 height 63
click at [204, 234] on div "a n = + n + 1 a n = + + 1 3" at bounding box center [156, 225] width 239 height 69
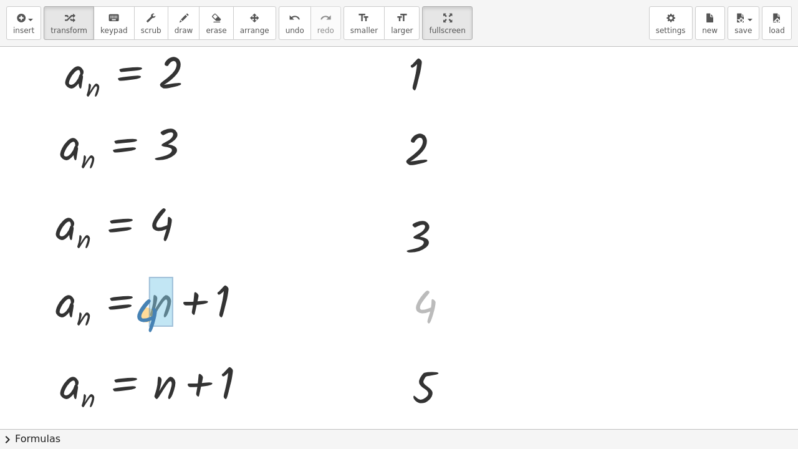
drag, startPoint x: 426, startPoint y: 302, endPoint x: 150, endPoint y: 308, distance: 275.6
click at [198, 297] on div at bounding box center [154, 301] width 210 height 63
click at [244, 297] on div at bounding box center [254, 303] width 20 height 20
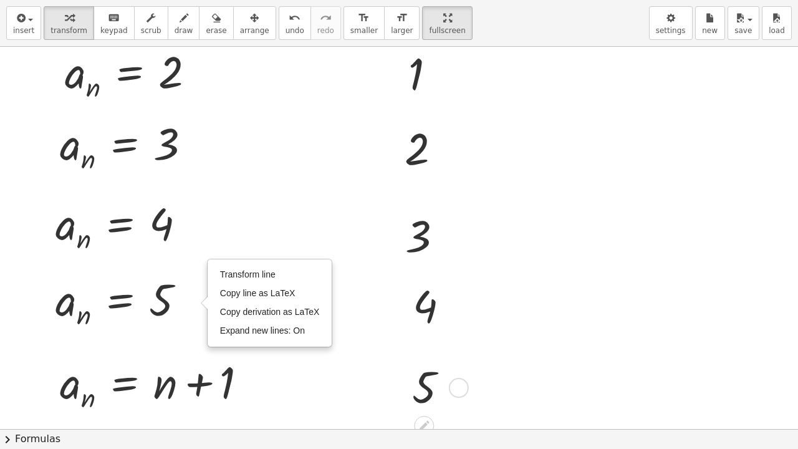
click at [425, 370] on div at bounding box center [435, 386] width 59 height 56
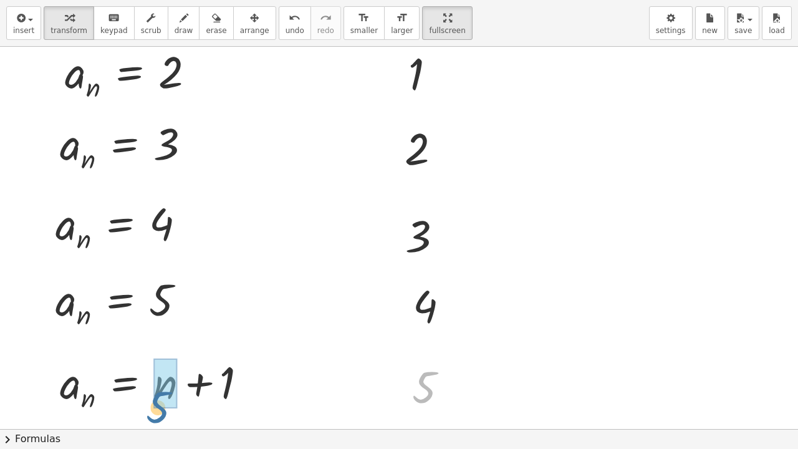
drag, startPoint x: 428, startPoint y: 383, endPoint x: 159, endPoint y: 398, distance: 269.1
click at [190, 389] on div at bounding box center [158, 383] width 209 height 63
click at [125, 385] on div "a n = + n + 1 5 6" at bounding box center [125, 385] width 0 height 0
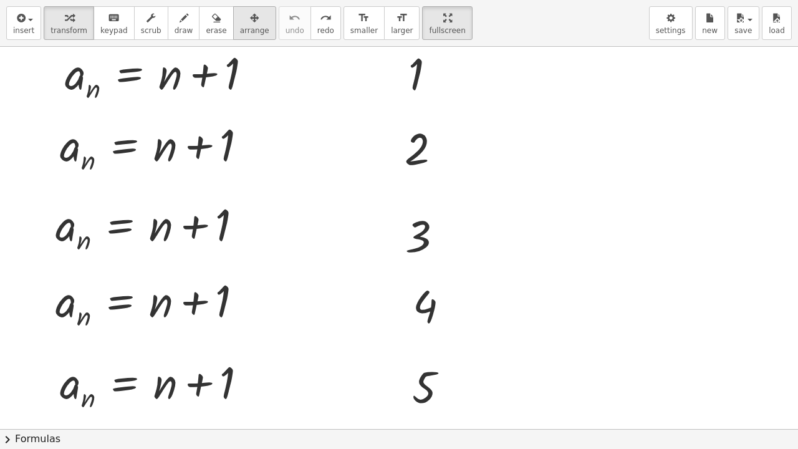
click at [240, 26] on span "arrange" at bounding box center [254, 30] width 29 height 9
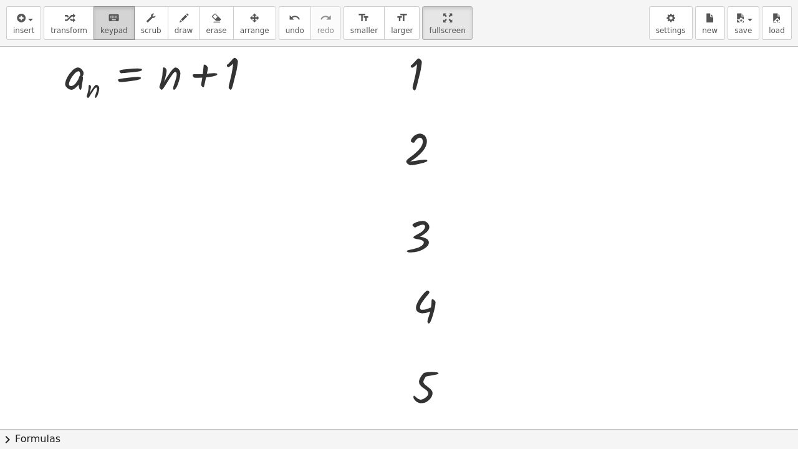
click at [100, 26] on span "keypad" at bounding box center [113, 30] width 27 height 9
click at [165, 77] on div at bounding box center [170, 73] width 24 height 52
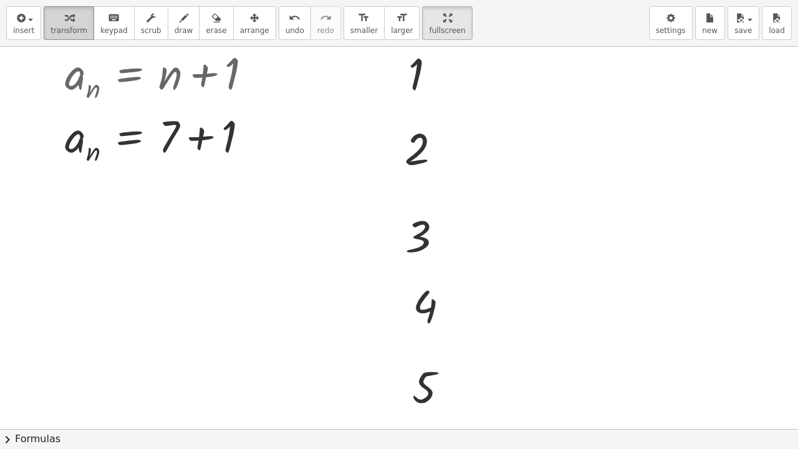
click at [84, 32] on button "transform" at bounding box center [69, 23] width 50 height 34
click at [94, 32] on button "keyboard keypad" at bounding box center [114, 23] width 41 height 34
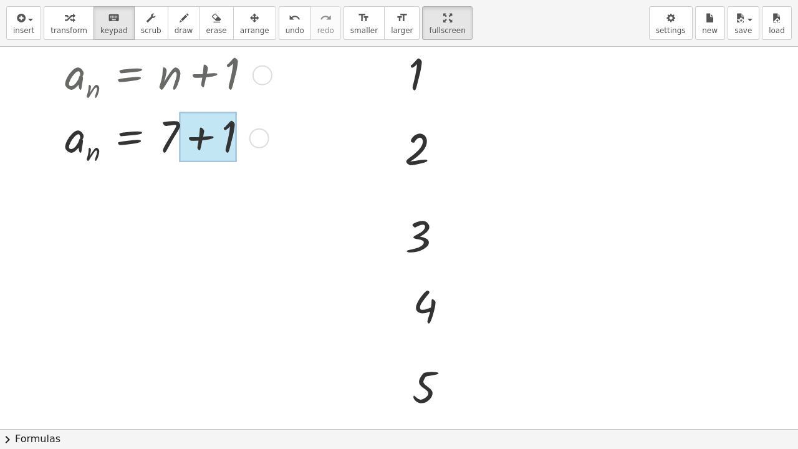
click at [226, 140] on div at bounding box center [207, 137] width 57 height 50
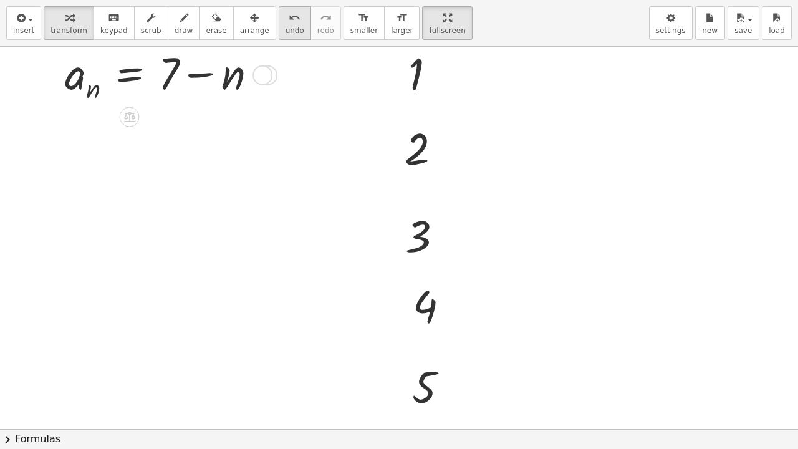
drag, startPoint x: 273, startPoint y: 199, endPoint x: 270, endPoint y: 35, distance: 164.6
click at [270, 35] on div "insert select one: Math Expression Function Text Youtube Video Graphing Geometr…" at bounding box center [399, 224] width 798 height 449
drag, startPoint x: 259, startPoint y: 71, endPoint x: 198, endPoint y: 158, distance: 105.7
click at [195, 213] on div at bounding box center [399, 404] width 798 height 764
click at [28, 20] on span "button" at bounding box center [30, 20] width 5 height 2
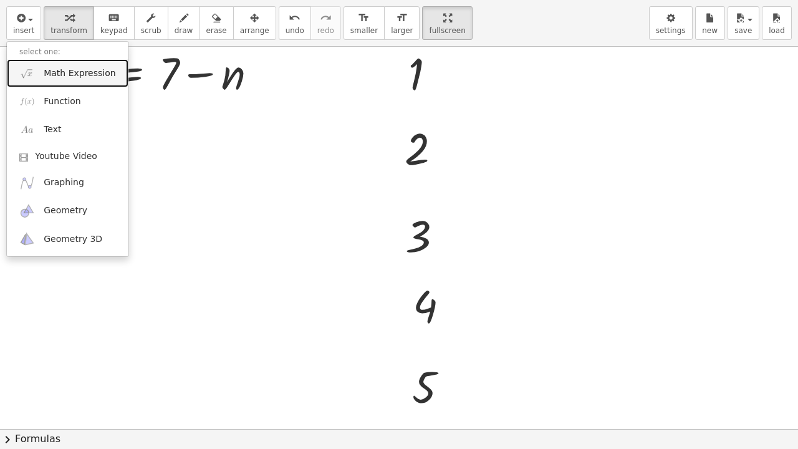
click at [42, 65] on link "Math Expression" at bounding box center [68, 73] width 122 height 28
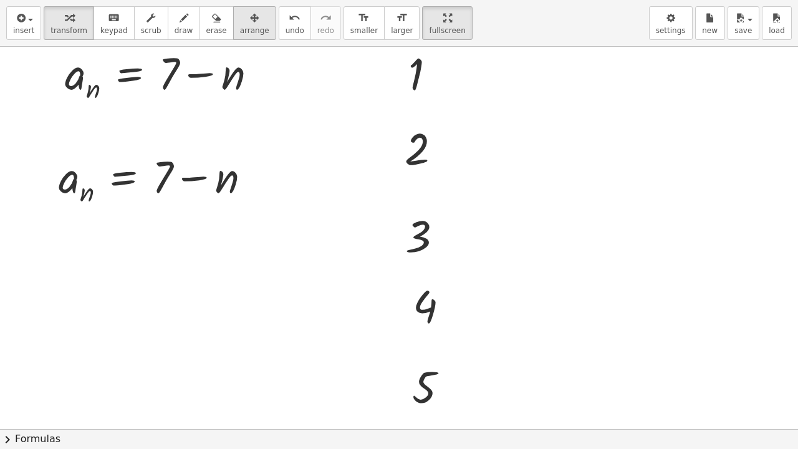
click at [240, 34] on span "arrange" at bounding box center [254, 30] width 29 height 9
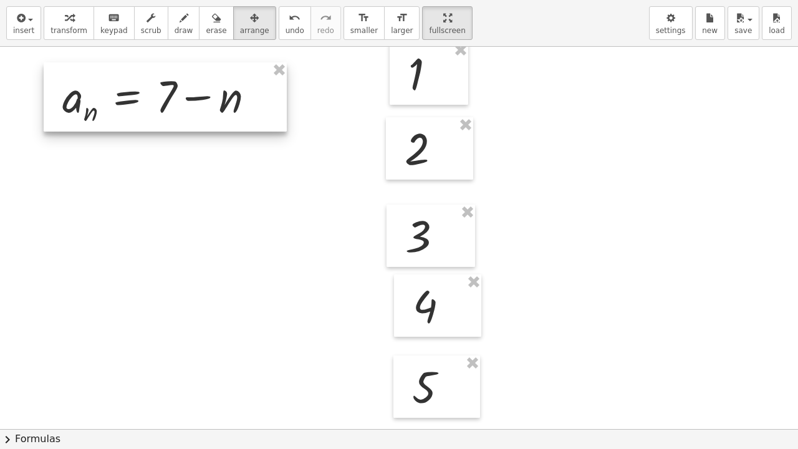
drag, startPoint x: 223, startPoint y: 170, endPoint x: 138, endPoint y: 99, distance: 110.2
click at [225, 90] on div at bounding box center [165, 96] width 243 height 69
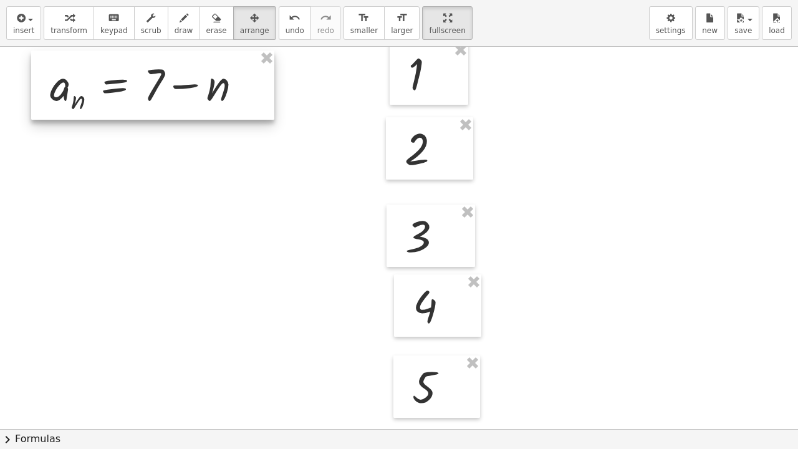
drag, startPoint x: 142, startPoint y: 109, endPoint x: 132, endPoint y: 97, distance: 15.5
click at [132, 97] on div at bounding box center [152, 84] width 243 height 69
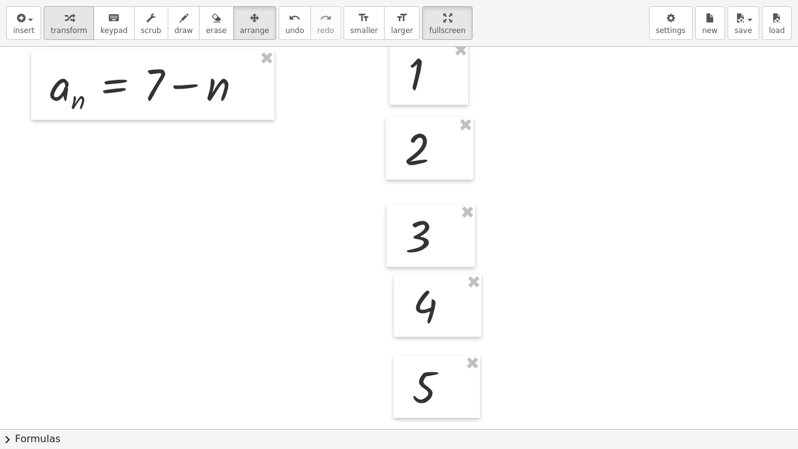
click at [81, 31] on button "transform" at bounding box center [69, 23] width 50 height 34
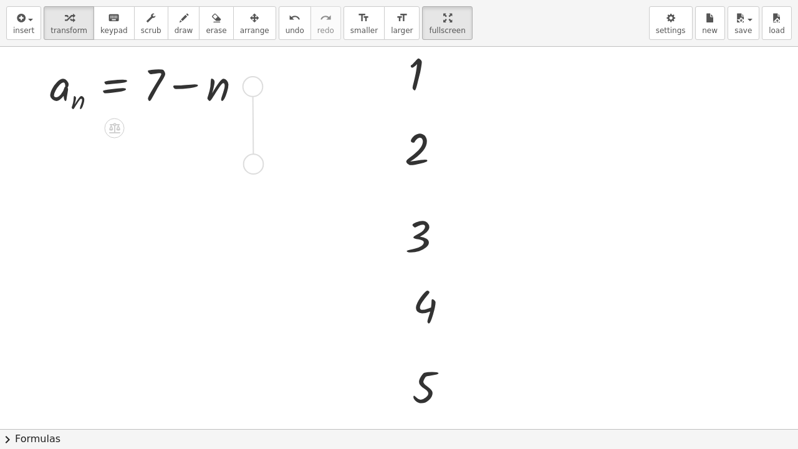
drag, startPoint x: 257, startPoint y: 92, endPoint x: 258, endPoint y: 175, distance: 82.3
click at [258, 175] on div "1 2 3 4 5 a n = + 7 − n" at bounding box center [399, 404] width 798 height 764
drag, startPoint x: 248, startPoint y: 158, endPoint x: 252, endPoint y: 252, distance: 94.2
click at [252, 252] on div "1 2 3 4 5 a n = + 7 − n a n = + 7 − n" at bounding box center [399, 404] width 798 height 764
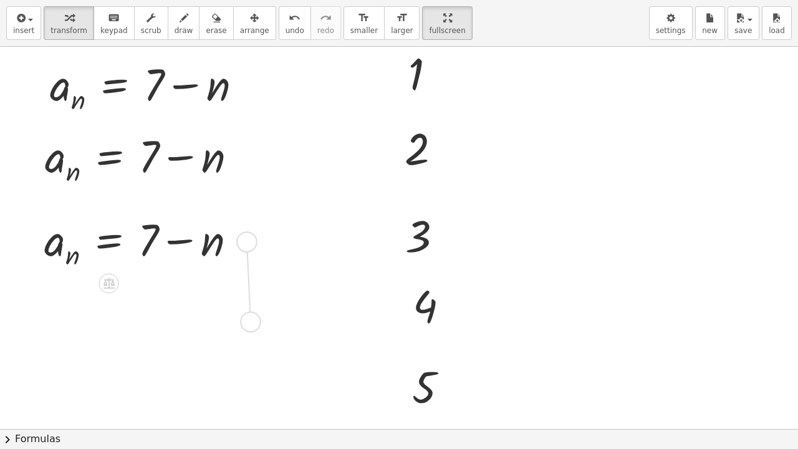
drag, startPoint x: 249, startPoint y: 238, endPoint x: 252, endPoint y: 320, distance: 82.3
click at [252, 320] on div "1 2 3 4 5 a n = + 7 − n a n = + 7 − n a n = + 7 − n" at bounding box center [399, 404] width 798 height 764
drag, startPoint x: 247, startPoint y: 316, endPoint x: 246, endPoint y: 398, distance: 81.7
click at [246, 395] on div "1 2 3 4 5 a n = + 7 − n a n = + 7 − n a n = + 7 − n a n = + 7 − n" at bounding box center [399, 404] width 798 height 764
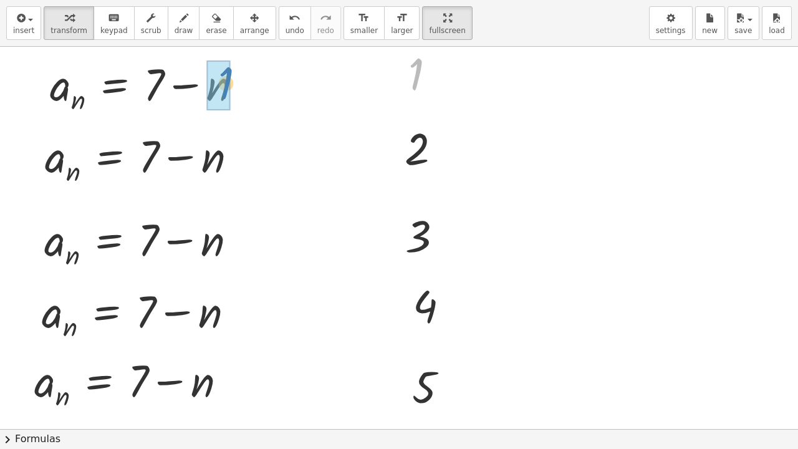
drag, startPoint x: 418, startPoint y: 84, endPoint x: 228, endPoint y: 93, distance: 190.4
click at [181, 82] on div at bounding box center [147, 85] width 206 height 63
click at [115, 87] on div "a n = + 7 − 1 6" at bounding box center [115, 87] width 0 height 0
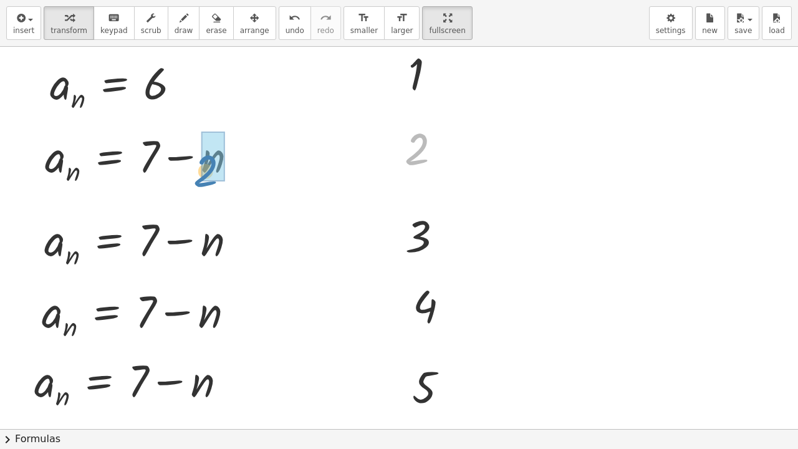
drag, startPoint x: 415, startPoint y: 155, endPoint x: 203, endPoint y: 176, distance: 213.1
click at [182, 161] on div at bounding box center [146, 156] width 215 height 63
click at [238, 161] on div at bounding box center [248, 158] width 20 height 20
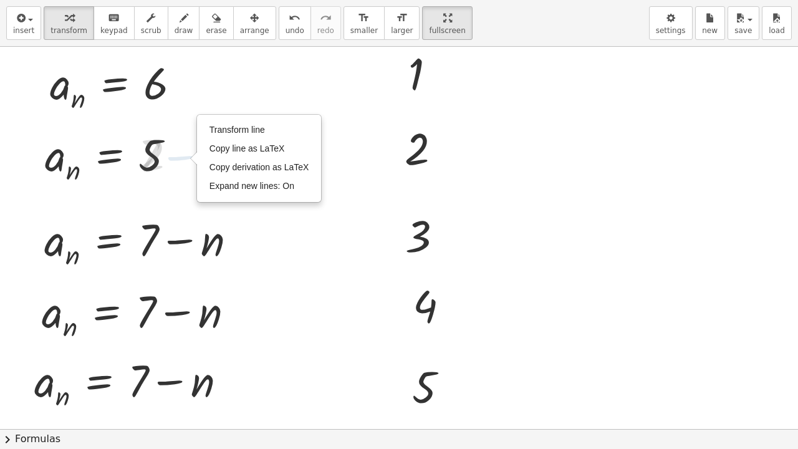
click at [307, 239] on div at bounding box center [399, 404] width 798 height 764
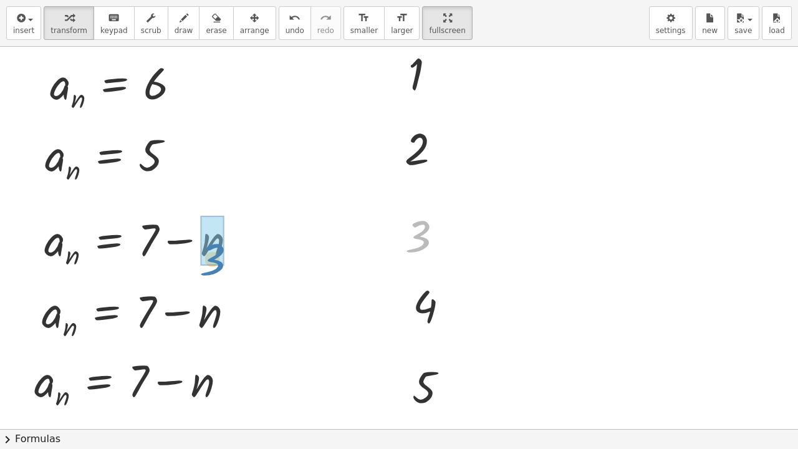
drag, startPoint x: 418, startPoint y: 236, endPoint x: 212, endPoint y: 258, distance: 207.0
click at [179, 239] on div at bounding box center [146, 240] width 216 height 63
click at [179, 239] on div at bounding box center [180, 242] width 20 height 20
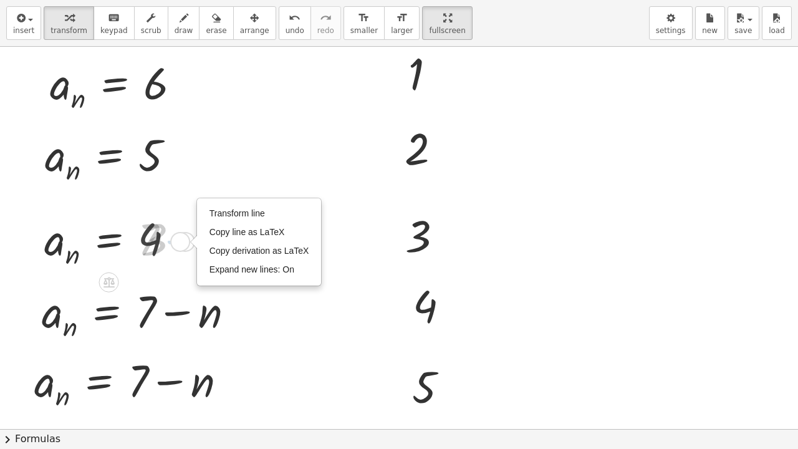
click at [365, 248] on div at bounding box center [399, 404] width 798 height 764
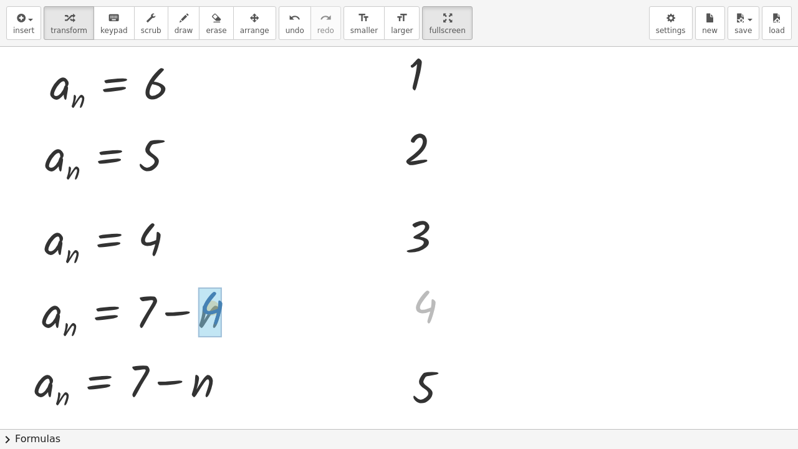
drag, startPoint x: 384, startPoint y: 293, endPoint x: 216, endPoint y: 313, distance: 169.5
click at [196, 308] on div at bounding box center [143, 312] width 215 height 63
click at [196, 308] on div "a n = + 7 − n a n = + 7 − 4 3 a n = + 7 − 4" at bounding box center [114, 312] width 182 height 67
click at [263, 312] on div at bounding box center [399, 404] width 798 height 764
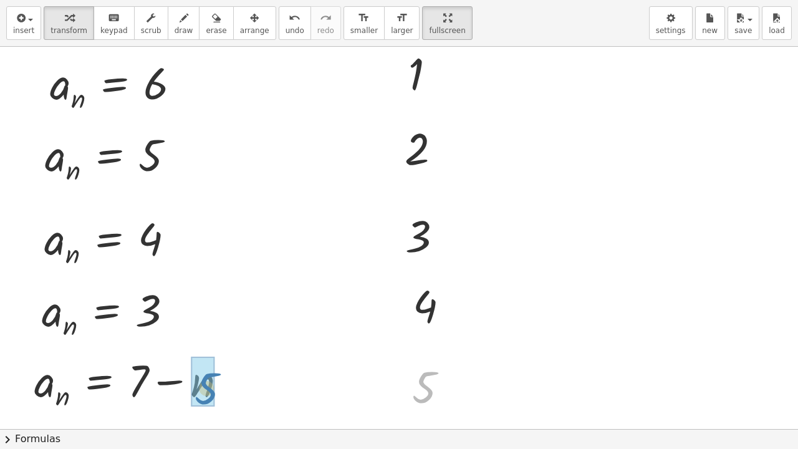
drag, startPoint x: 421, startPoint y: 395, endPoint x: 211, endPoint y: 395, distance: 210.7
click at [172, 384] on div at bounding box center [135, 381] width 214 height 63
click at [172, 384] on div at bounding box center [175, 383] width 20 height 20
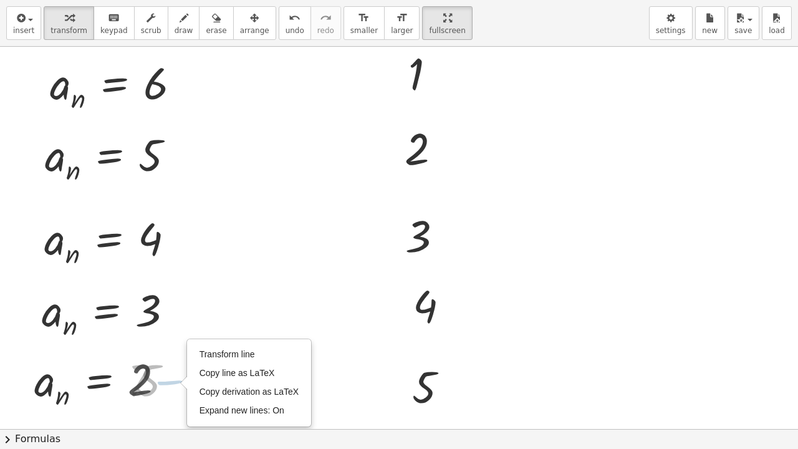
click at [332, 379] on div at bounding box center [399, 404] width 798 height 764
